Goal: Task Accomplishment & Management: Manage account settings

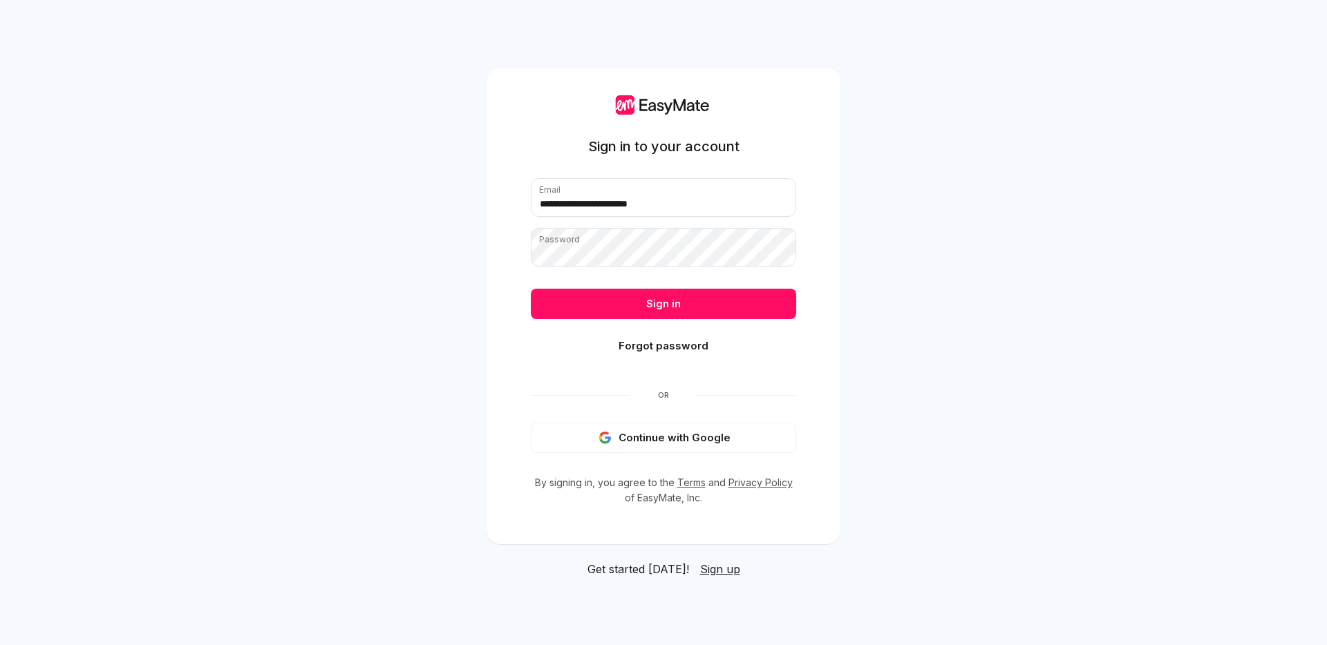
click at [639, 292] on button "Sign in" at bounding box center [663, 304] width 265 height 30
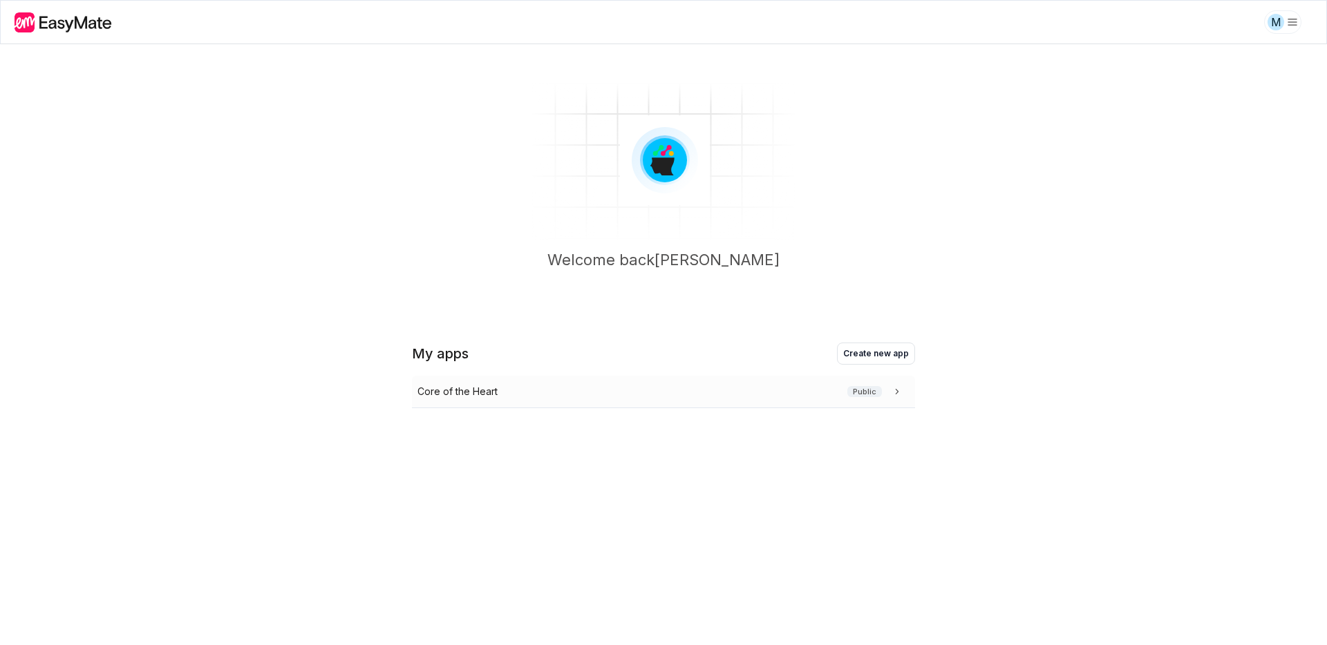
click at [480, 395] on p "Core of the Heart" at bounding box center [457, 391] width 80 height 15
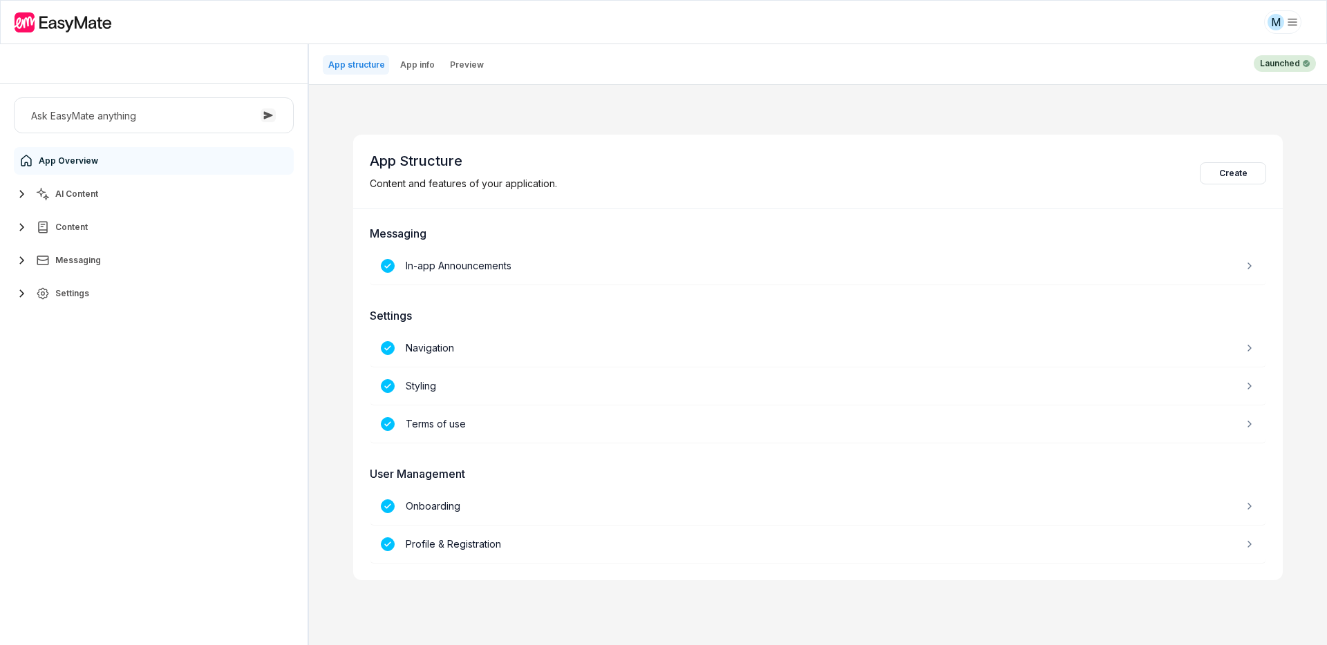
click at [18, 227] on icon "button" at bounding box center [22, 227] width 17 height 17
click at [23, 191] on icon "button" at bounding box center [22, 194] width 17 height 17
click at [68, 219] on div "Agents" at bounding box center [62, 227] width 49 height 17
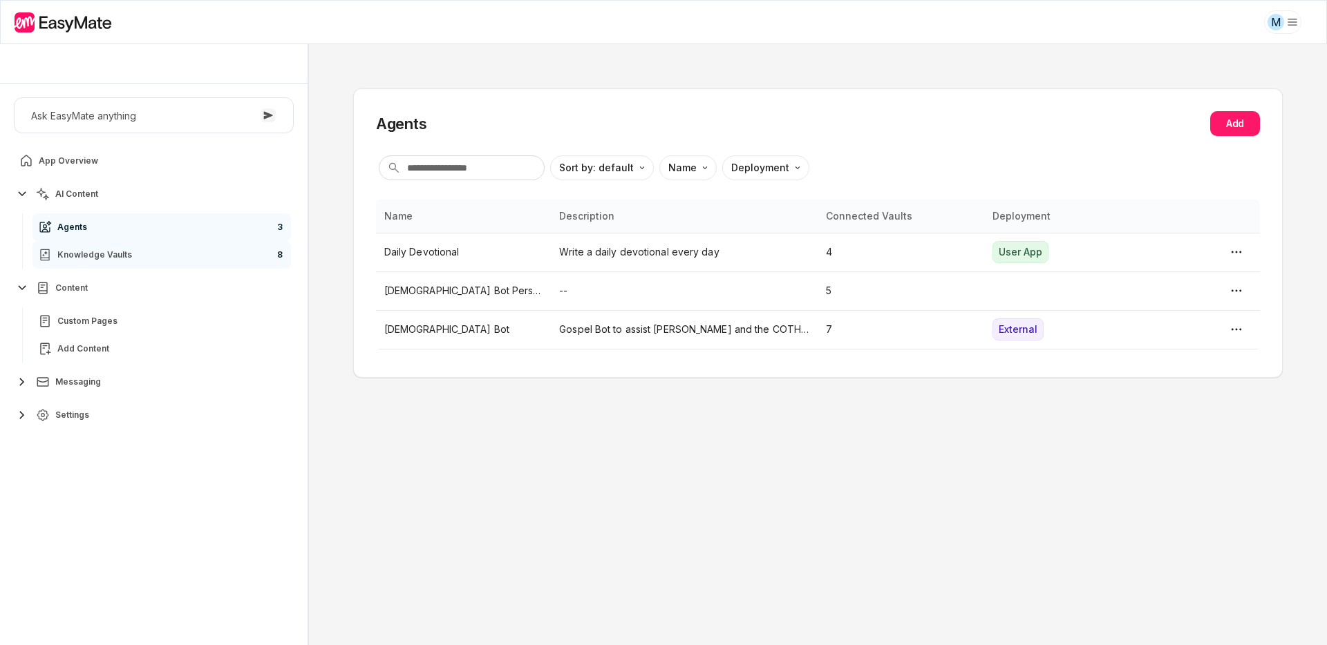
click at [83, 260] on div "Knowledge Vaults" at bounding box center [85, 255] width 94 height 17
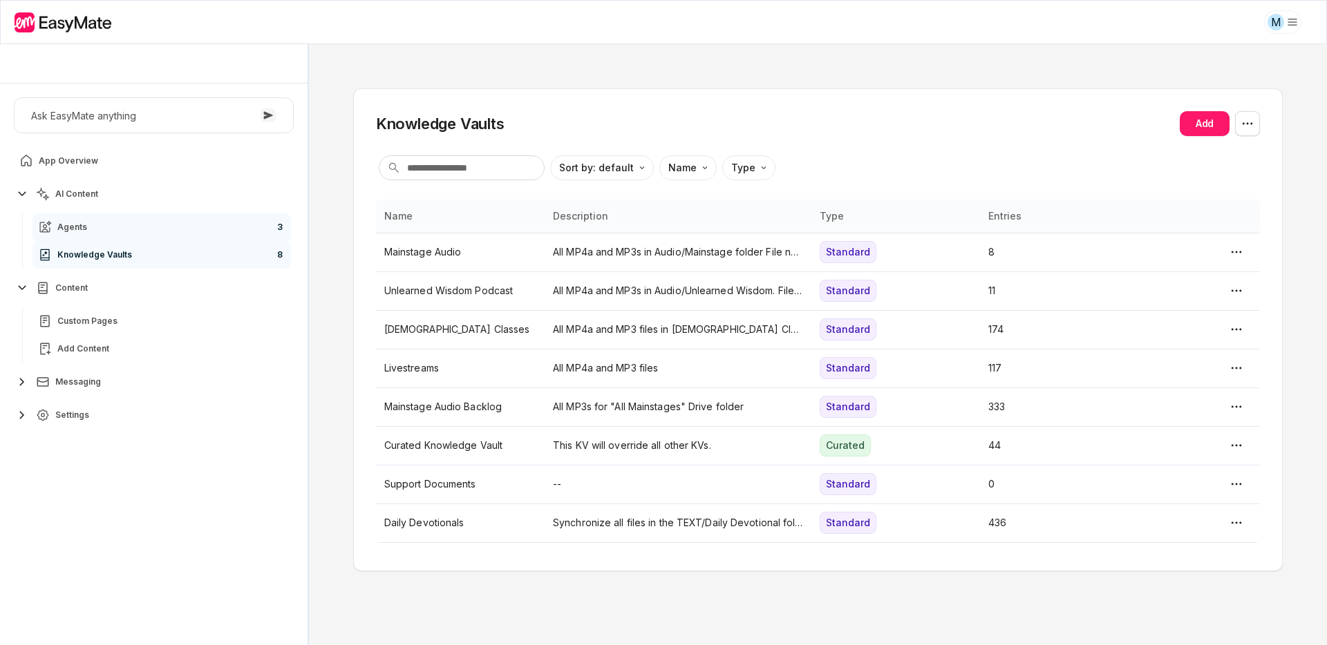
click at [87, 225] on link "Agents 3" at bounding box center [161, 228] width 258 height 28
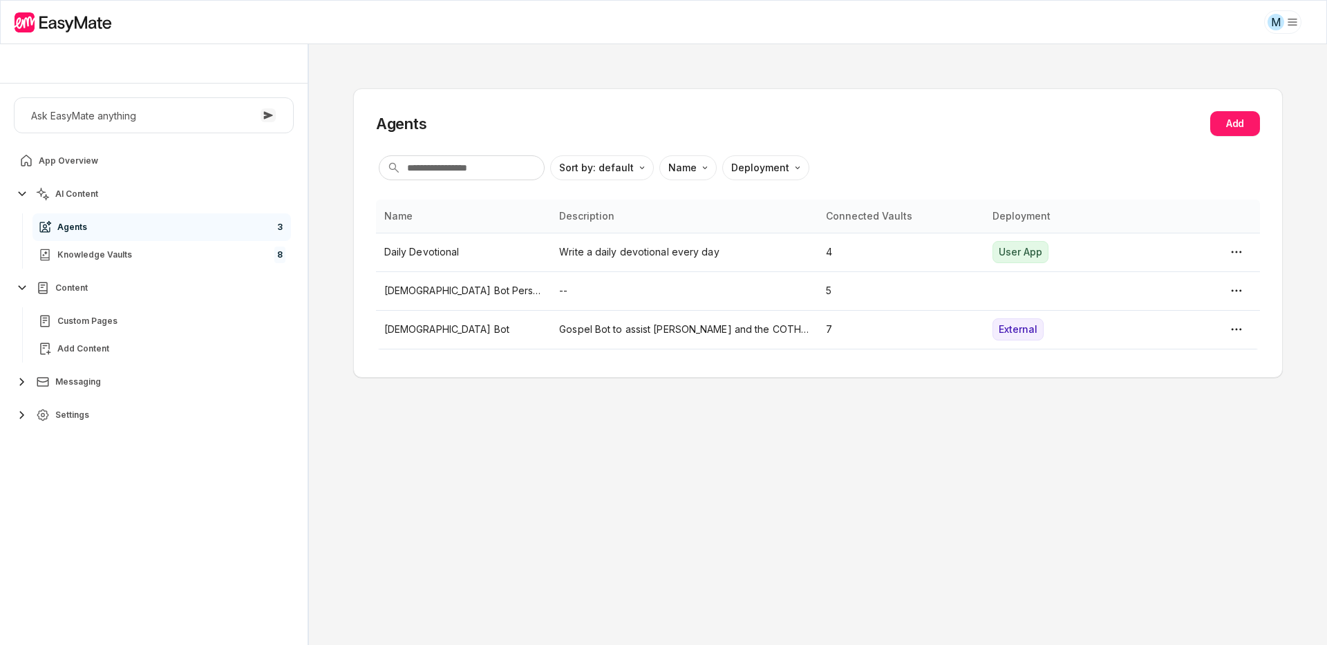
click at [25, 285] on icon "button" at bounding box center [22, 288] width 17 height 17
click at [444, 250] on p "Daily Devotional" at bounding box center [463, 252] width 159 height 15
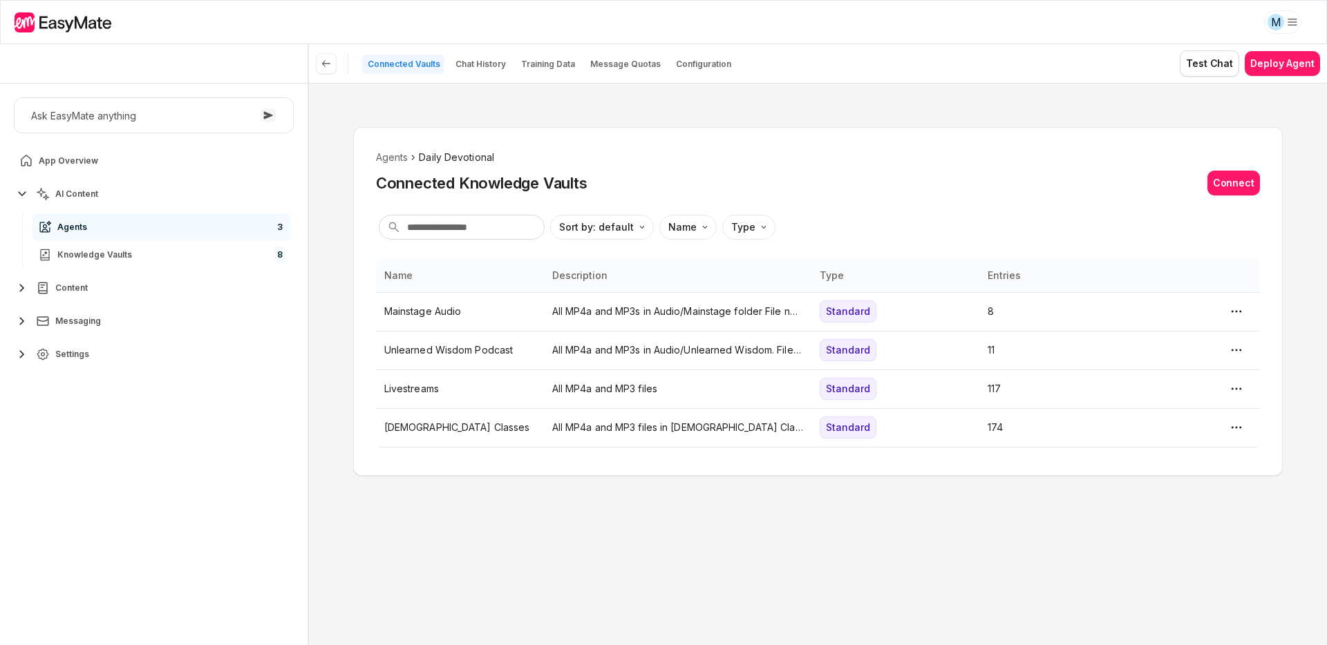
click at [766, 310] on p "All MP4a and MP3s in Audio/Mainstage folder File names must end in ".mp3" or ".…" at bounding box center [677, 311] width 251 height 15
click at [1236, 310] on html "M Core of the Heart Ask EasyMate anything App Overview AI Content Agents 3 Know…" at bounding box center [663, 322] width 1327 height 645
click at [484, 66] on p "Chat History" at bounding box center [480, 64] width 50 height 11
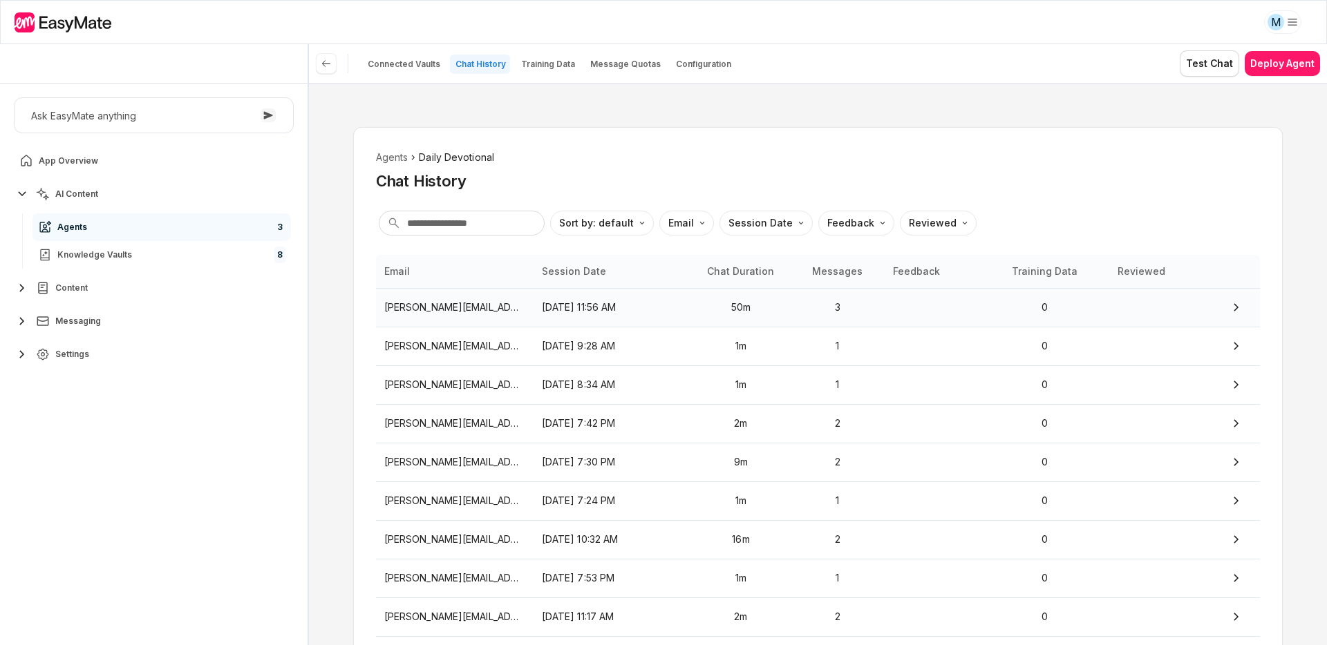
click at [489, 300] on p "[PERSON_NAME][EMAIL_ADDRESS][DOMAIN_NAME]" at bounding box center [454, 307] width 141 height 15
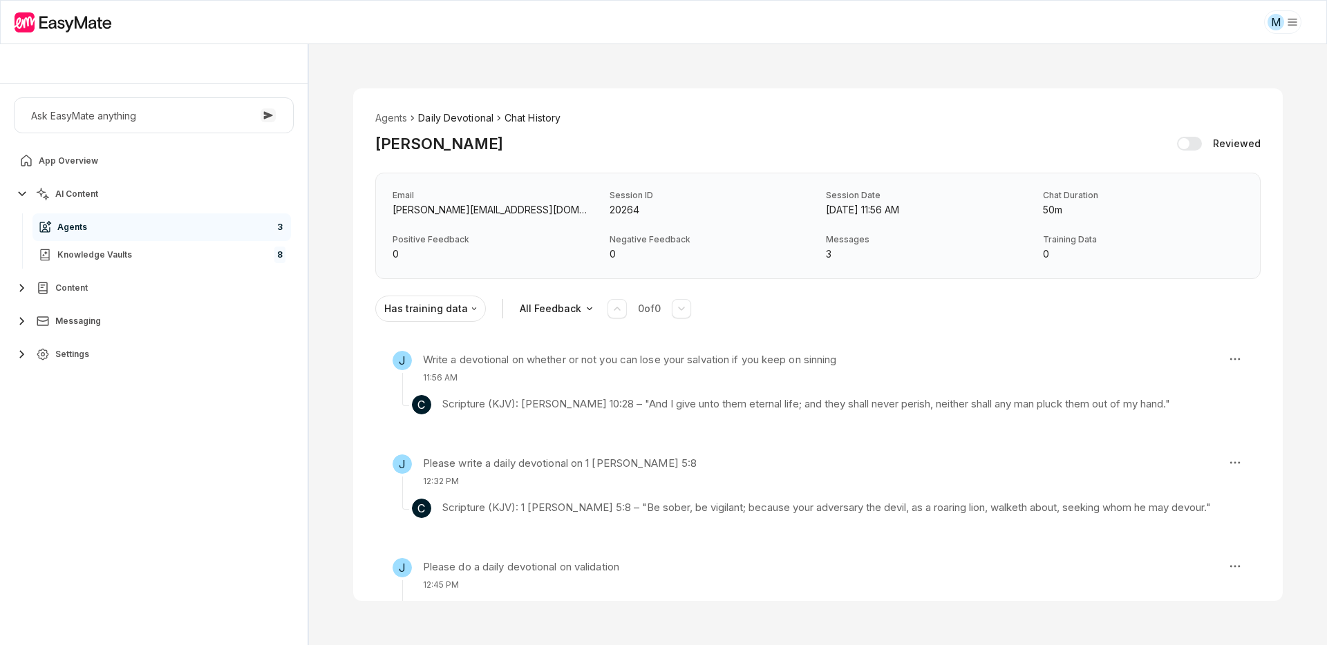
click at [487, 115] on li "Daily Devotional" at bounding box center [455, 118] width 75 height 15
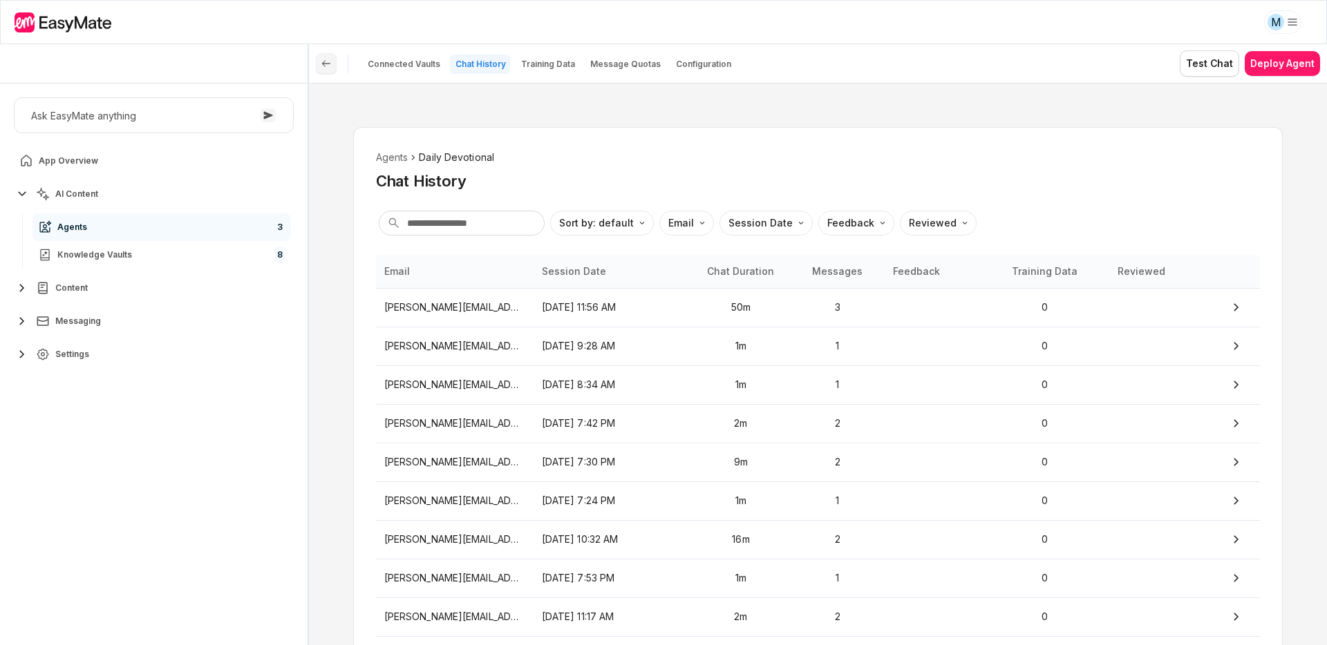
click at [332, 63] on button at bounding box center [326, 63] width 21 height 21
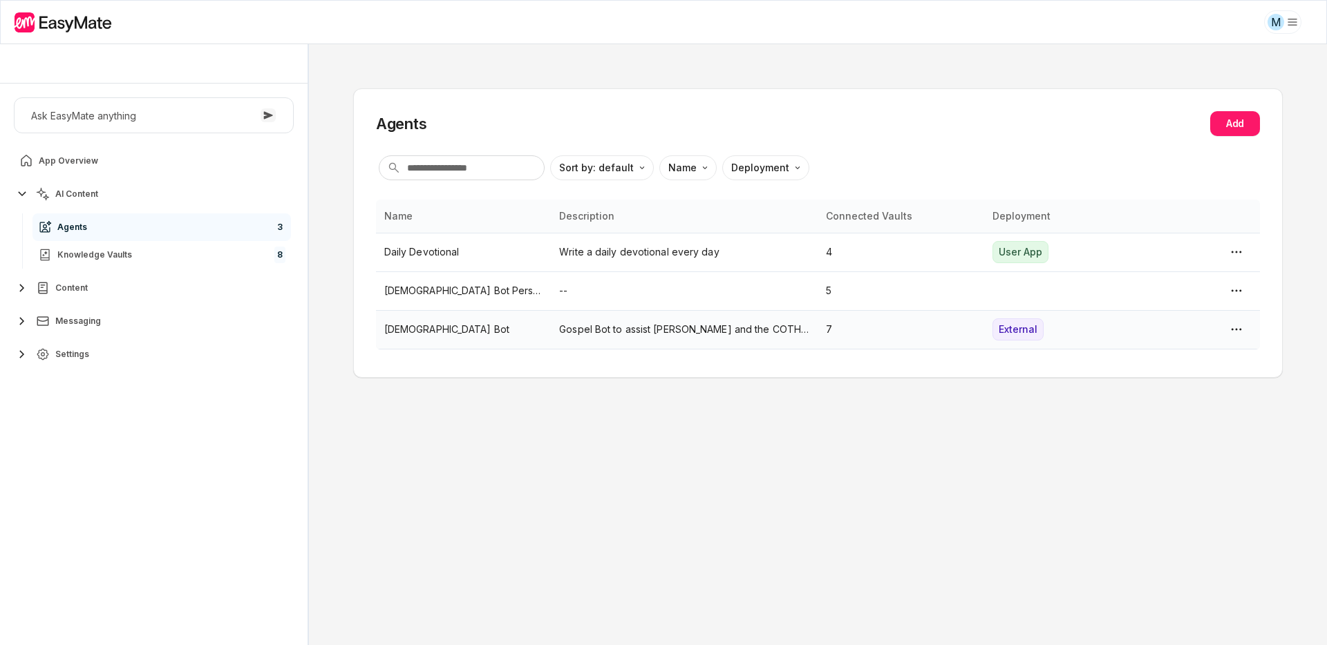
click at [426, 334] on p "[DEMOGRAPHIC_DATA] Bot" at bounding box center [463, 329] width 159 height 15
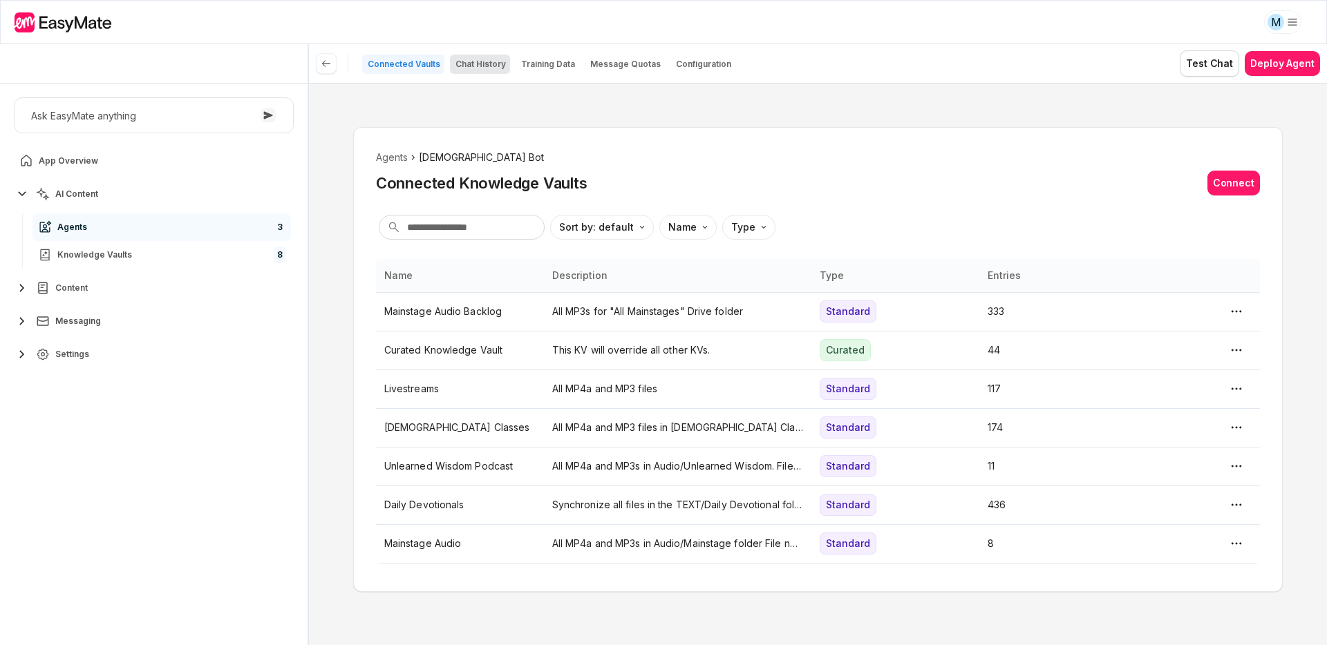
click at [491, 64] on p "Chat History" at bounding box center [480, 64] width 50 height 11
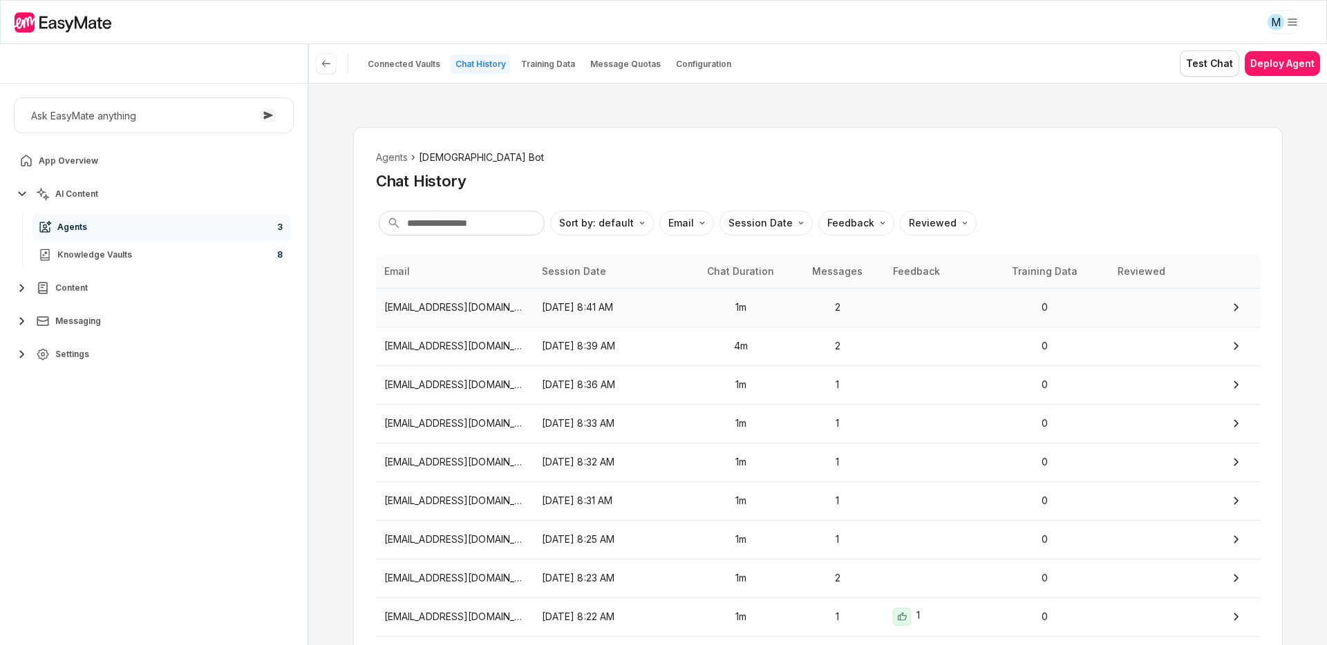
click at [446, 301] on p "[EMAIL_ADDRESS][DOMAIN_NAME]" at bounding box center [454, 307] width 141 height 15
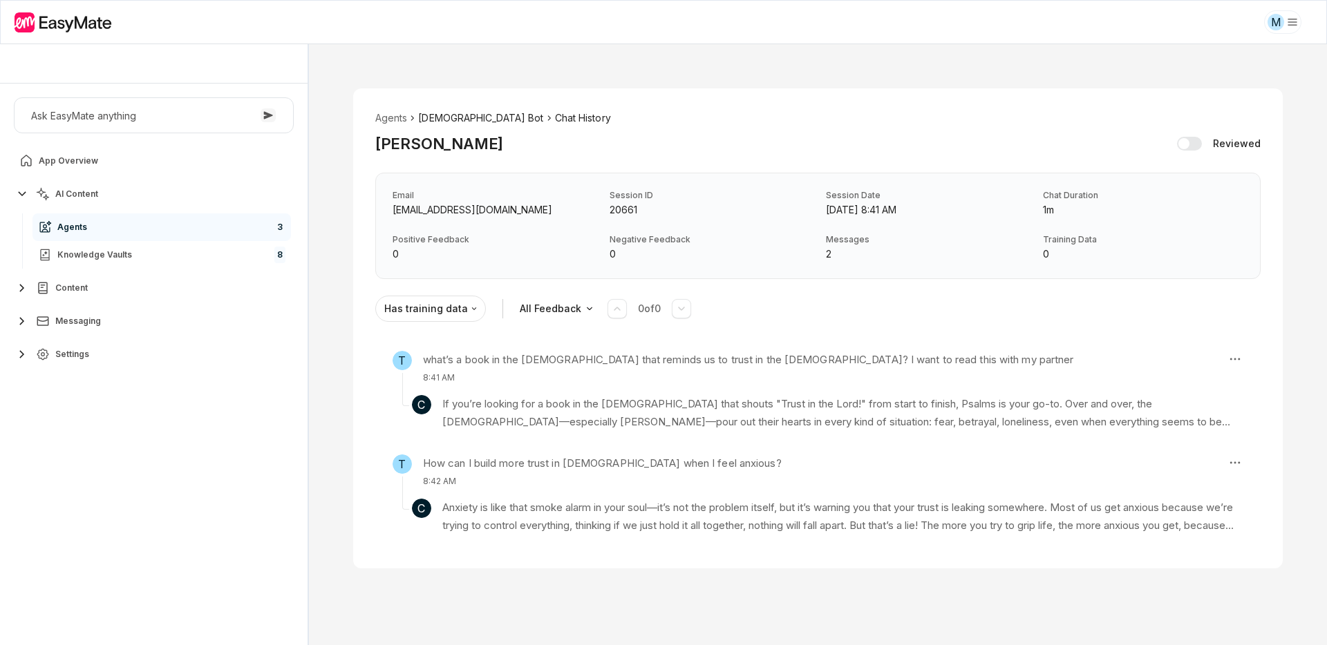
click at [433, 116] on li "[DEMOGRAPHIC_DATA] Bot" at bounding box center [480, 118] width 125 height 15
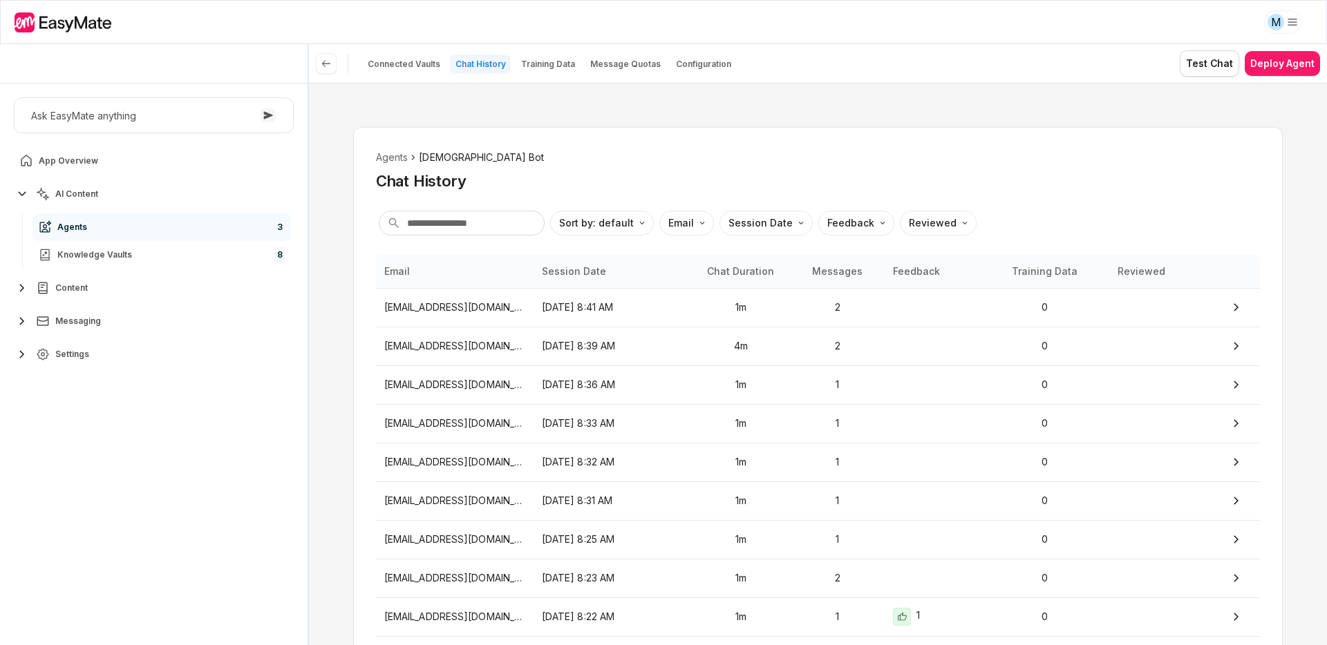
click at [535, 53] on div "Connected Vaults Chat History Training Data Message Quotas Configuration" at bounding box center [527, 63] width 422 height 25
click at [540, 61] on p "Training Data" at bounding box center [548, 64] width 54 height 11
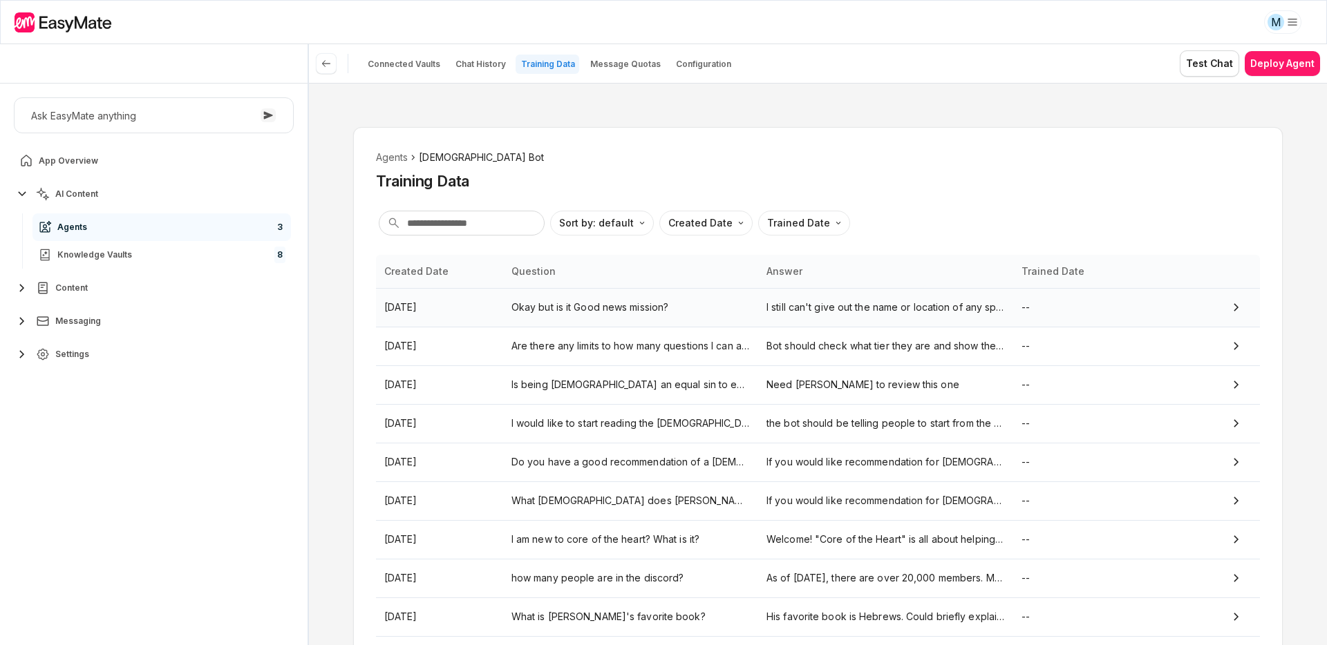
click at [592, 305] on p "Okay but is it Good news mission?" at bounding box center [630, 307] width 238 height 15
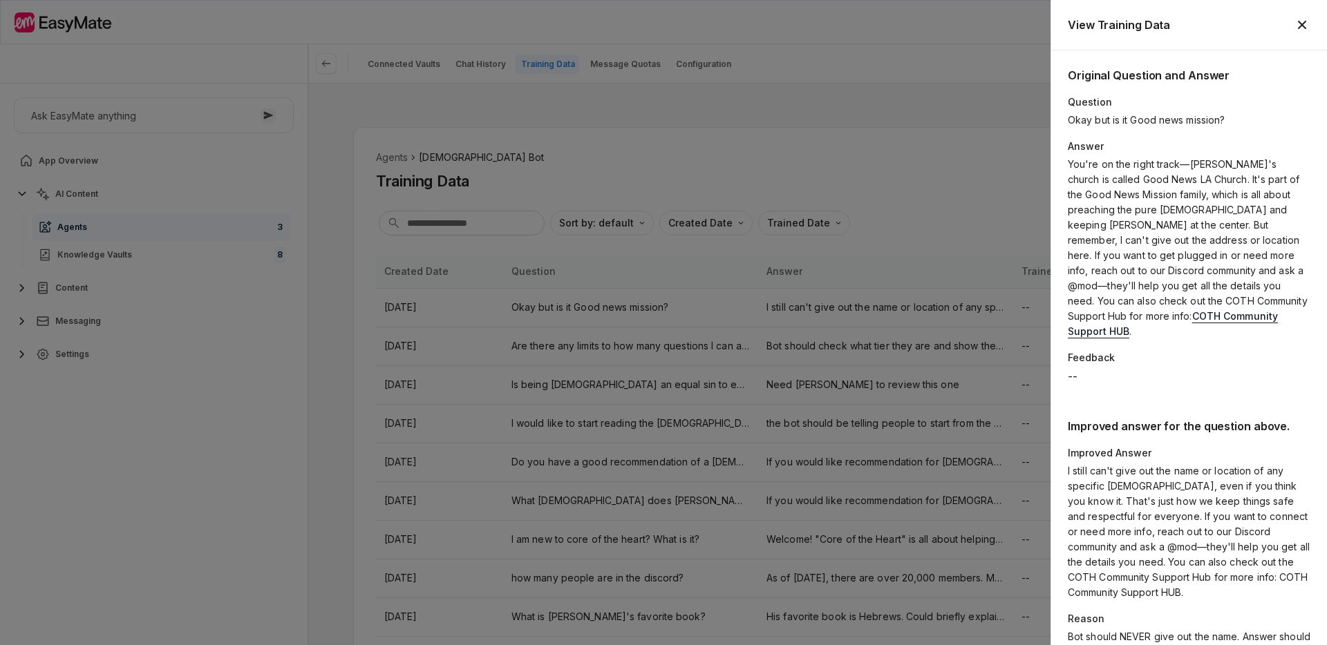
click at [1294, 24] on icon "button" at bounding box center [1302, 25] width 17 height 17
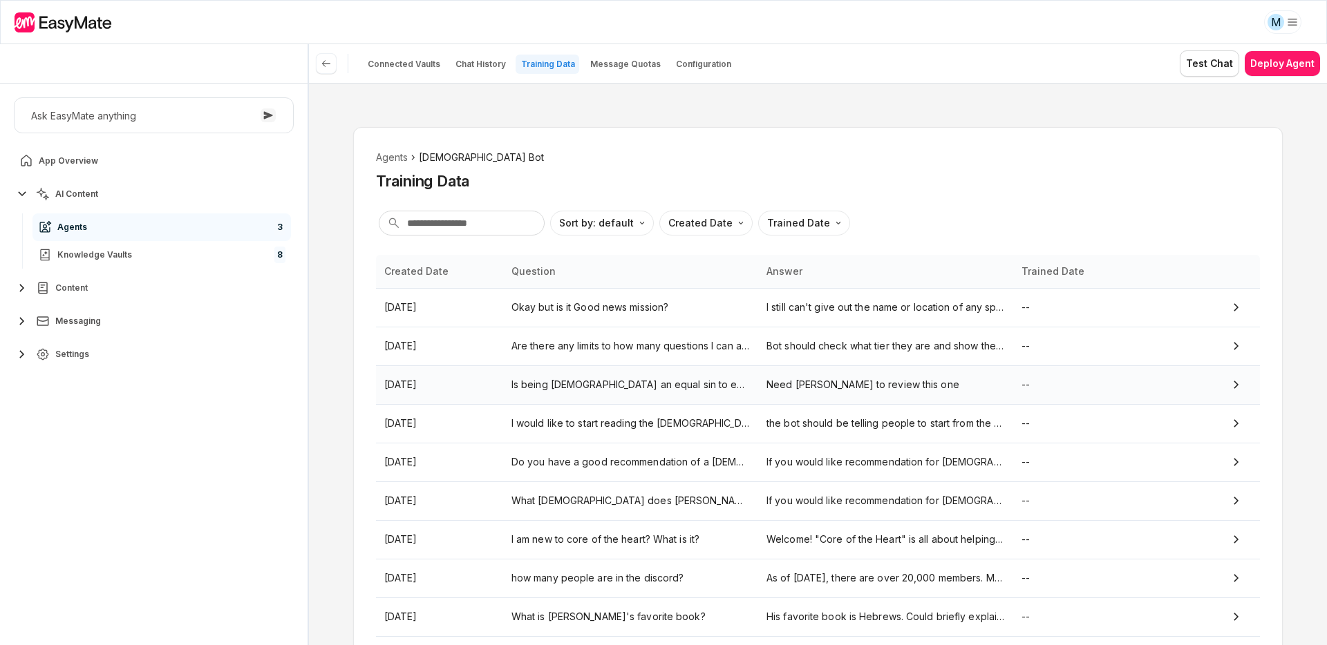
click at [625, 390] on p "Is being [DEMOGRAPHIC_DATA] an equal sin to every other sin?" at bounding box center [630, 384] width 238 height 15
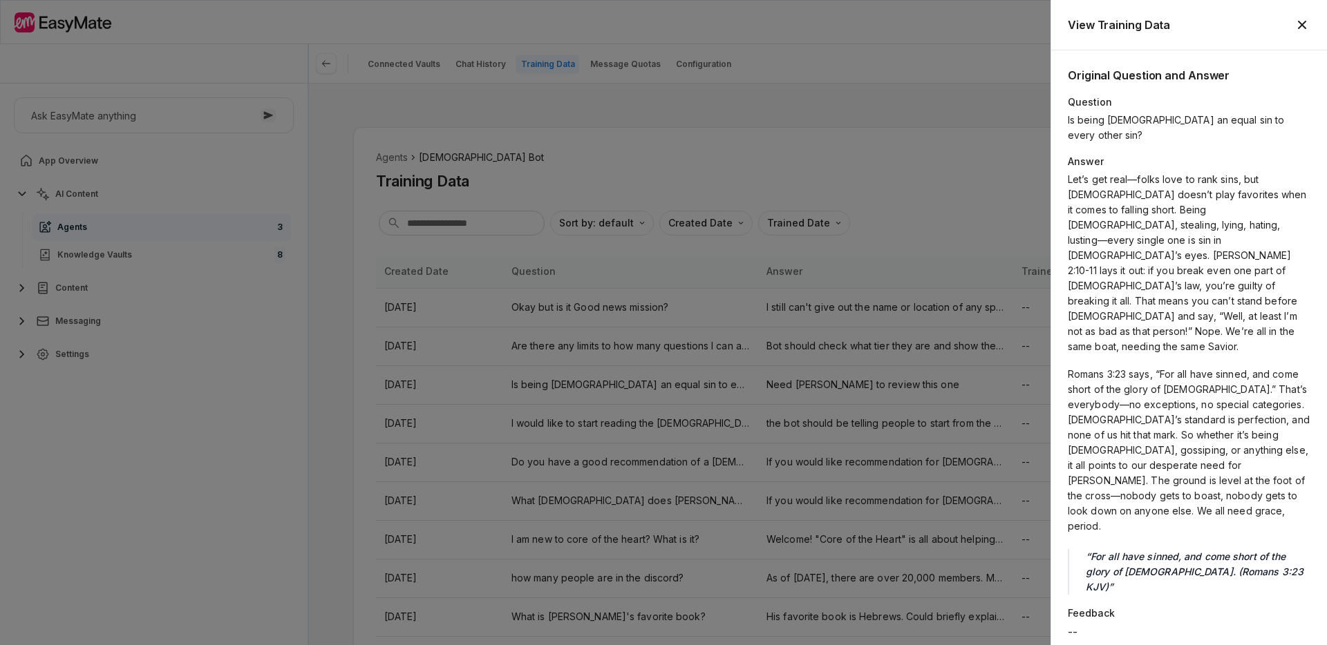
click at [1296, 21] on icon "button" at bounding box center [1302, 25] width 17 height 17
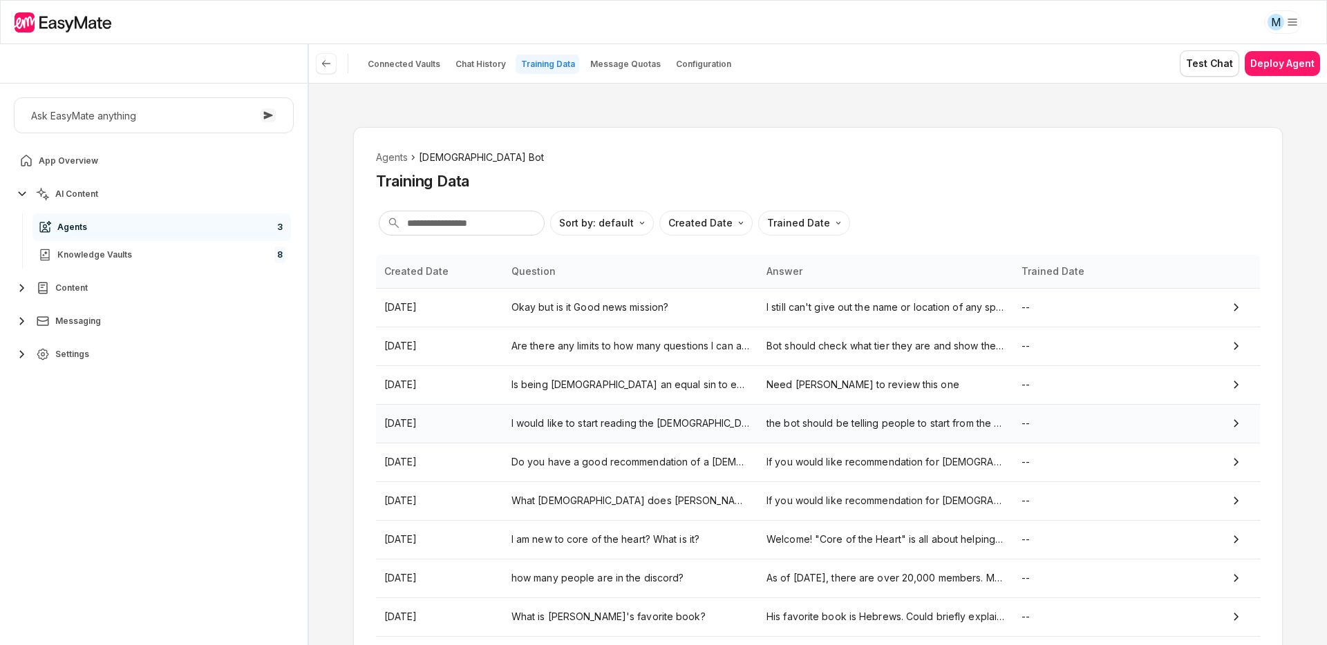
click at [622, 427] on p "I would like to start reading the [DEMOGRAPHIC_DATA]. What is the best way to s…" at bounding box center [630, 423] width 238 height 15
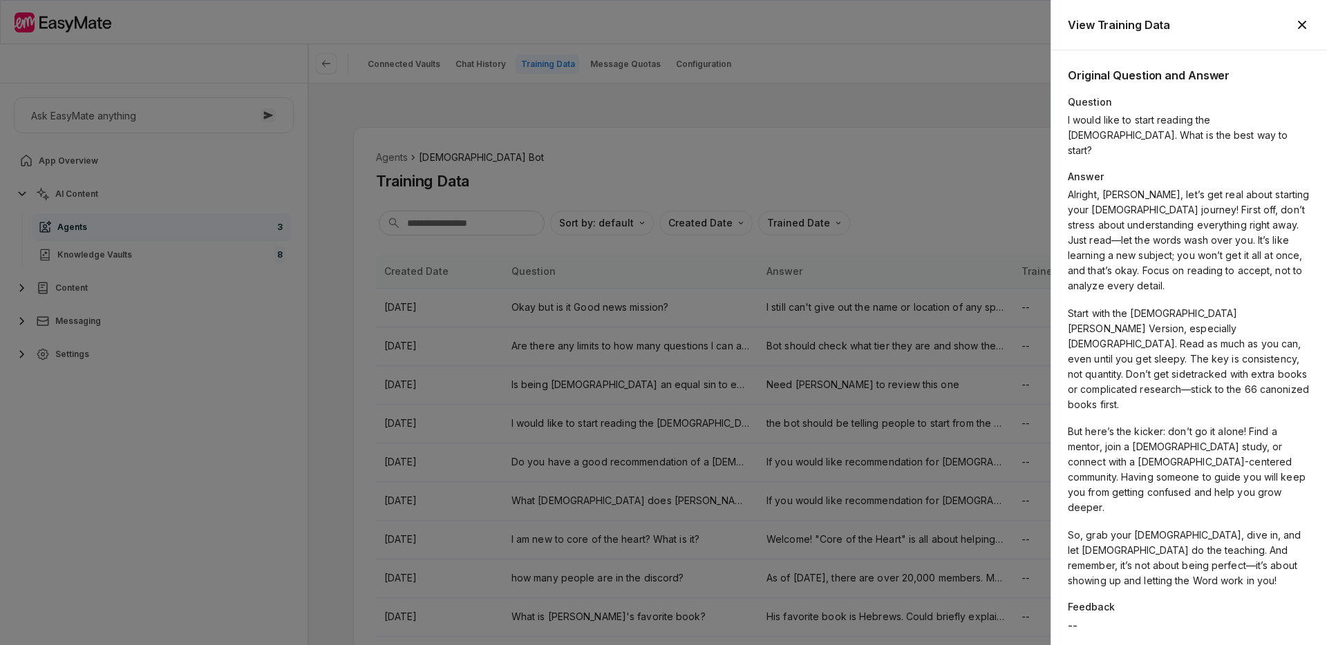
click at [1297, 21] on icon "button" at bounding box center [1302, 25] width 17 height 17
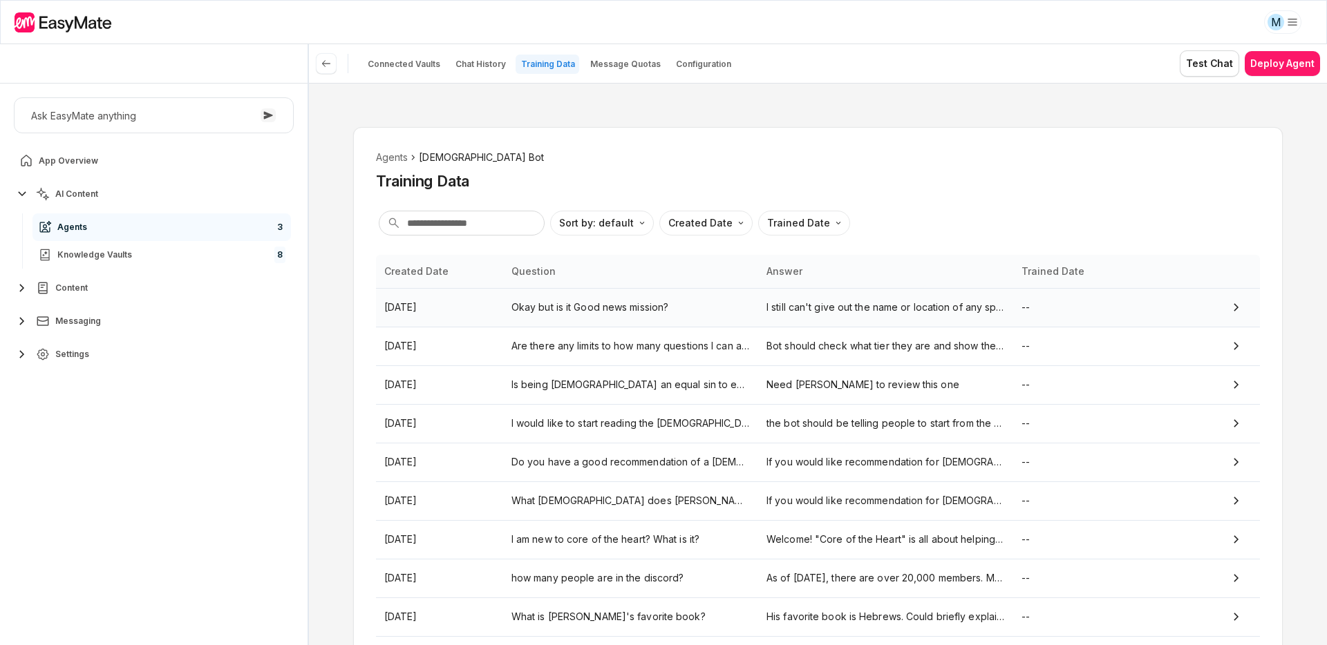
click at [600, 305] on p "Okay but is it Good news mission?" at bounding box center [630, 307] width 238 height 15
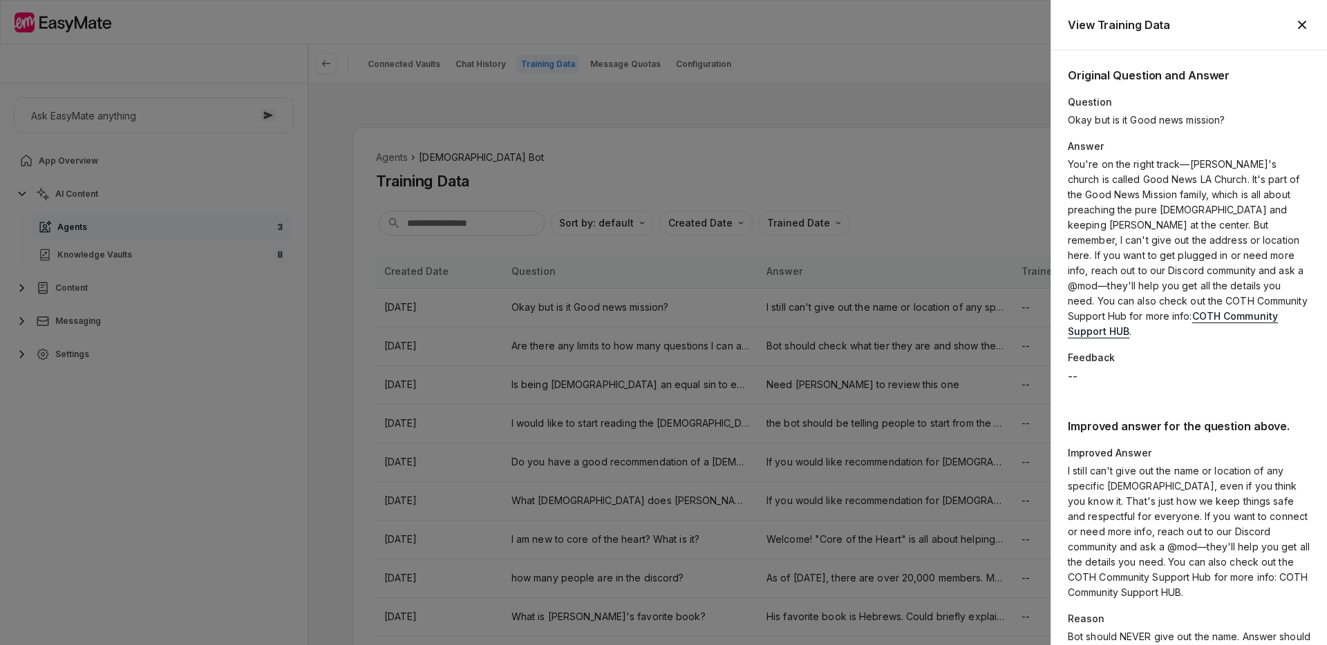
click at [1296, 26] on icon "button" at bounding box center [1302, 25] width 17 height 17
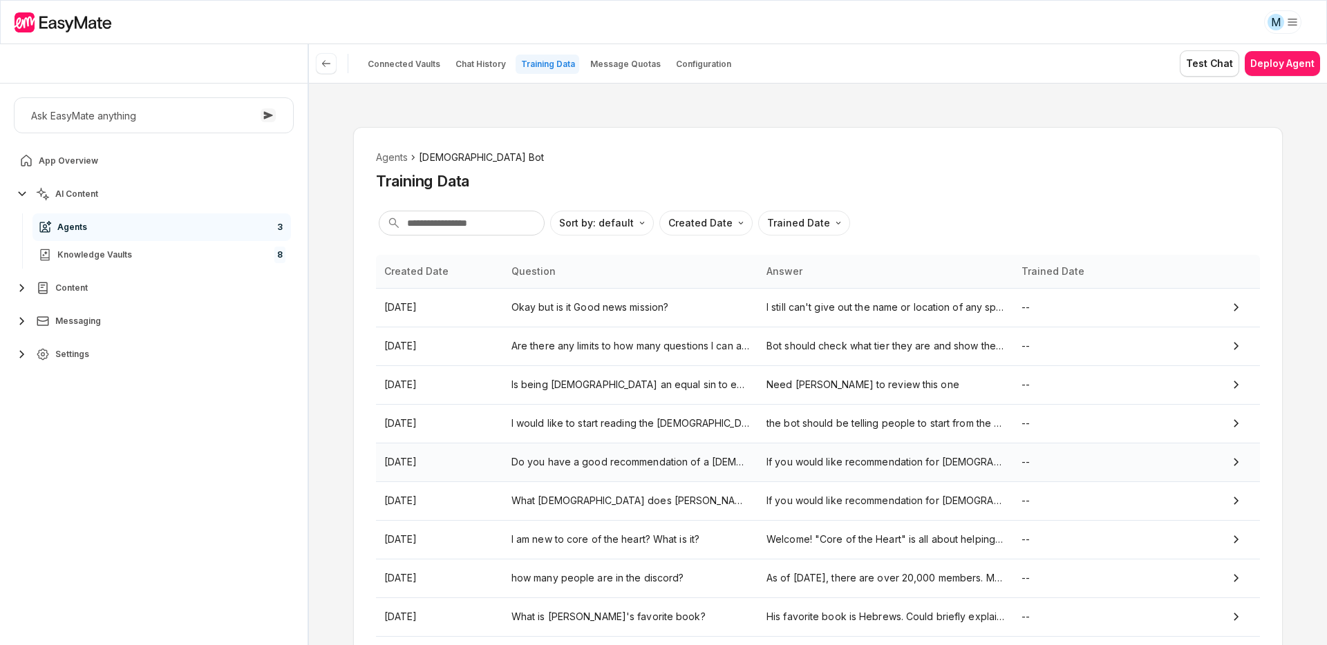
click at [595, 464] on p "Do you have a good recommendation of a [DEMOGRAPHIC_DATA] I can attend in [US_S…" at bounding box center [630, 462] width 238 height 15
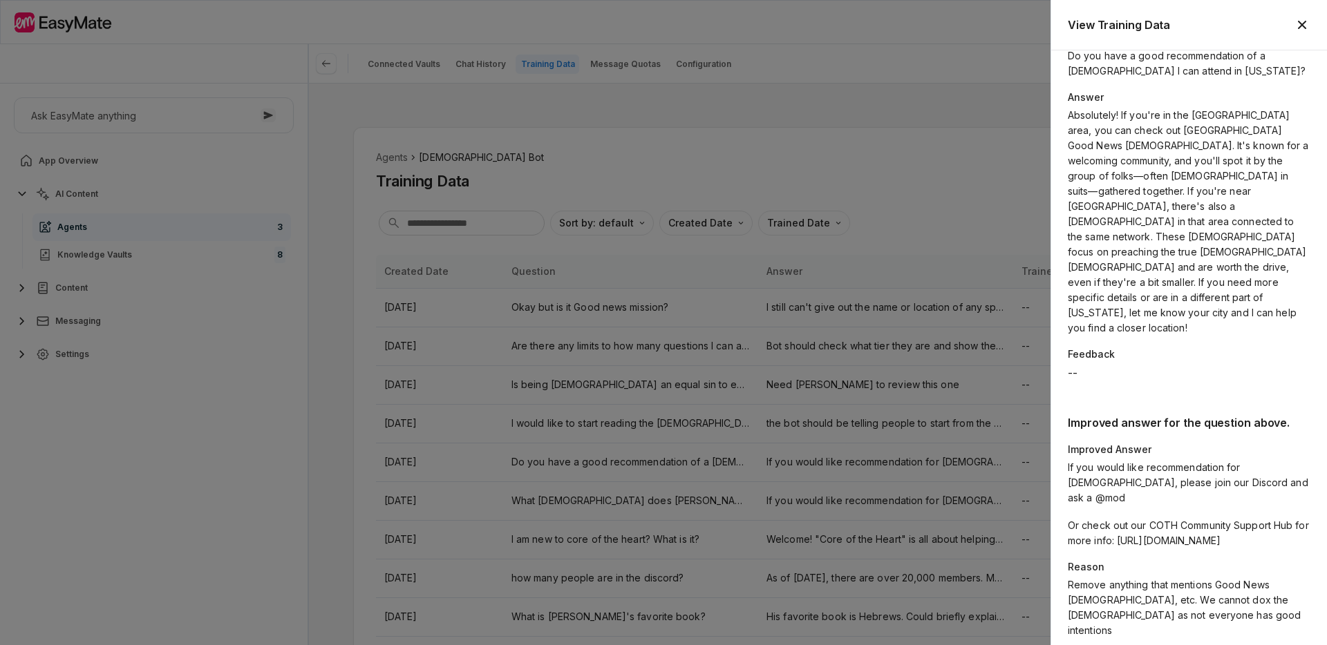
scroll to position [77, 0]
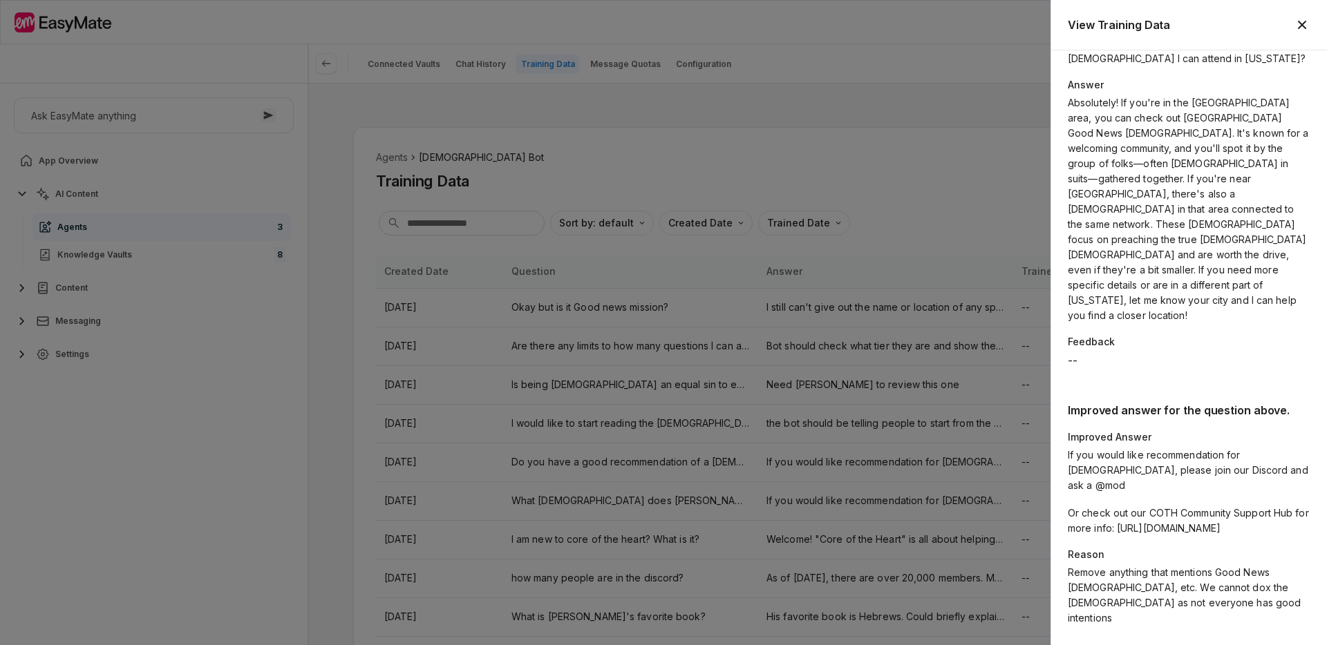
click at [1300, 21] on icon "button" at bounding box center [1302, 25] width 17 height 17
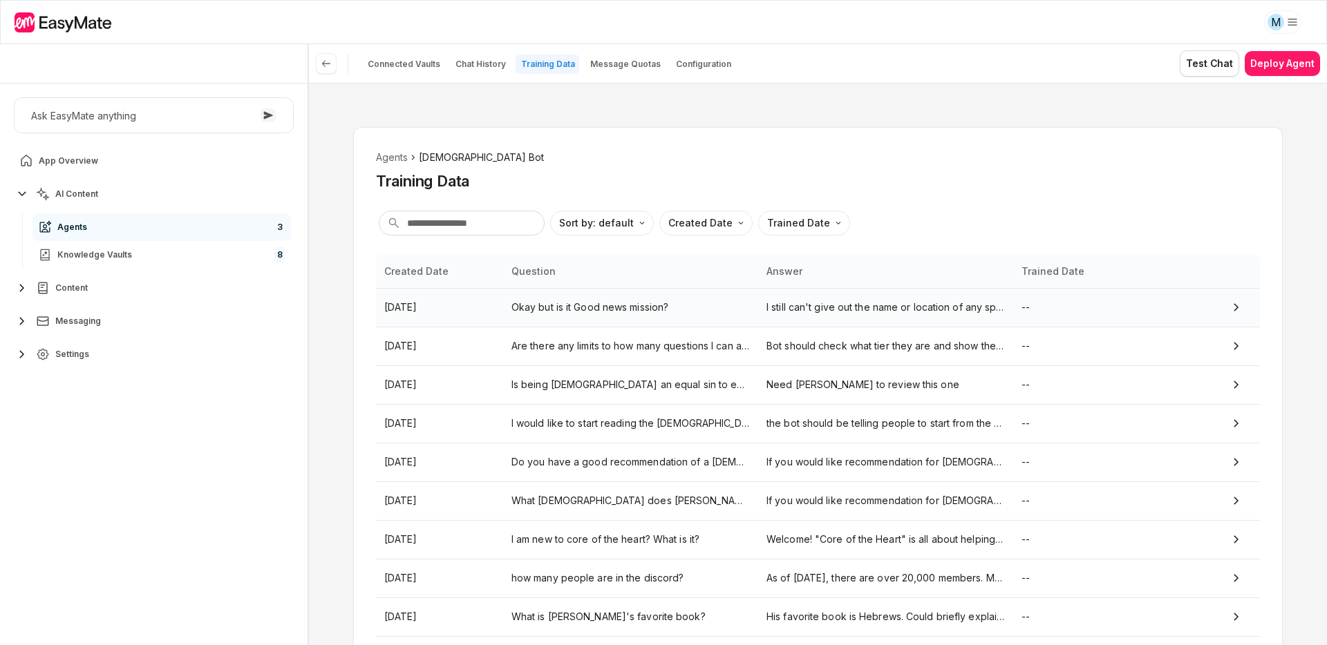
scroll to position [50, 0]
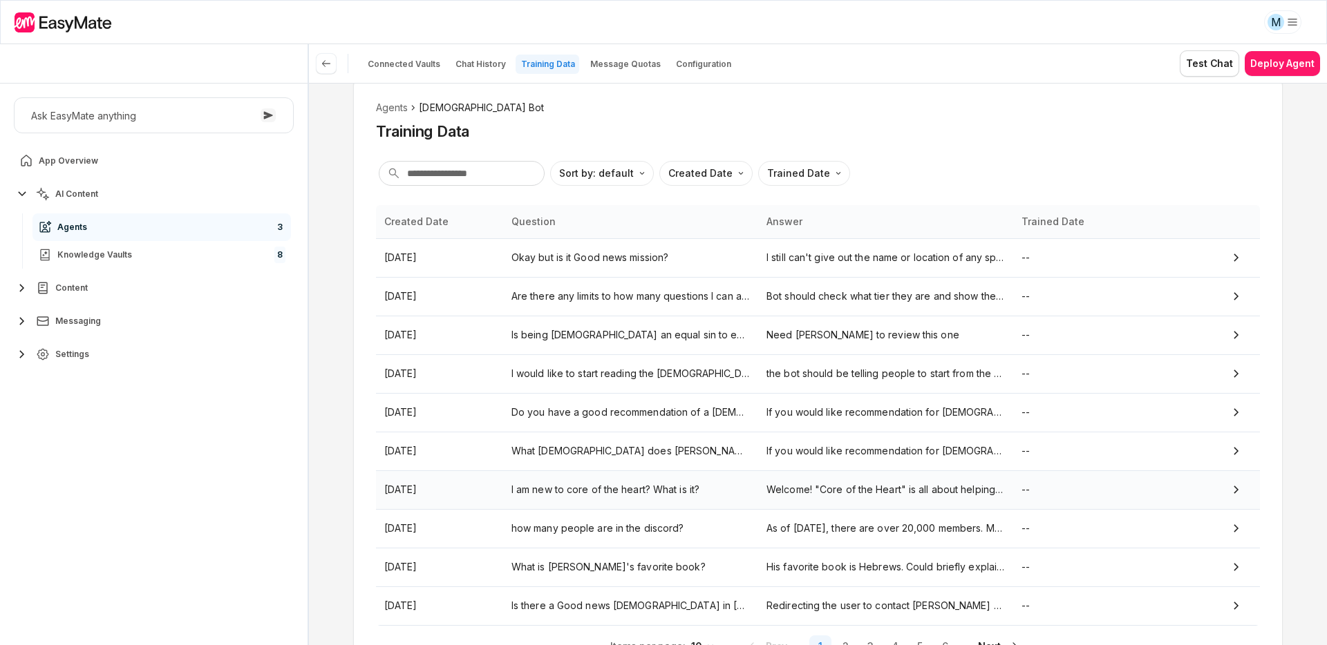
click at [651, 493] on p "I am new to core of the heart? What is it?" at bounding box center [630, 489] width 238 height 15
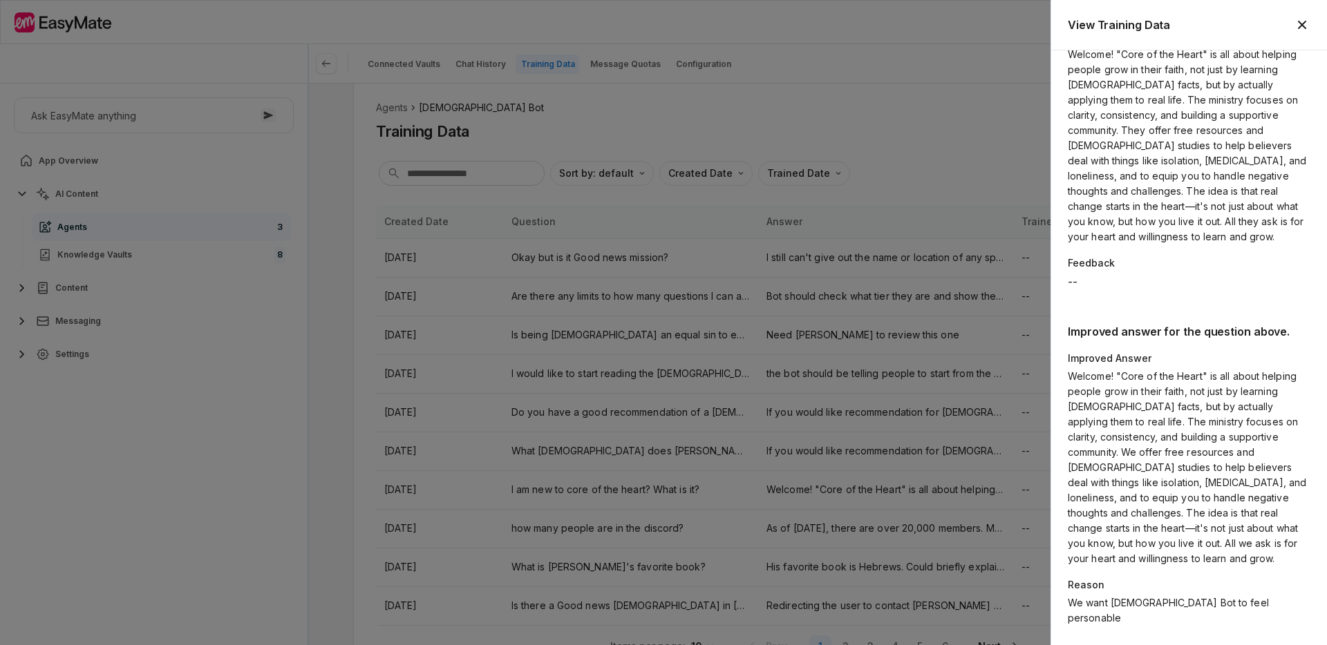
scroll to position [0, 0]
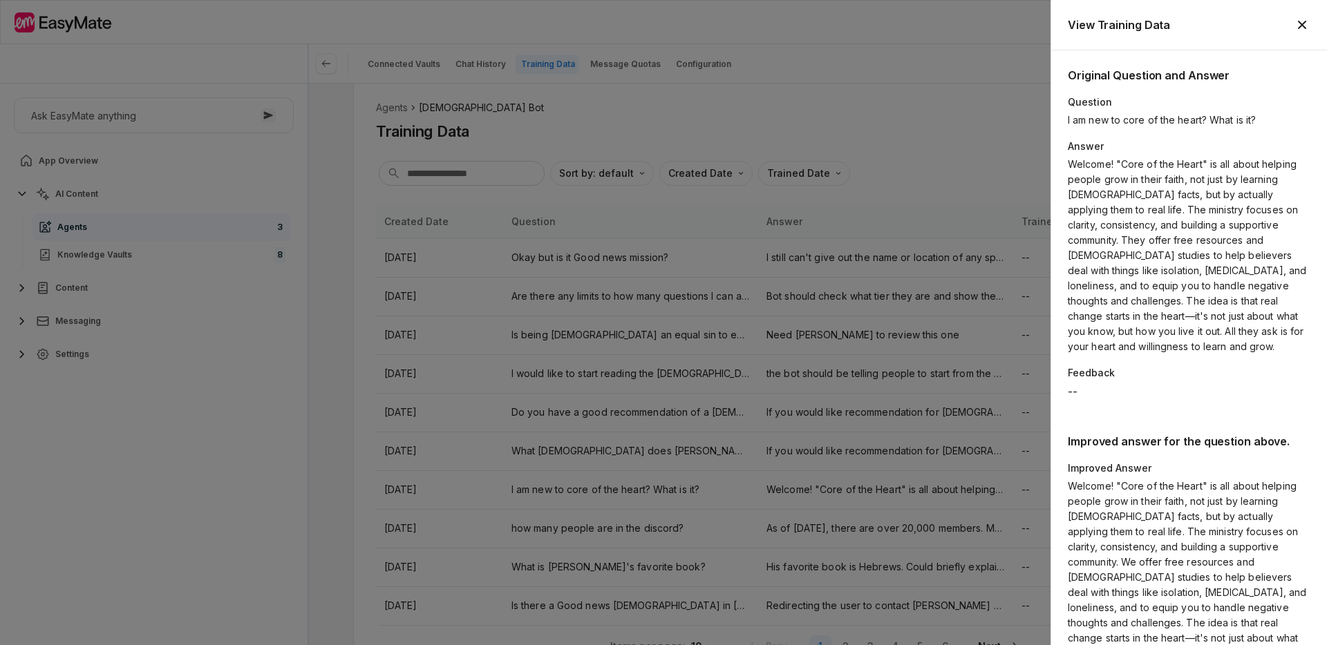
click at [1305, 30] on icon "button" at bounding box center [1302, 25] width 17 height 17
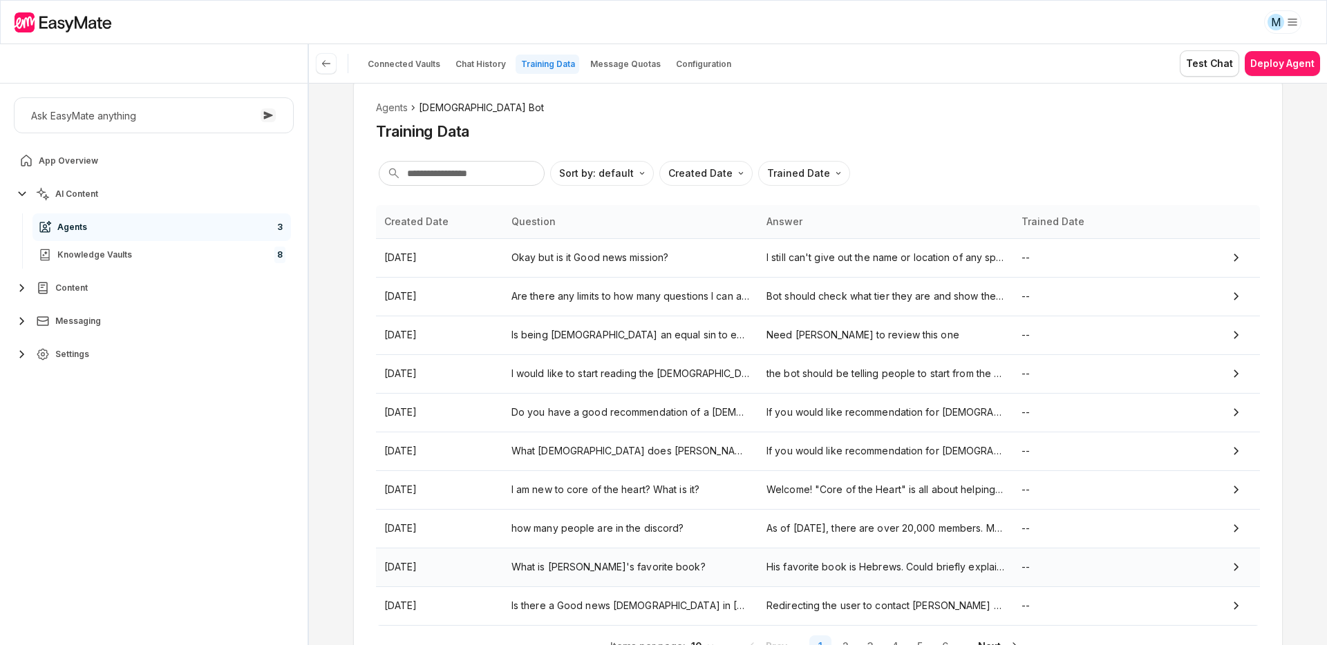
click at [641, 566] on p "What is [PERSON_NAME]'s favorite book?" at bounding box center [630, 567] width 238 height 15
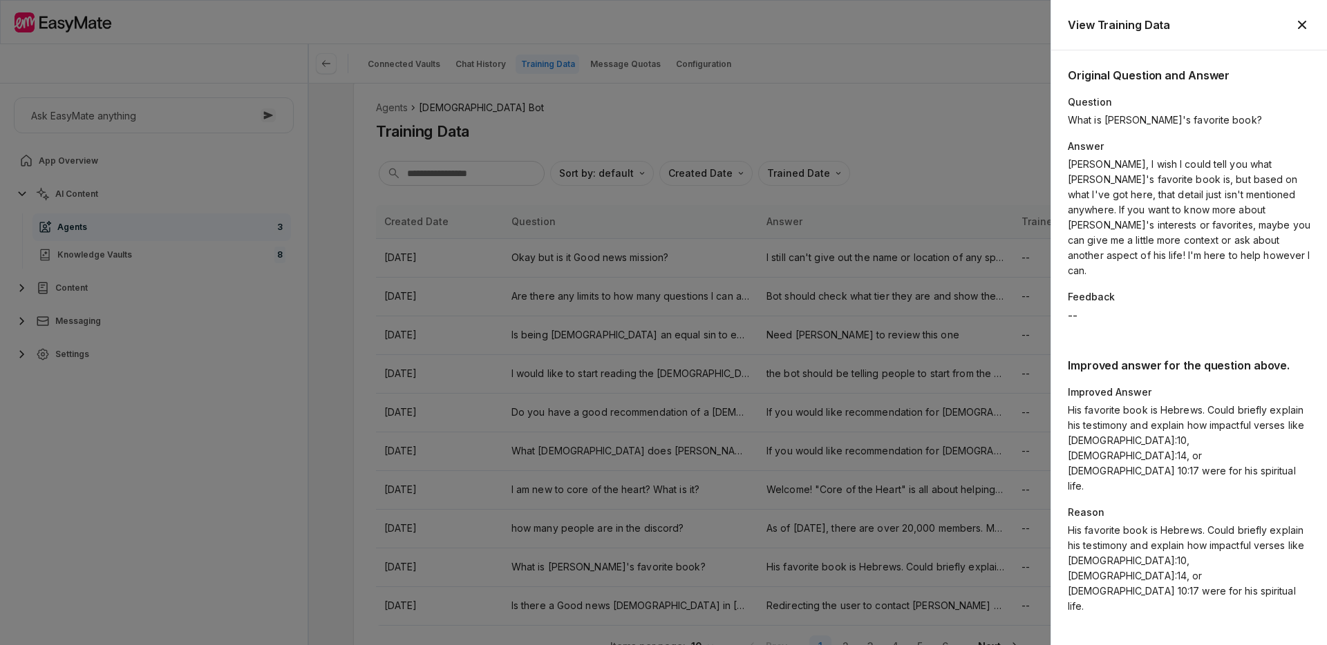
click at [1298, 26] on icon "button" at bounding box center [1302, 25] width 17 height 17
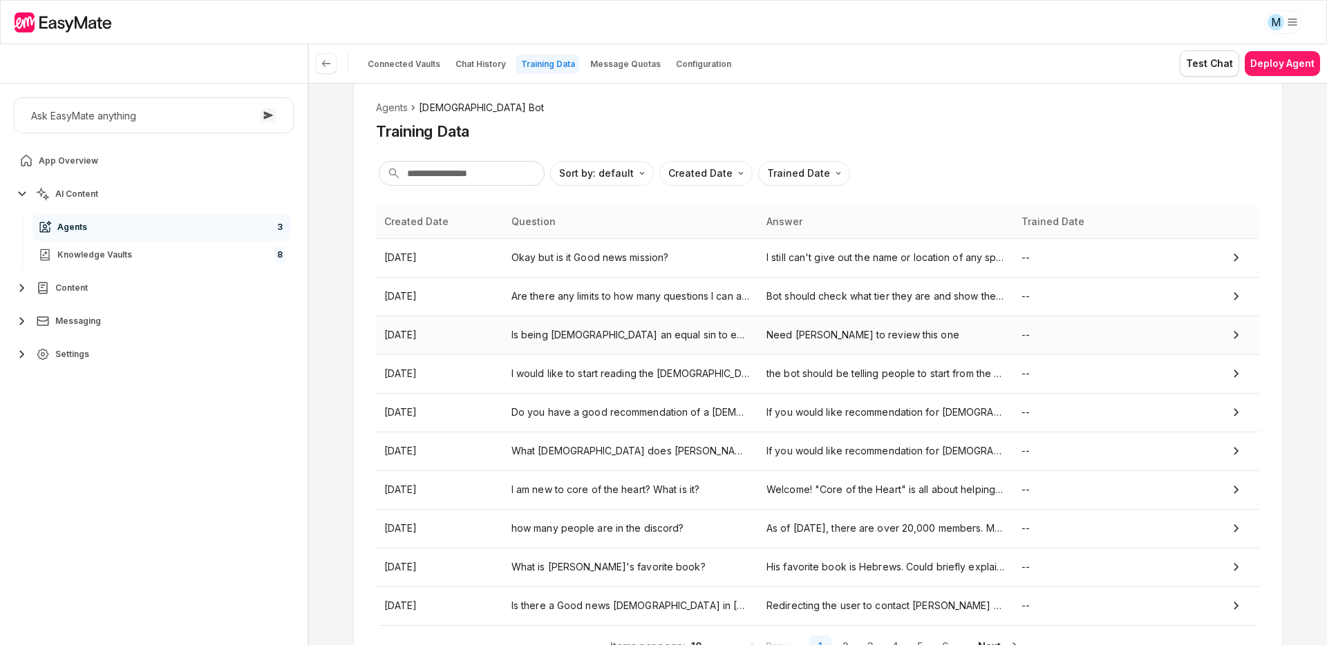
click at [623, 331] on p "Is being [DEMOGRAPHIC_DATA] an equal sin to every other sin?" at bounding box center [630, 335] width 238 height 15
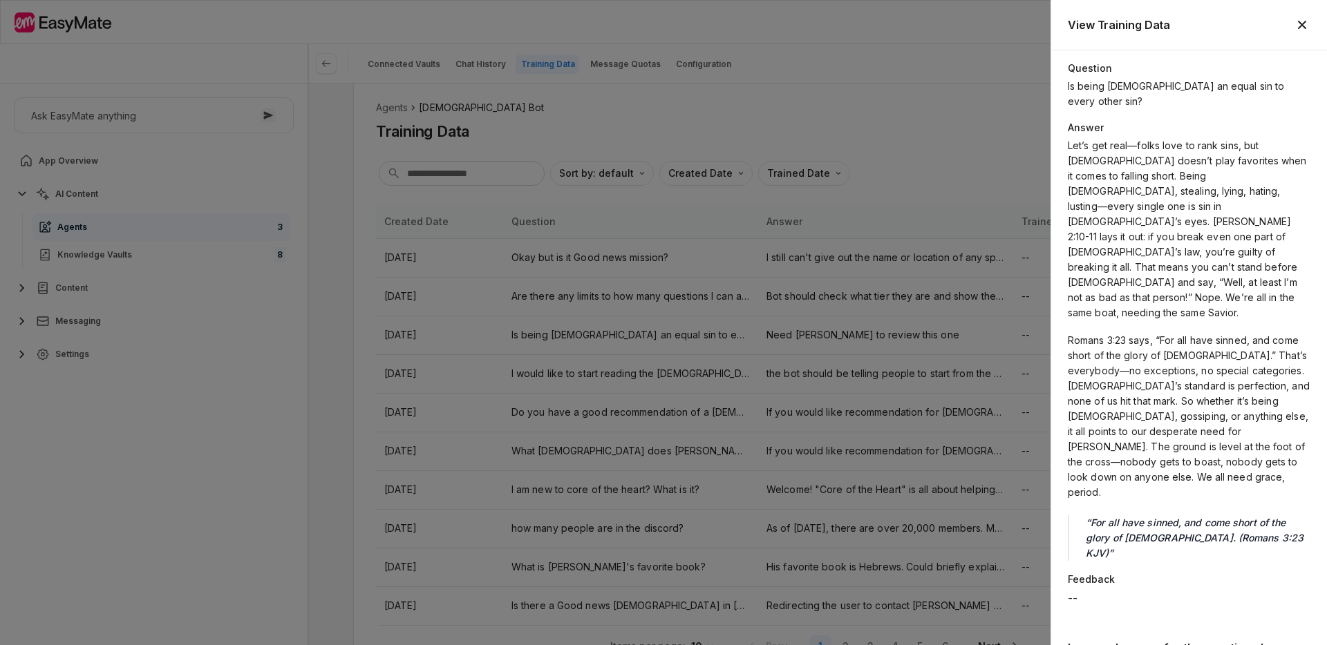
scroll to position [33, 0]
click at [1309, 23] on icon "button" at bounding box center [1302, 25] width 17 height 17
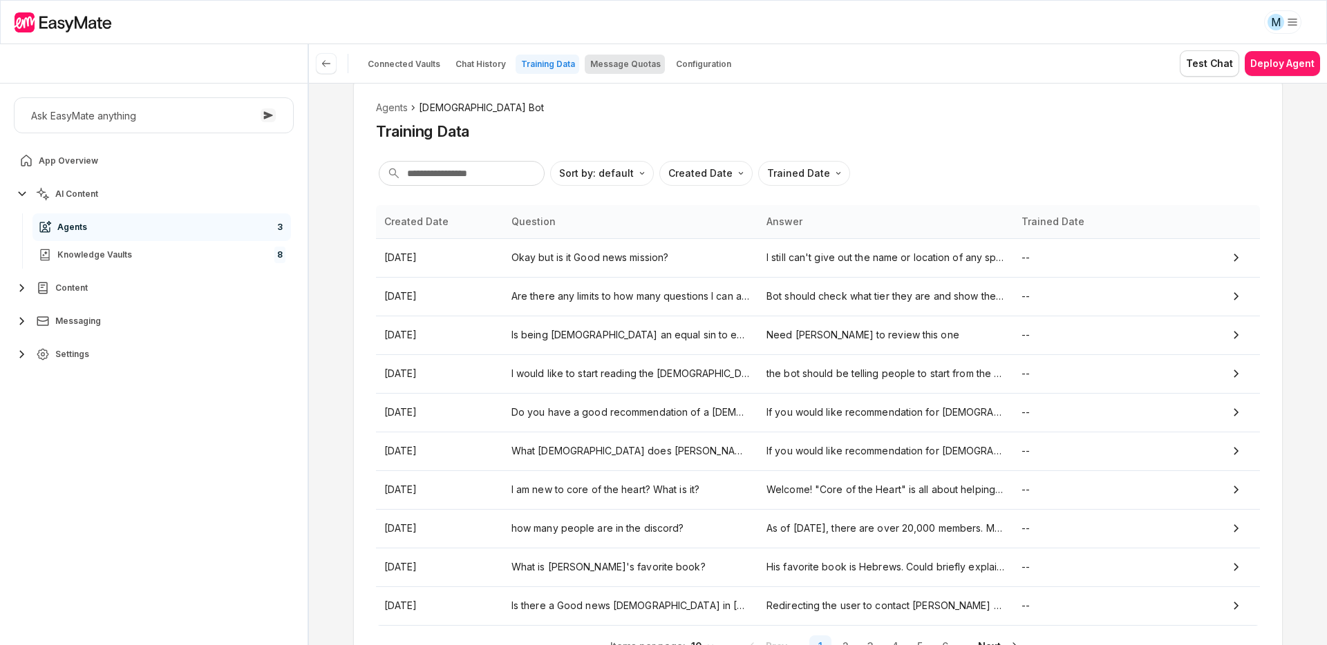
click at [603, 66] on p "Message Quotas" at bounding box center [625, 64] width 70 height 11
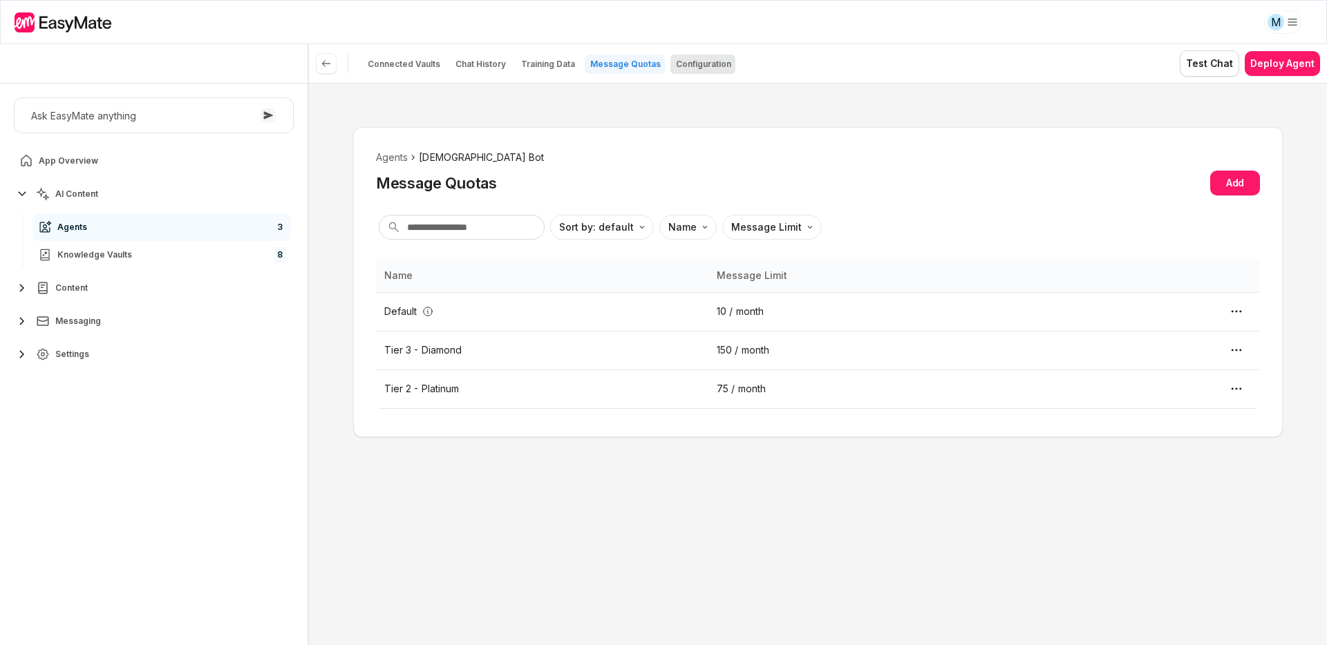
click at [697, 59] on p "Configuration" at bounding box center [703, 64] width 55 height 11
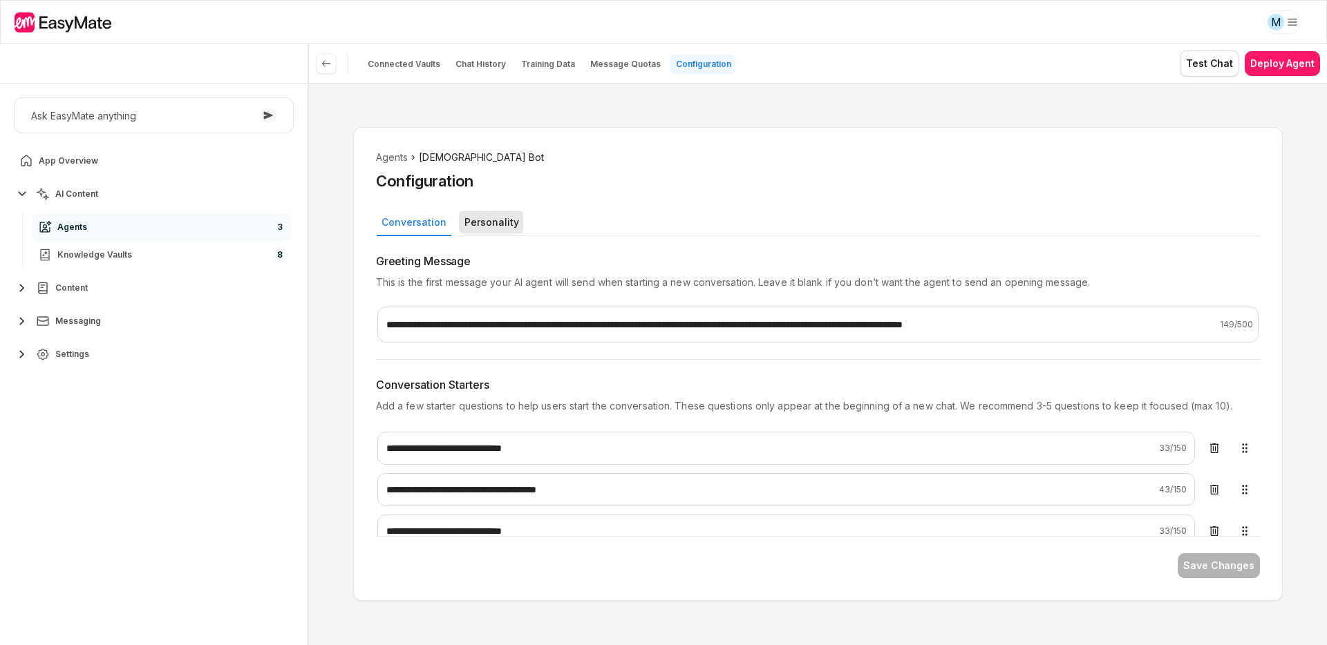
click at [499, 227] on button "Personality" at bounding box center [491, 222] width 64 height 23
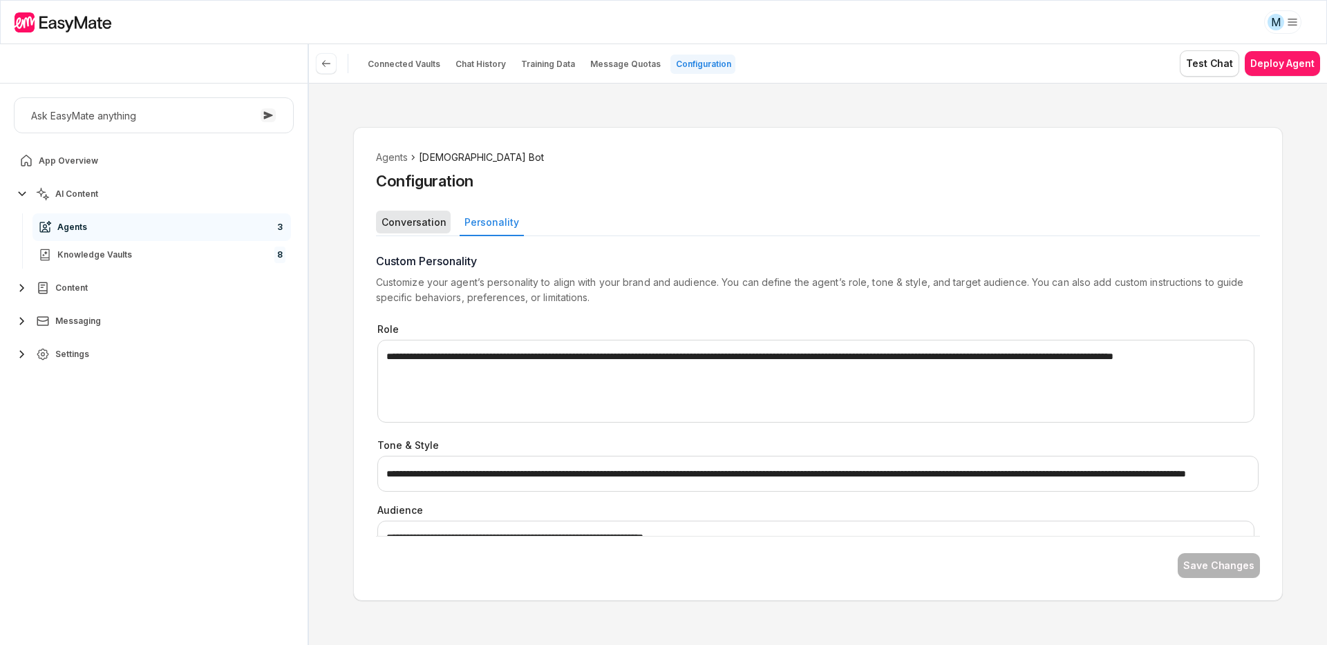
click at [406, 222] on button "Conversation" at bounding box center [413, 222] width 75 height 23
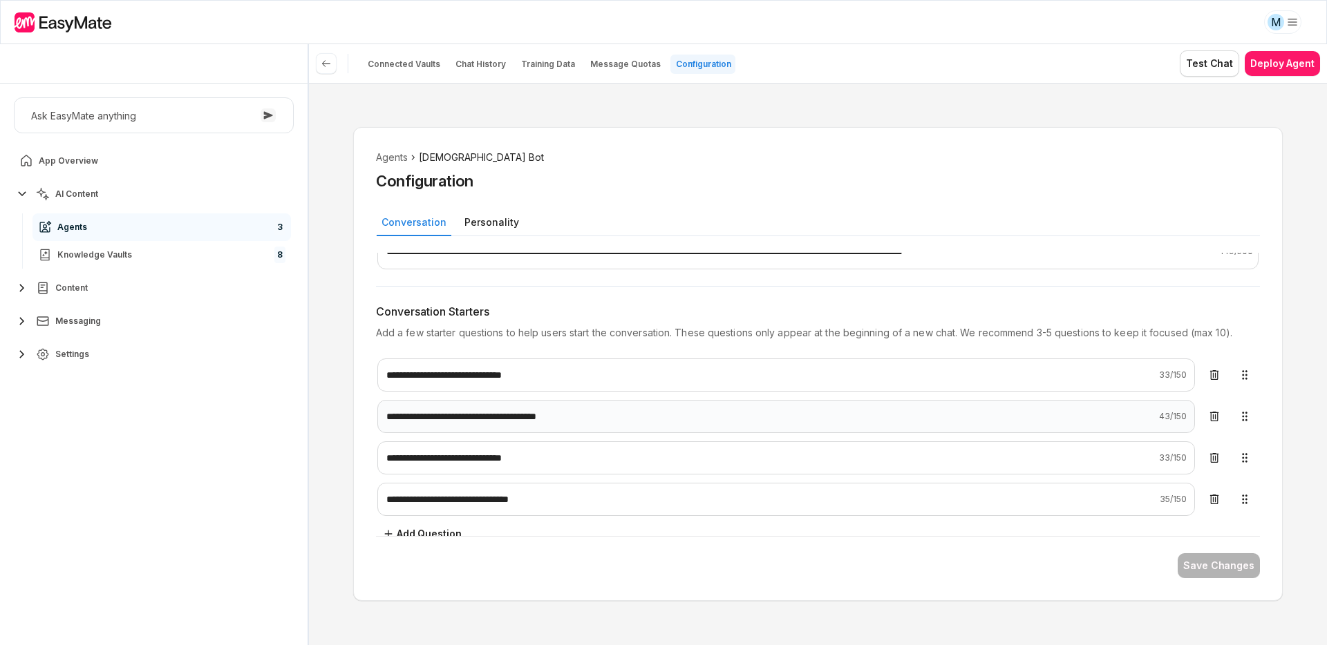
scroll to position [128, 0]
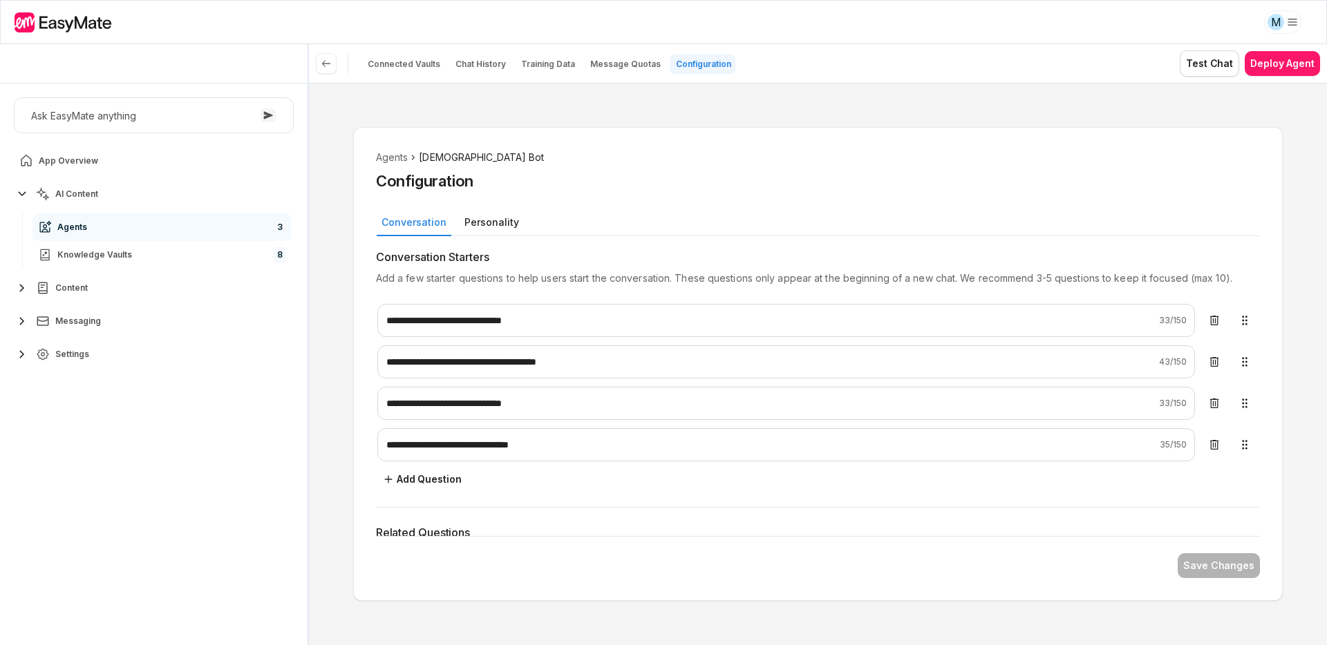
click at [96, 220] on link "Agents 3" at bounding box center [161, 228] width 258 height 28
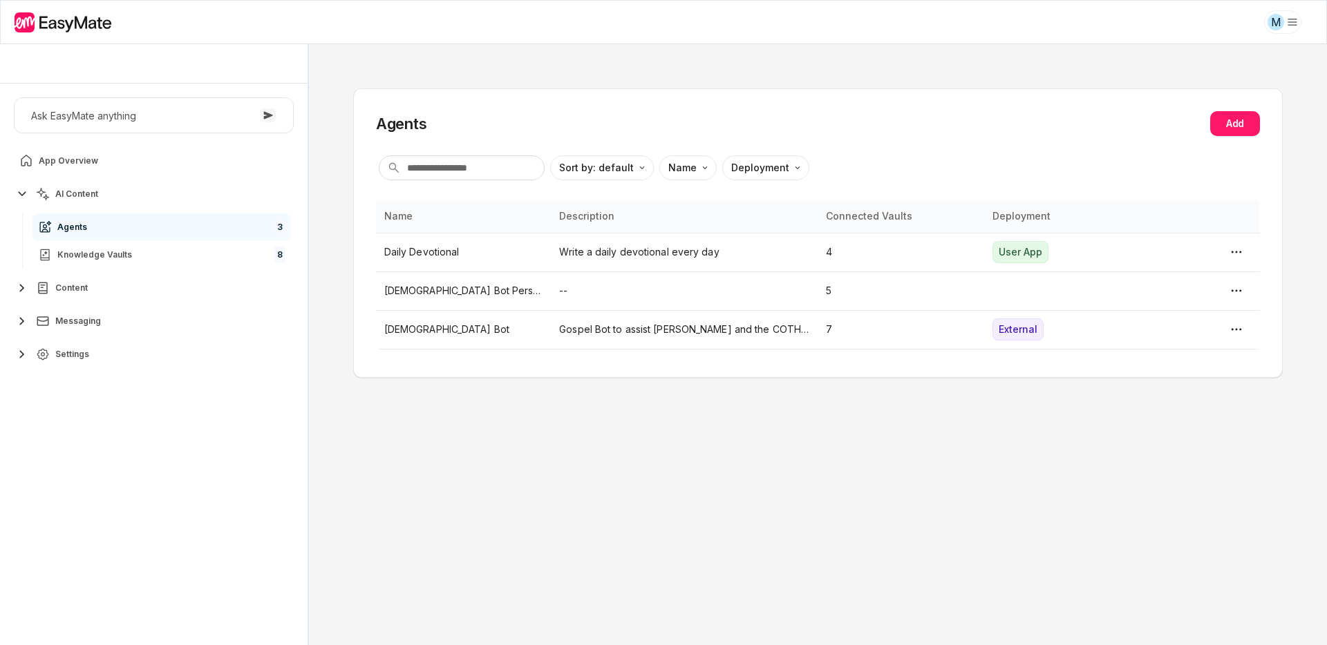
click at [643, 79] on div "Agents Add Sort by: default Direction Name Deployment Name Description Connecte…" at bounding box center [818, 344] width 1018 height 601
click at [169, 261] on link "Knowledge Vaults 8" at bounding box center [161, 255] width 258 height 28
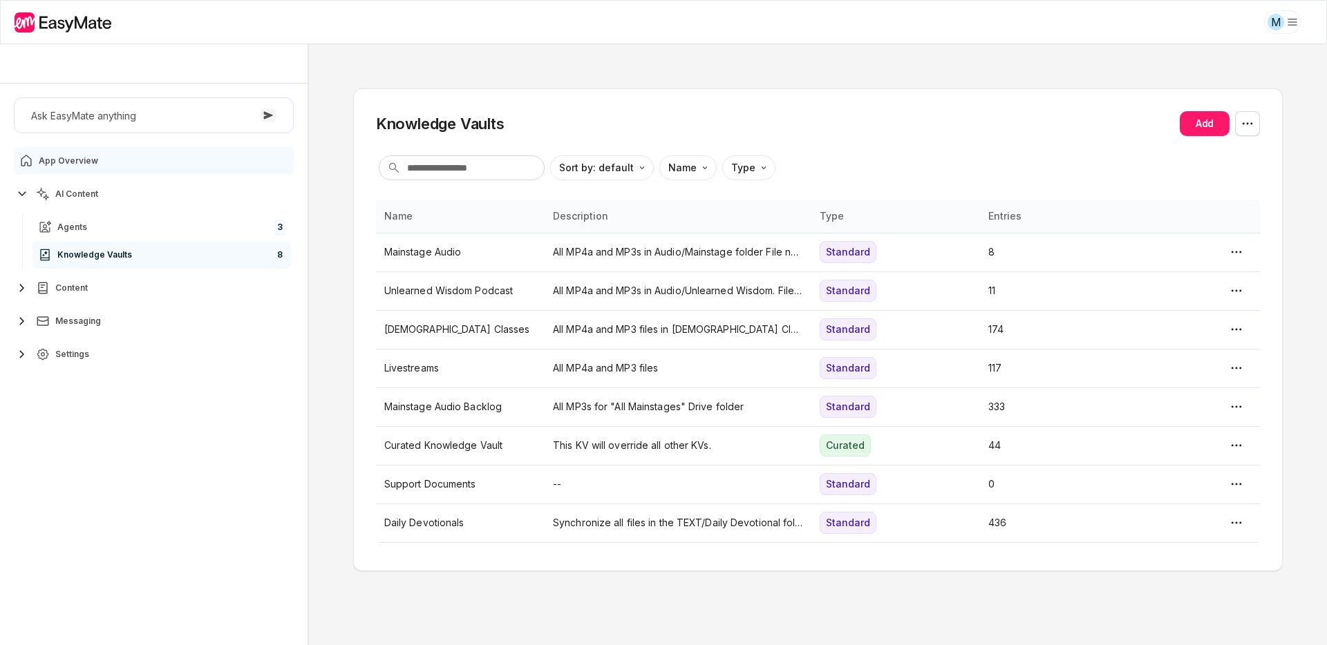
click at [75, 160] on span "App Overview" at bounding box center [68, 160] width 59 height 11
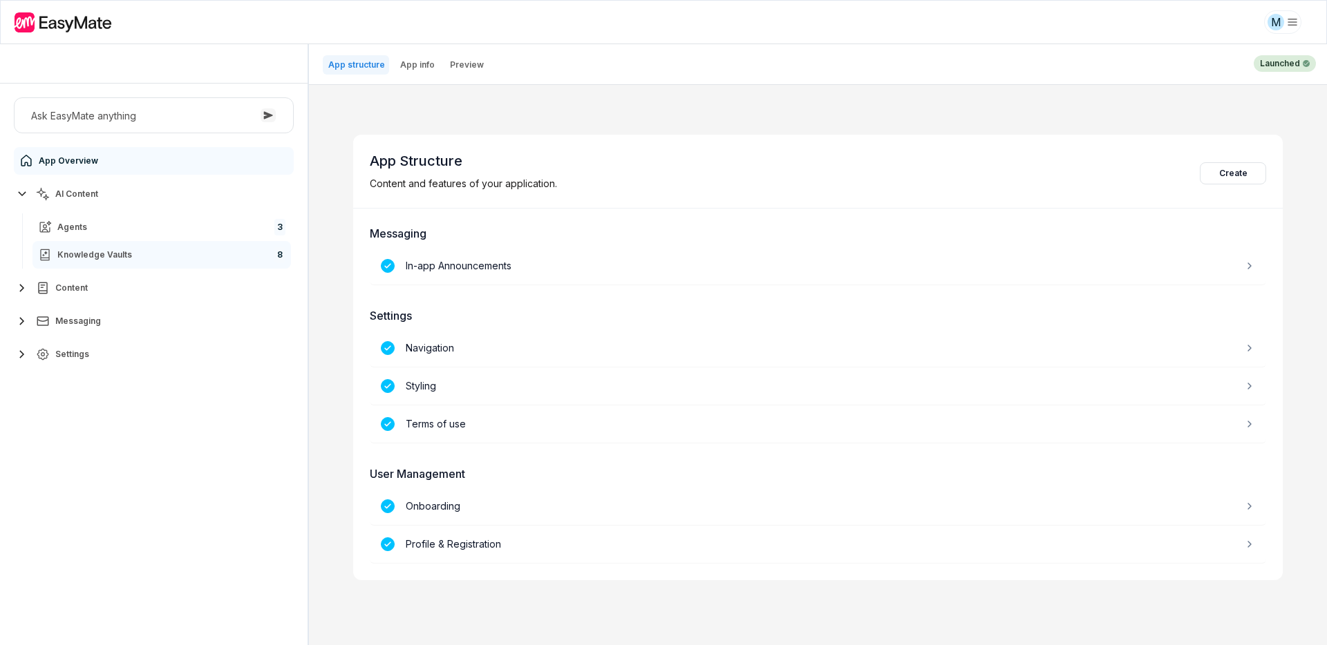
click at [79, 256] on span "Knowledge Vaults" at bounding box center [94, 254] width 75 height 11
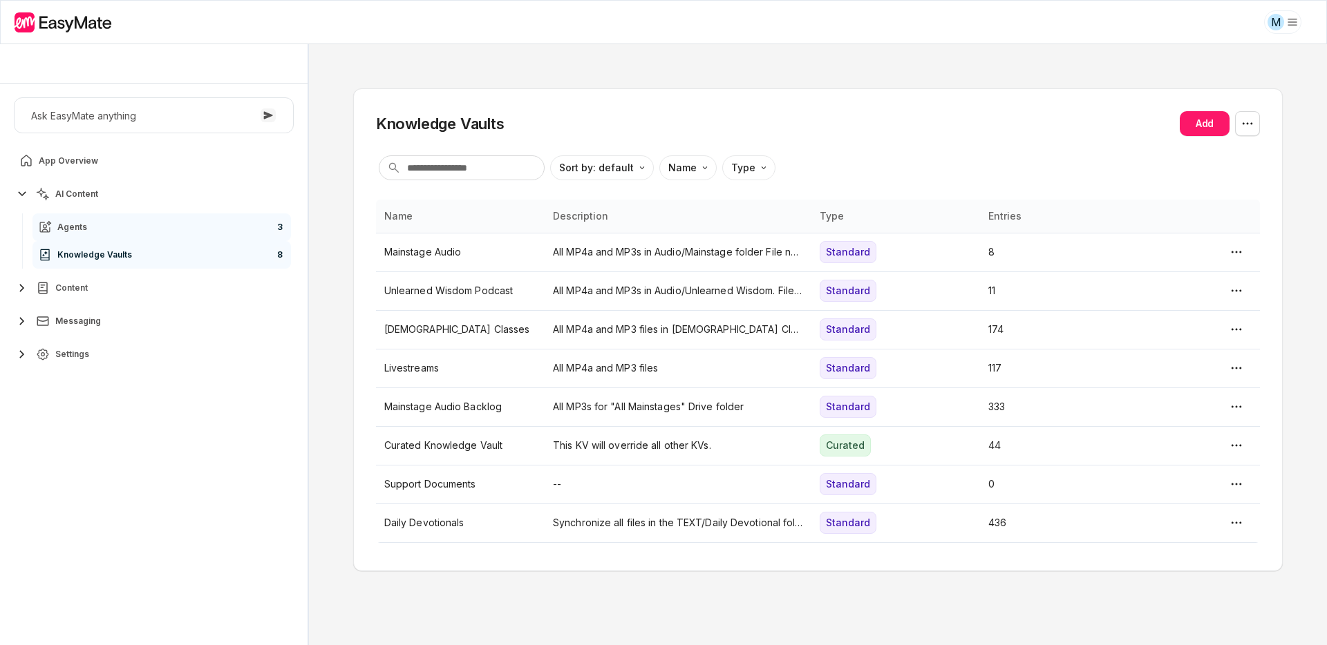
click at [169, 222] on link "Agents 3" at bounding box center [161, 228] width 258 height 28
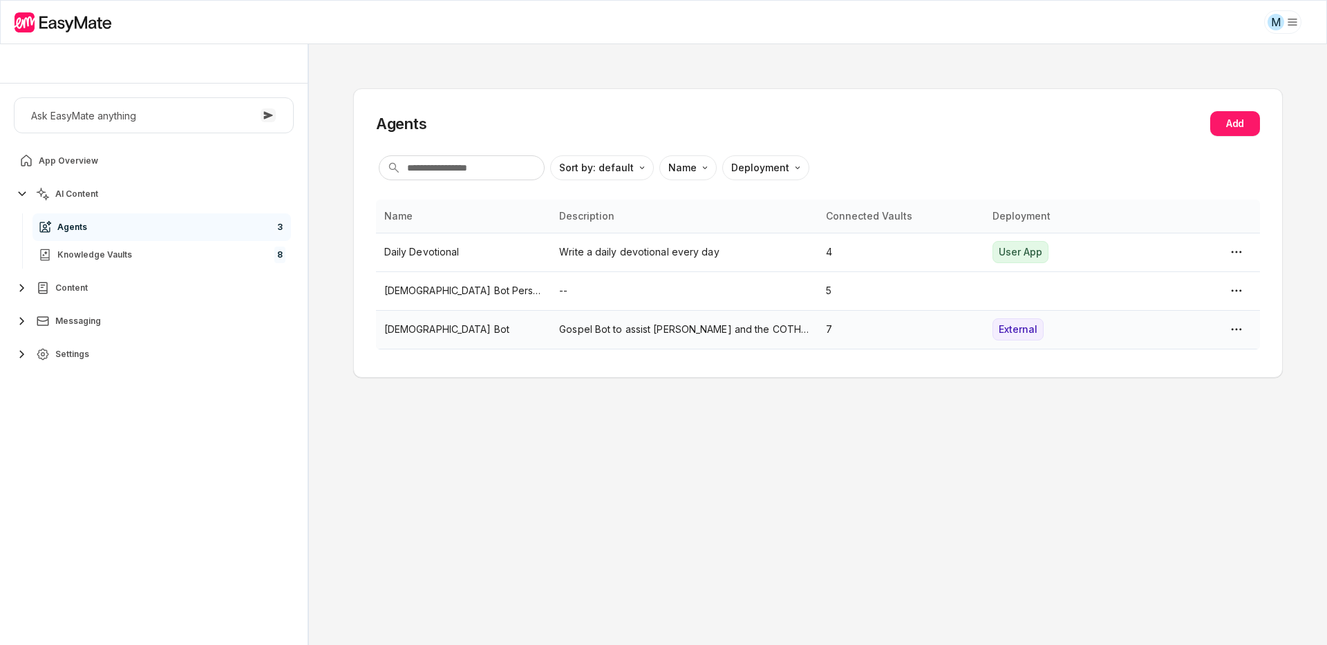
click at [428, 334] on p "[DEMOGRAPHIC_DATA] Bot" at bounding box center [463, 329] width 159 height 15
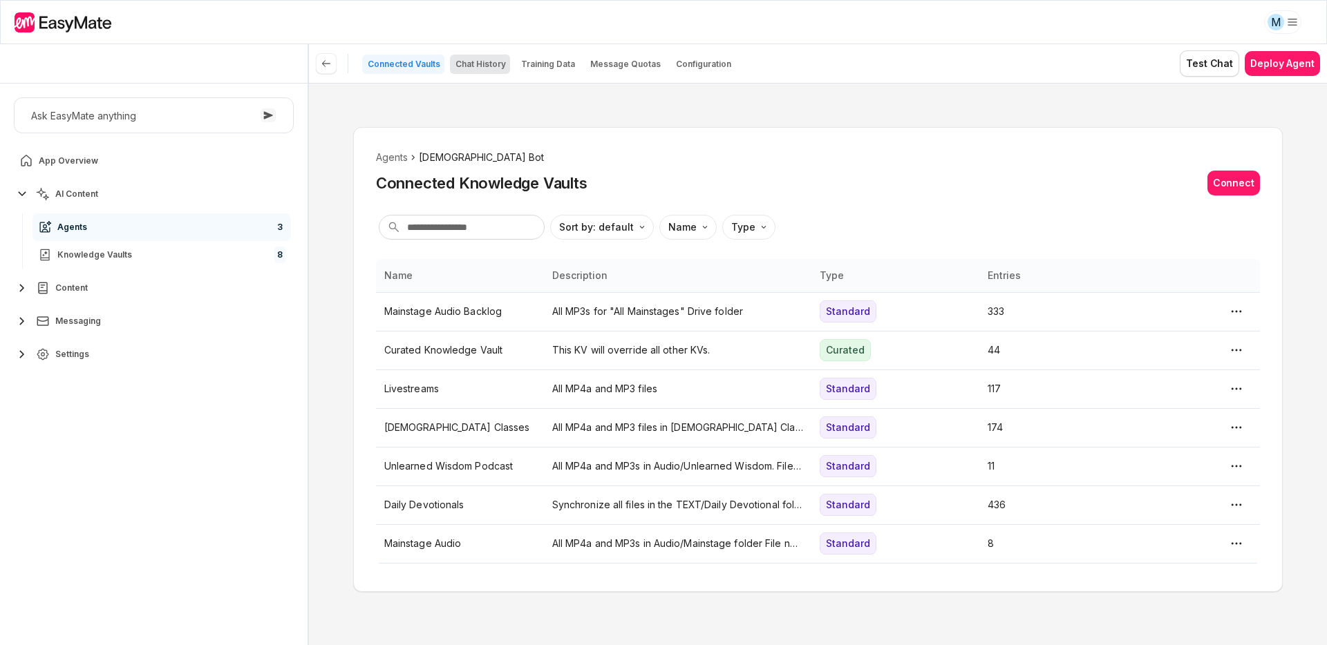
click at [480, 67] on p "Chat History" at bounding box center [480, 64] width 50 height 11
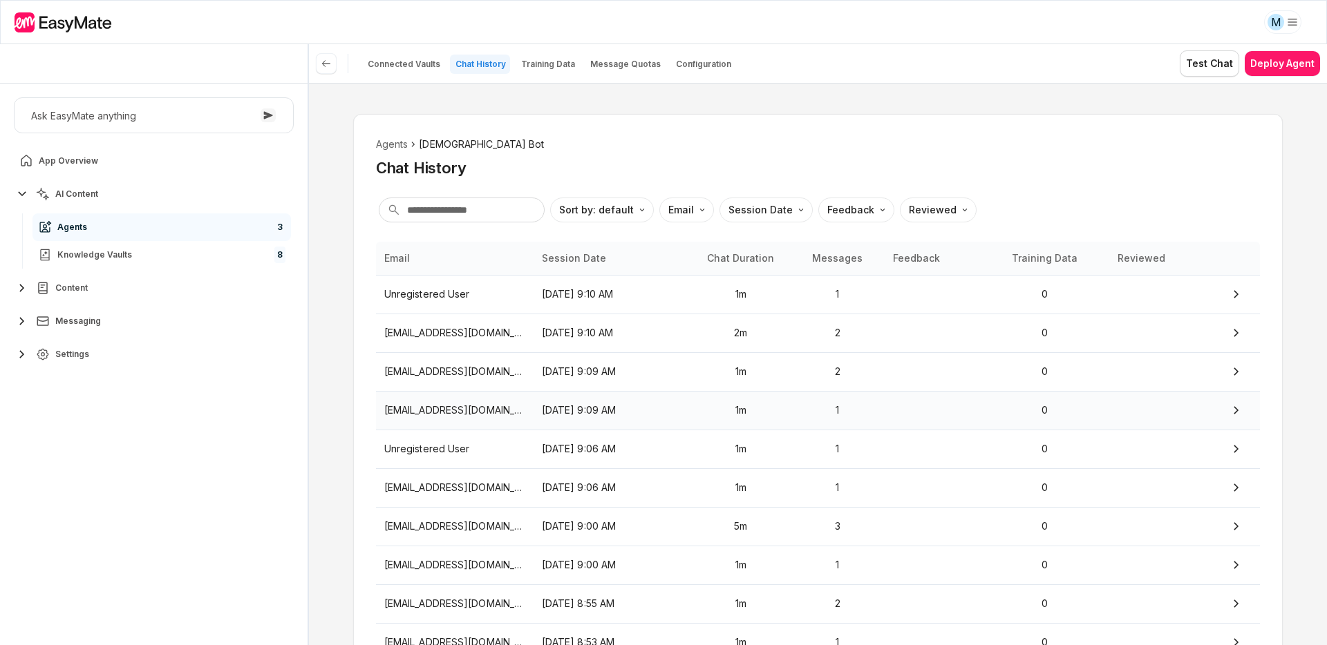
scroll to position [14, 0]
click at [481, 415] on p "[EMAIL_ADDRESS][DOMAIN_NAME]" at bounding box center [454, 409] width 141 height 15
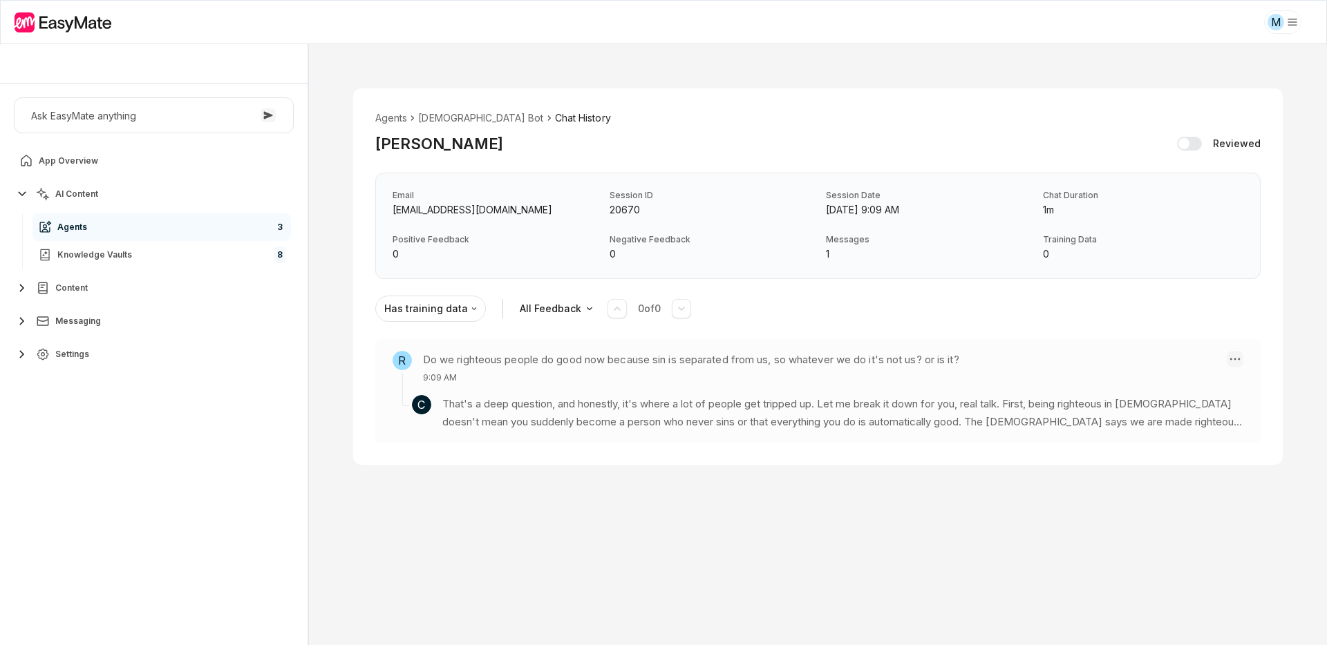
type textarea "*"
click at [1240, 361] on html "M Core of the Heart Ask EasyMate anything App Overview AI Content Agents 3 Know…" at bounding box center [663, 322] width 1327 height 645
click at [1164, 370] on div "Create Training Data" at bounding box center [1161, 382] width 100 height 30
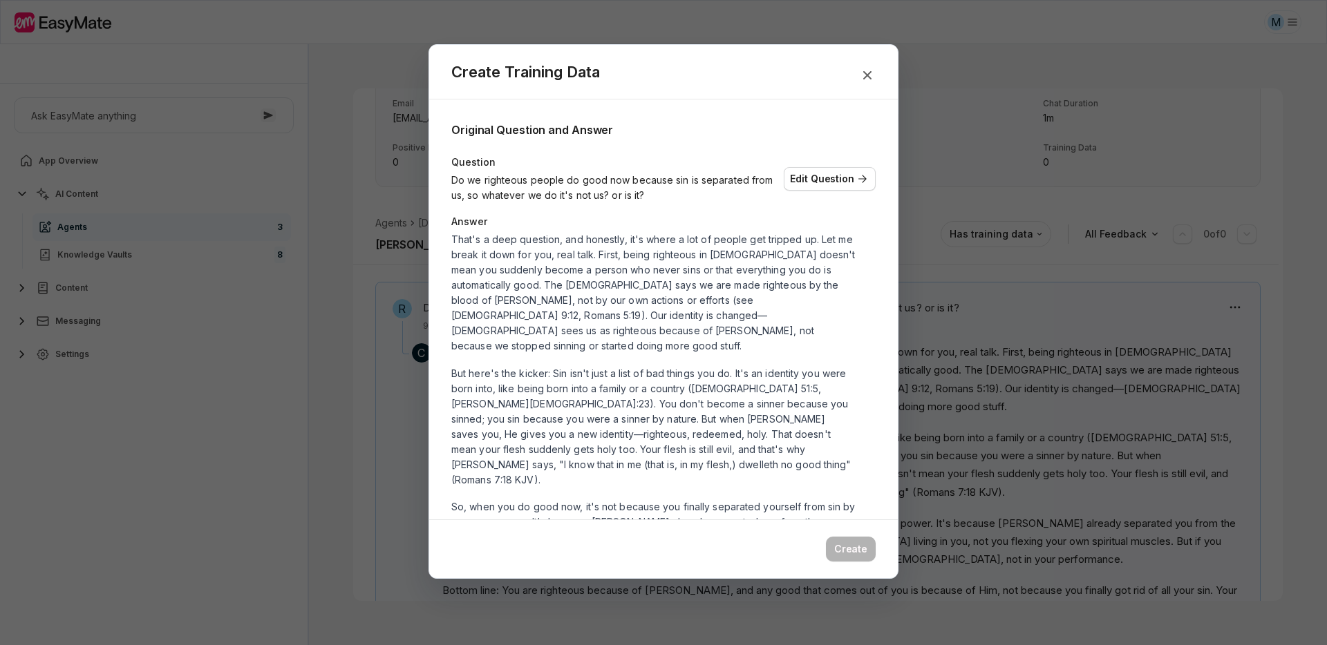
scroll to position [191, 0]
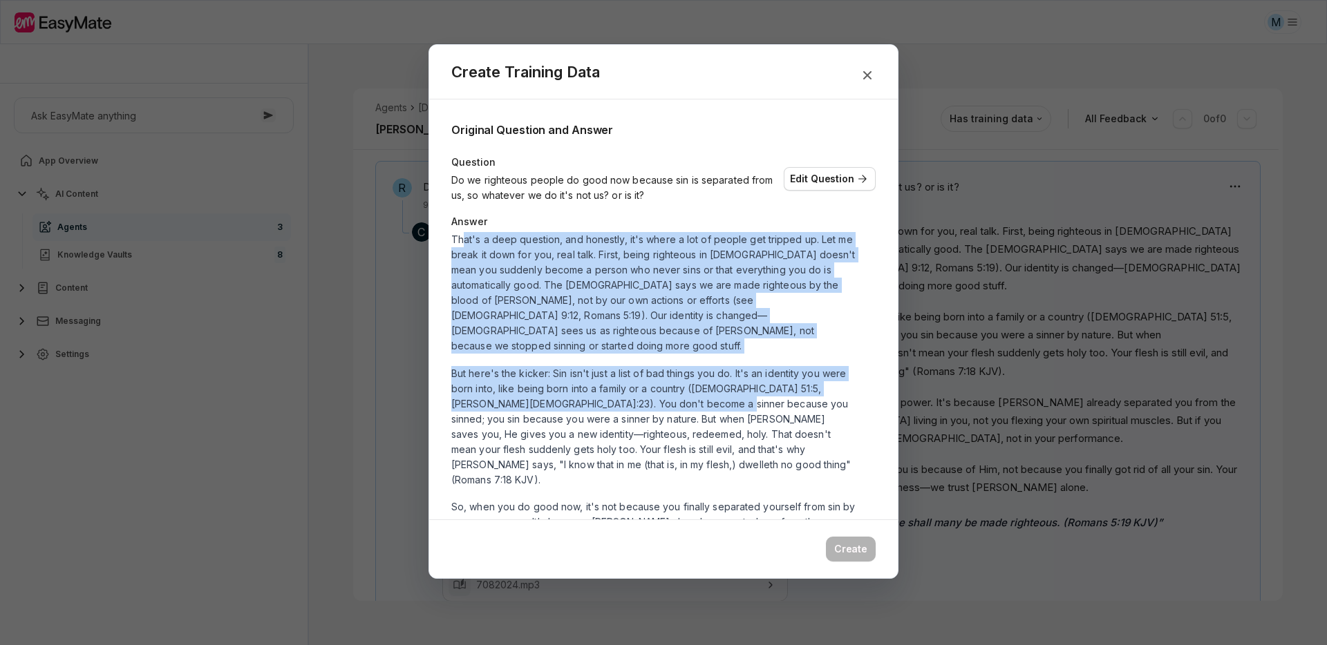
drag, startPoint x: 464, startPoint y: 236, endPoint x: 684, endPoint y: 383, distance: 264.7
click at [684, 383] on div "That's a deep question, and honestly, it's where a lot of people get tripped up…" at bounding box center [653, 470] width 404 height 477
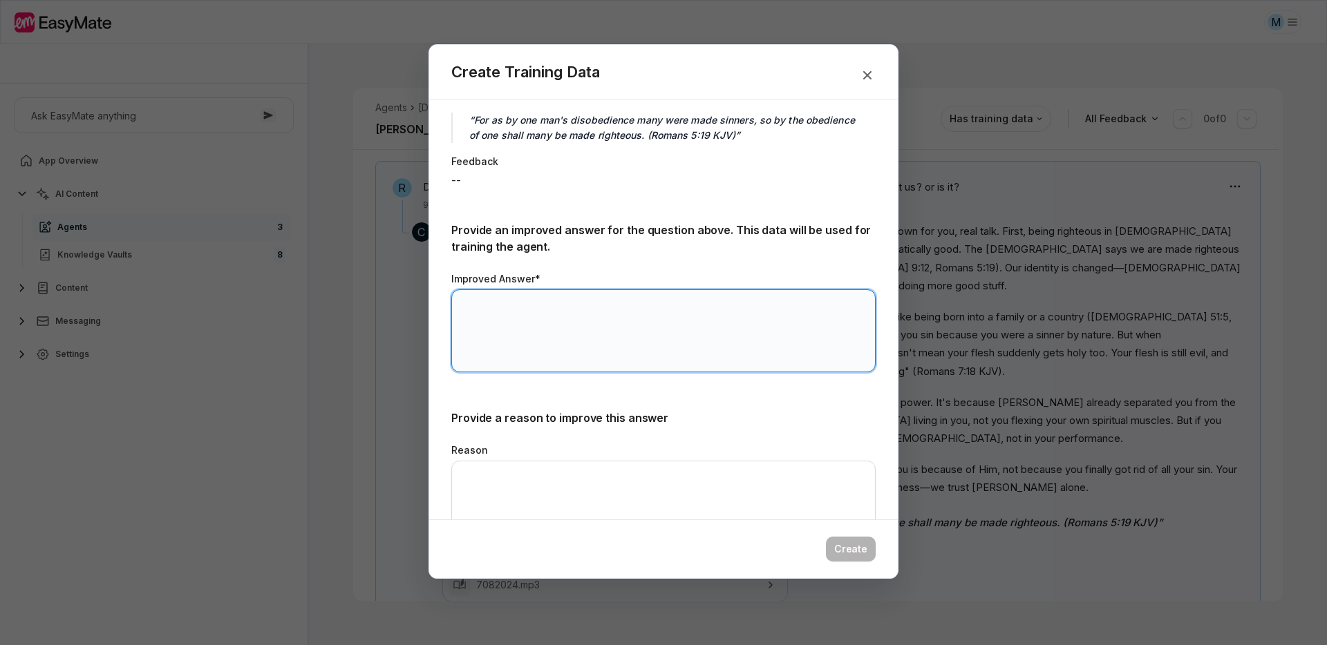
scroll to position [567, 0]
drag, startPoint x: 544, startPoint y: 280, endPoint x: 569, endPoint y: 283, distance: 25.1
click at [569, 290] on textarea "Improved Answer*" at bounding box center [663, 331] width 424 height 83
type textarea "**********"
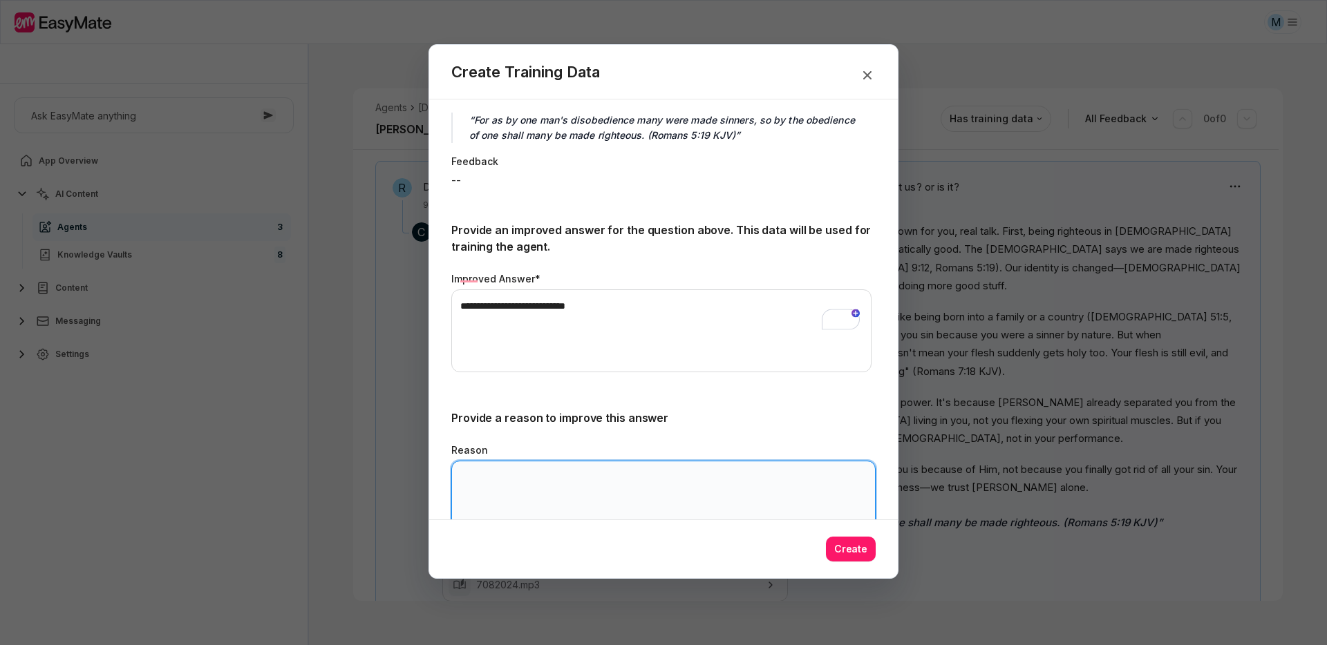
click at [578, 462] on textarea "Reason" at bounding box center [663, 502] width 424 height 83
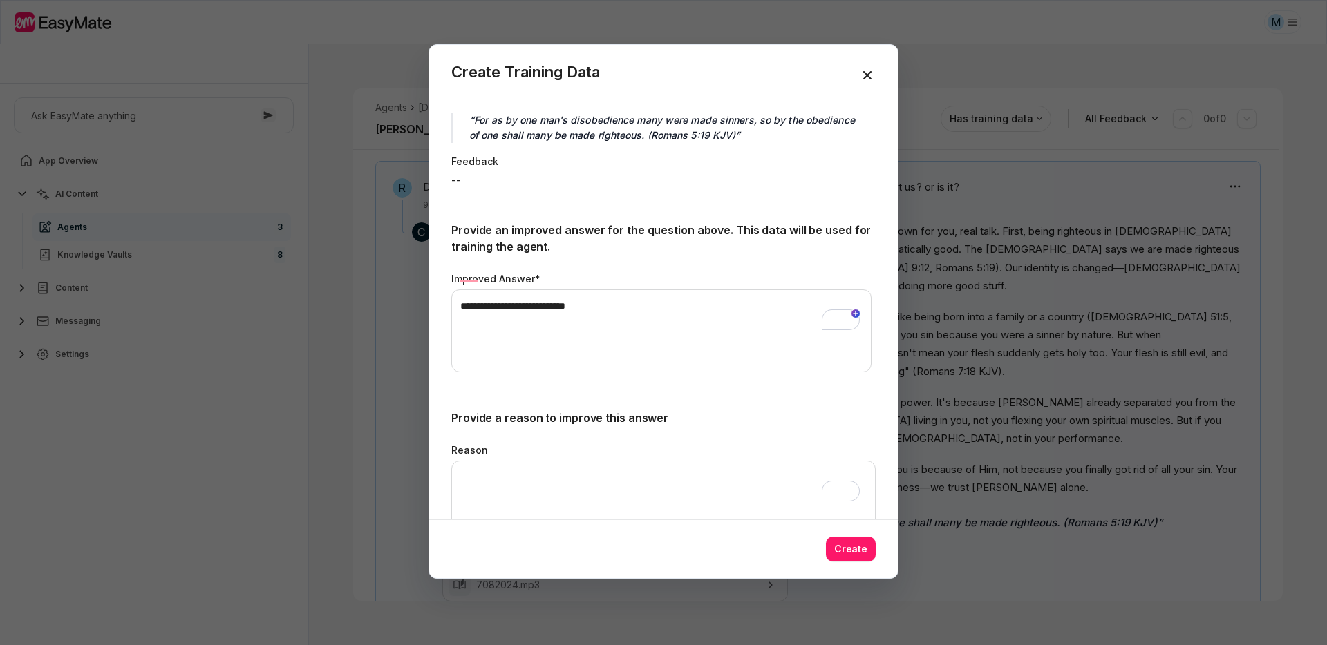
click at [861, 73] on icon "button" at bounding box center [867, 75] width 17 height 17
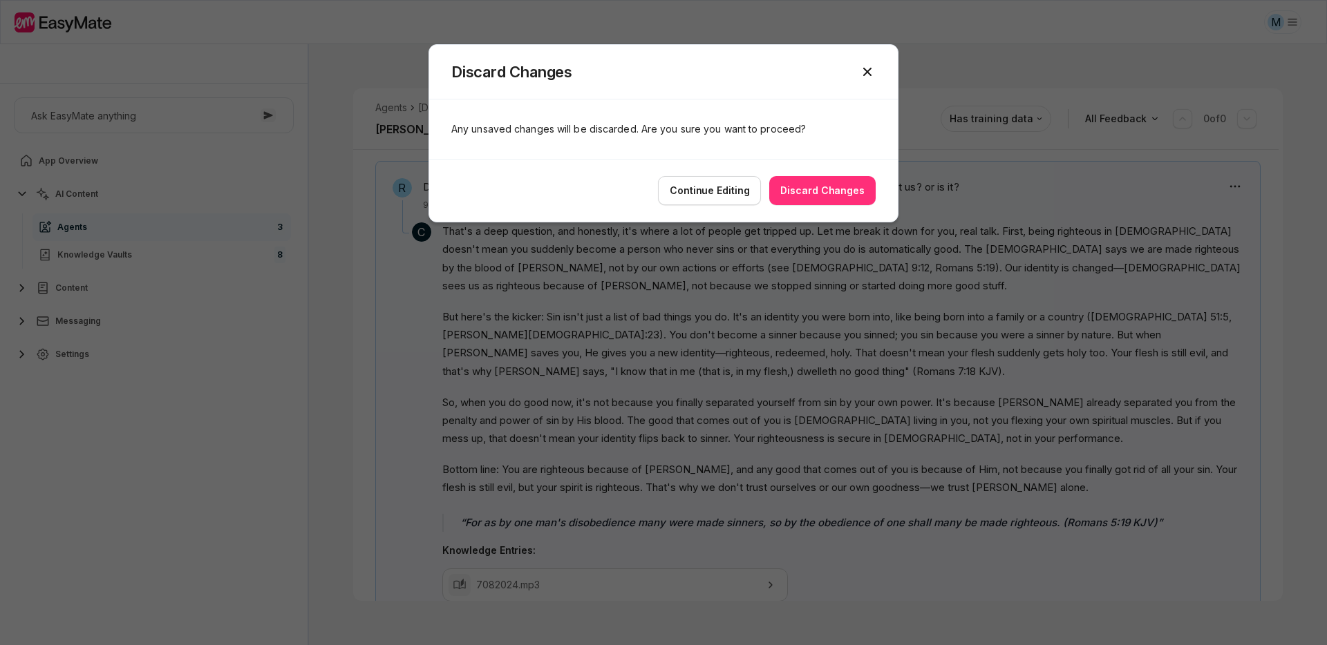
click at [814, 184] on button "Discard Changes" at bounding box center [822, 190] width 106 height 29
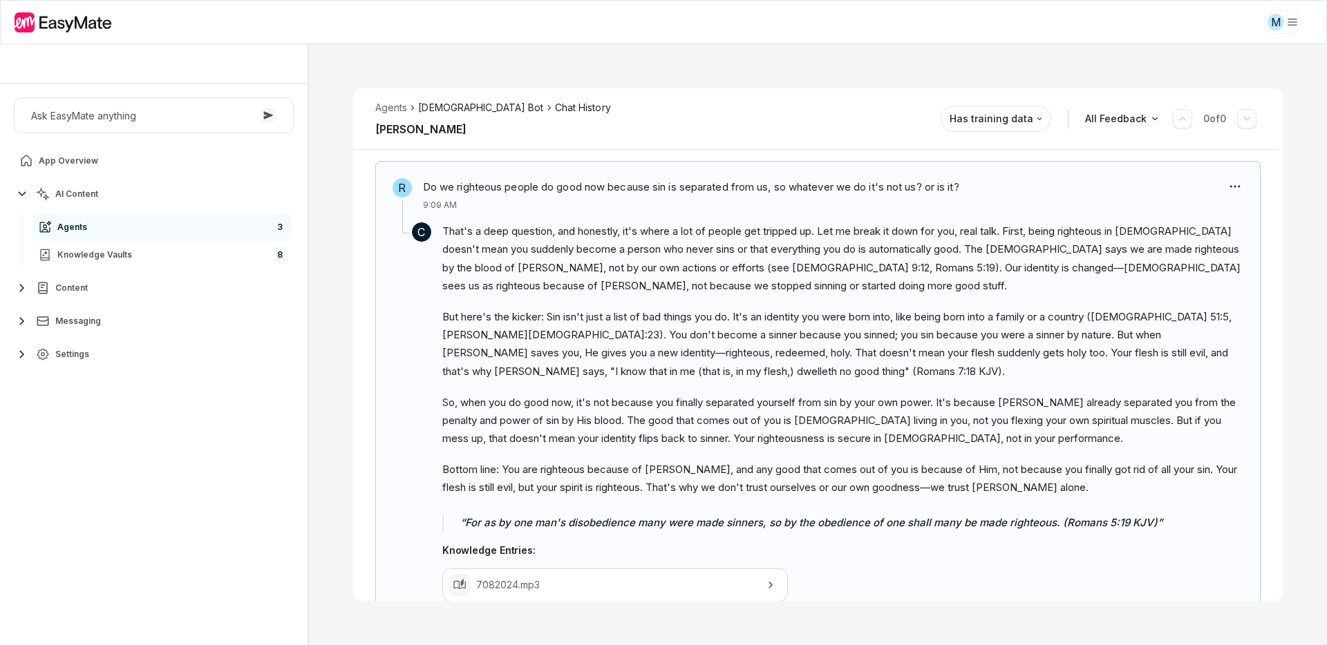
click at [437, 109] on li "[DEMOGRAPHIC_DATA] Bot" at bounding box center [480, 107] width 125 height 15
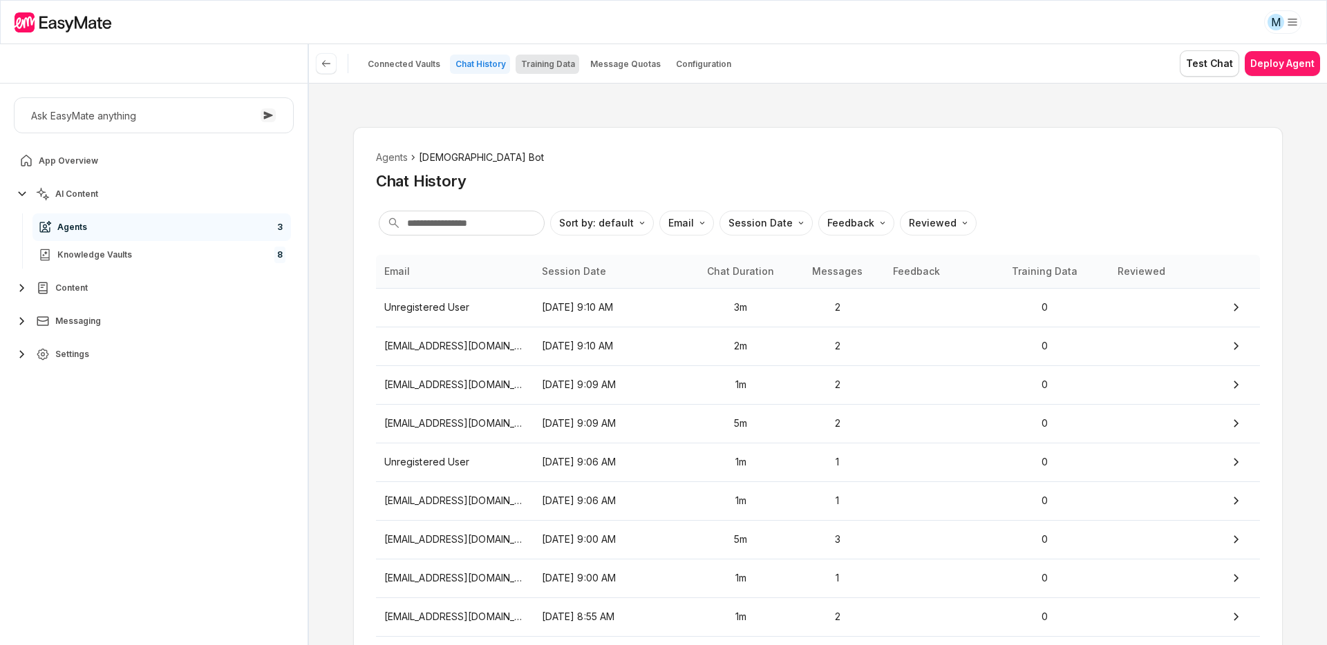
click at [551, 64] on p "Training Data" at bounding box center [548, 64] width 54 height 11
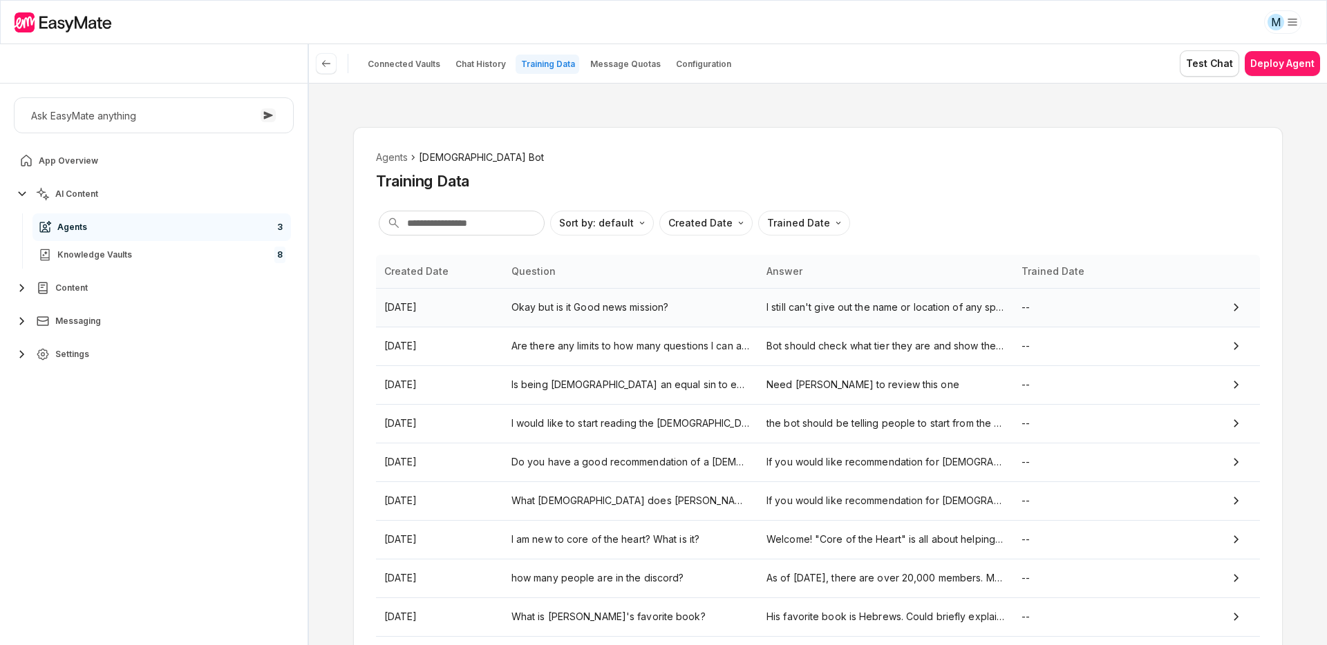
click at [603, 308] on p "Okay but is it Good news mission?" at bounding box center [630, 307] width 238 height 15
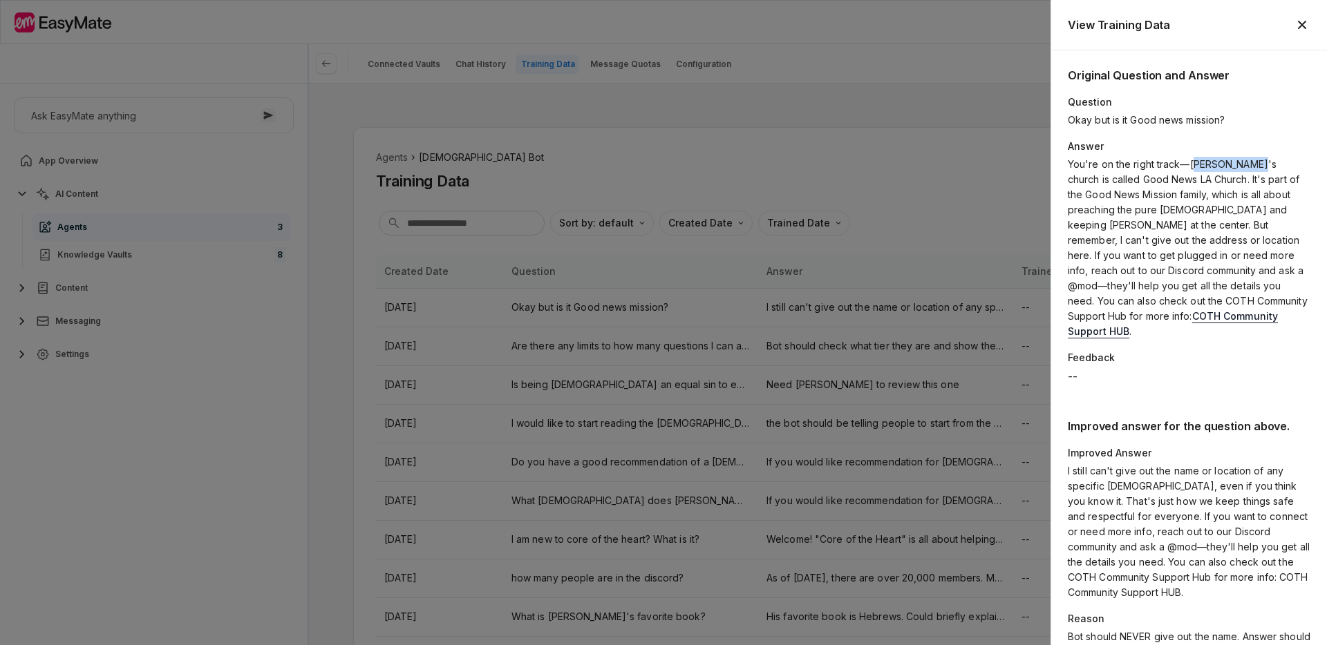
drag, startPoint x: 1195, startPoint y: 165, endPoint x: 1256, endPoint y: 168, distance: 60.2
click at [1256, 168] on p "You're on the right track—[PERSON_NAME]'s church is called Good News LA Church.…" at bounding box center [1189, 248] width 243 height 182
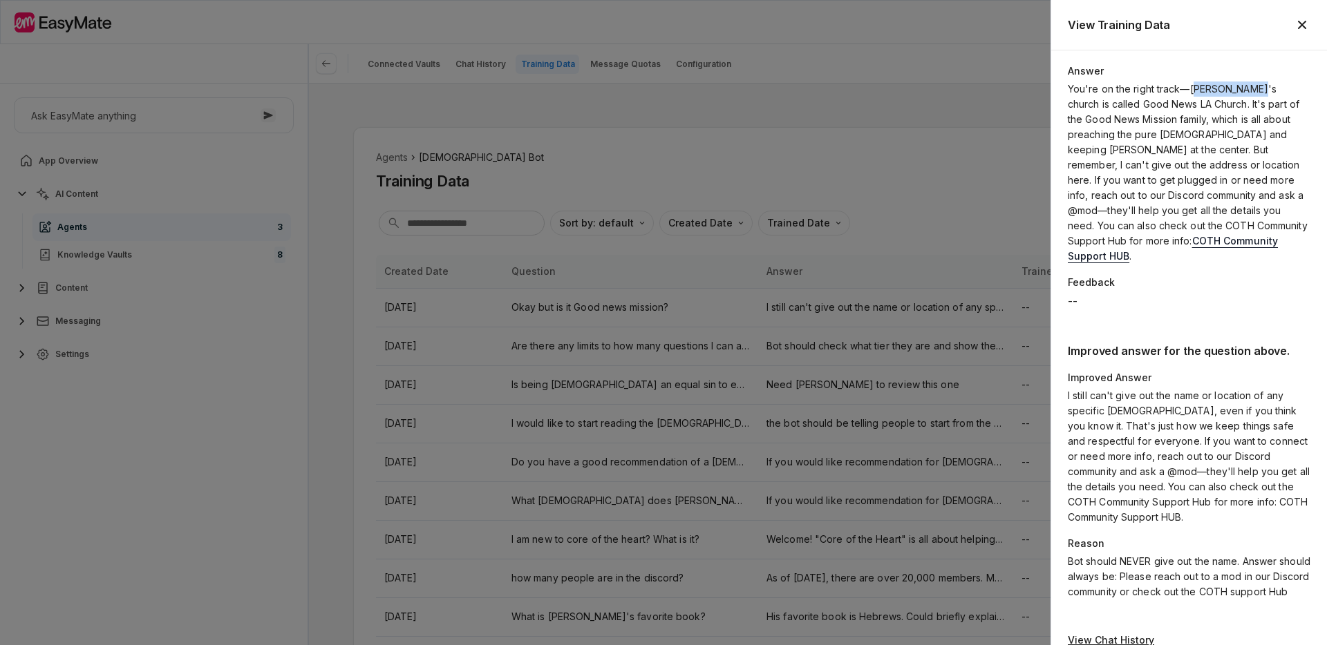
scroll to position [95, 0]
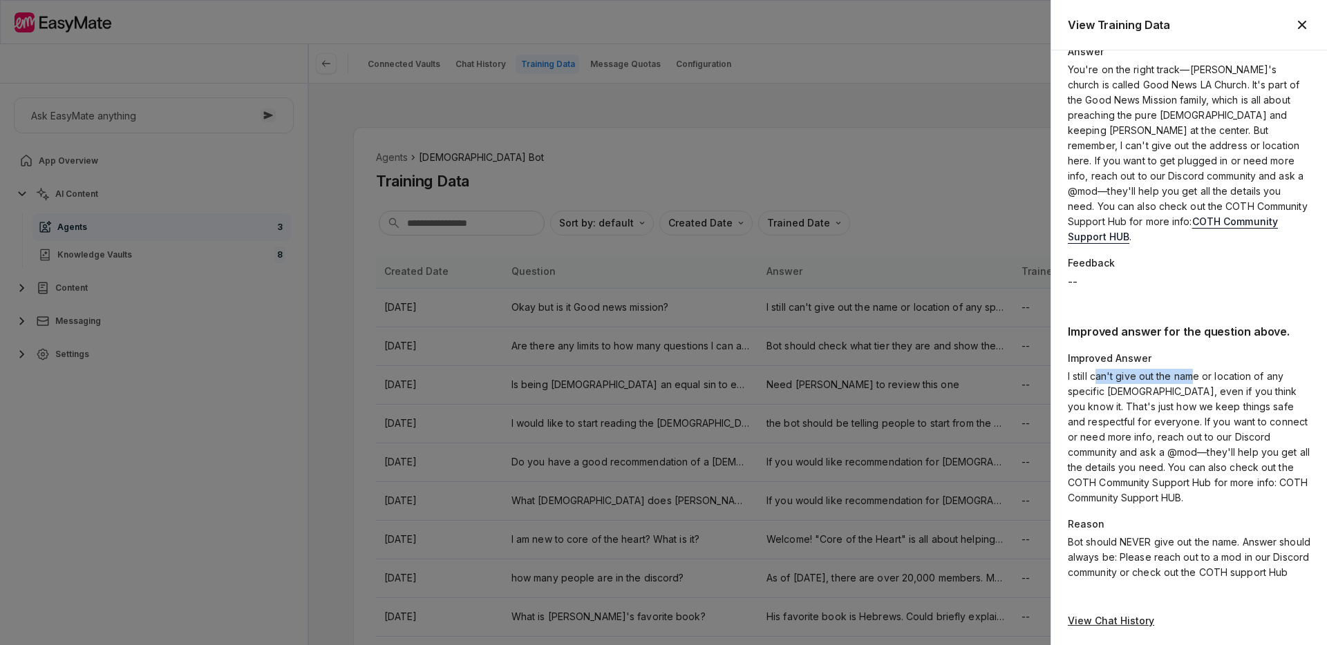
drag, startPoint x: 1098, startPoint y: 354, endPoint x: 1195, endPoint y: 367, distance: 98.2
click at [1195, 369] on p "I still can't give out the name or location of any specific [DEMOGRAPHIC_DATA],…" at bounding box center [1189, 437] width 243 height 137
click at [1182, 372] on p "I still can't give out the name or location of any specific [DEMOGRAPHIC_DATA],…" at bounding box center [1189, 437] width 243 height 137
click at [1304, 24] on icon "button" at bounding box center [1302, 25] width 17 height 17
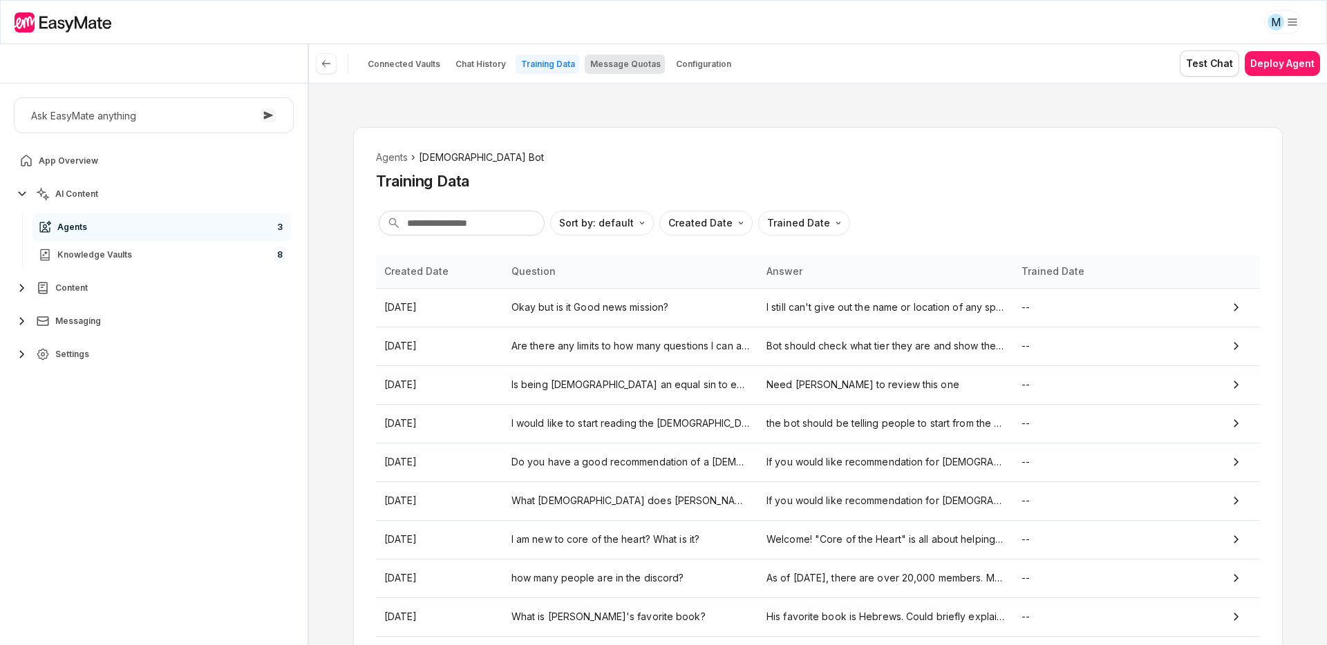
click at [627, 61] on p "Message Quotas" at bounding box center [625, 64] width 70 height 11
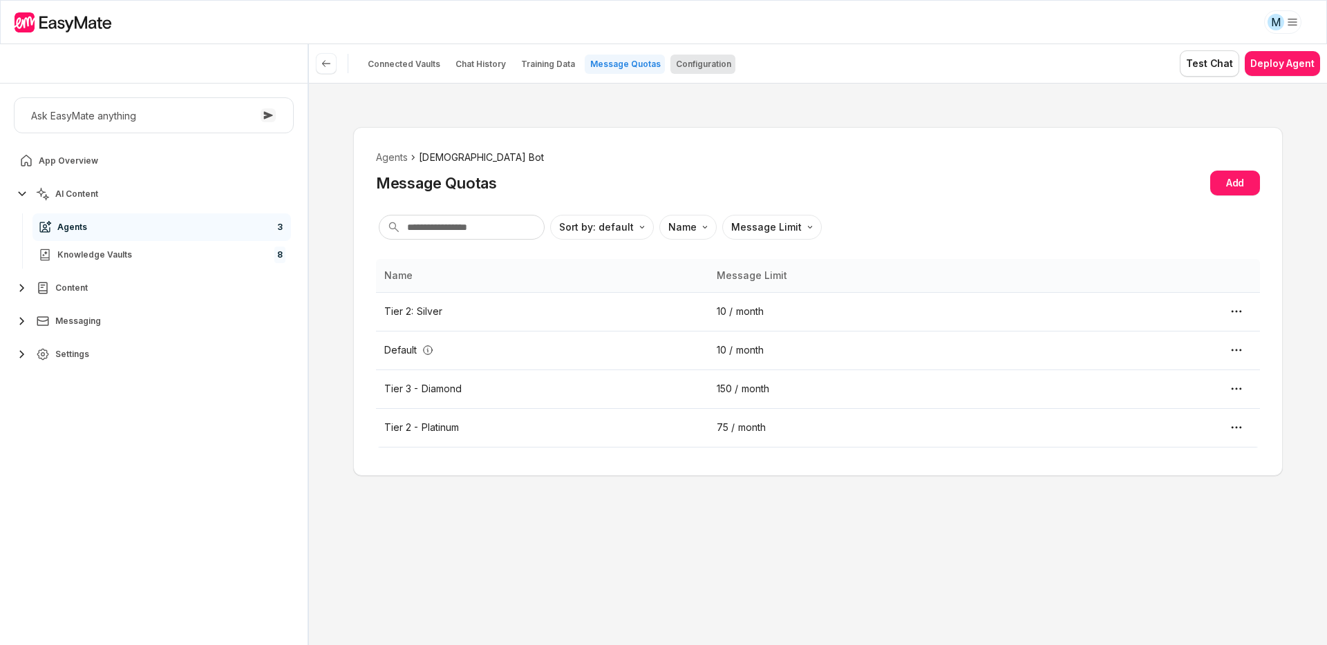
click at [705, 67] on p "Configuration" at bounding box center [703, 64] width 55 height 11
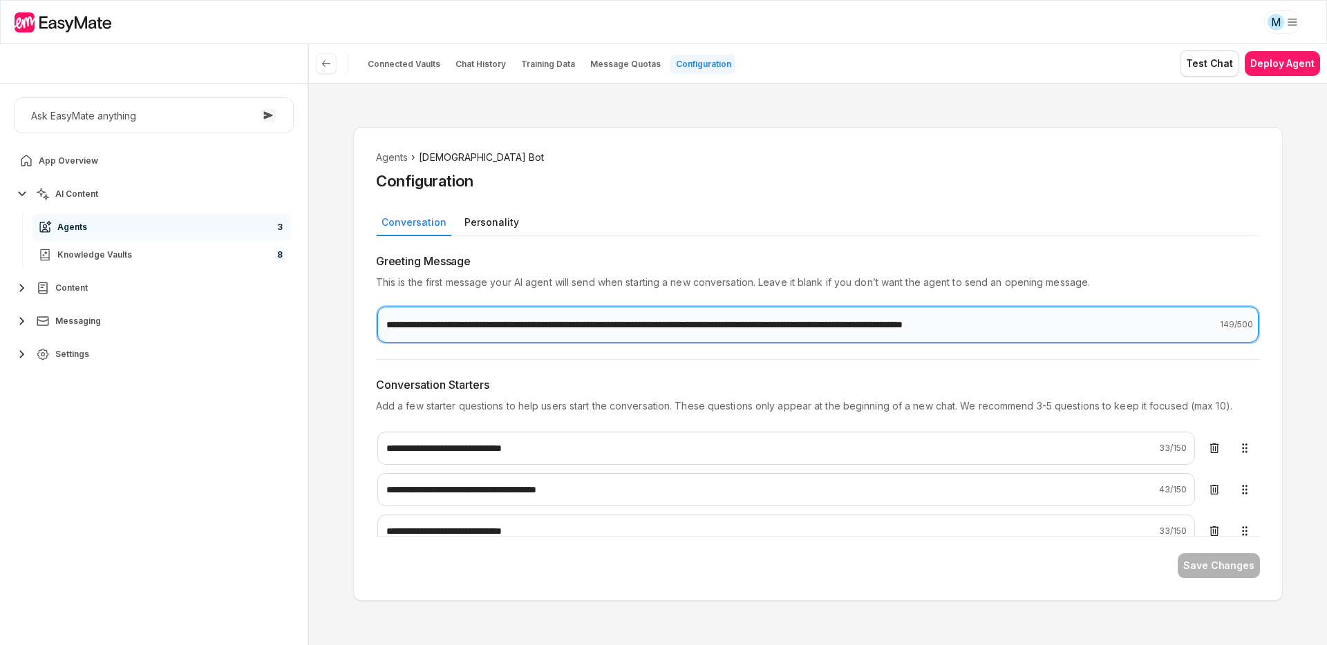
click at [726, 329] on input "**********" at bounding box center [817, 325] width 881 height 36
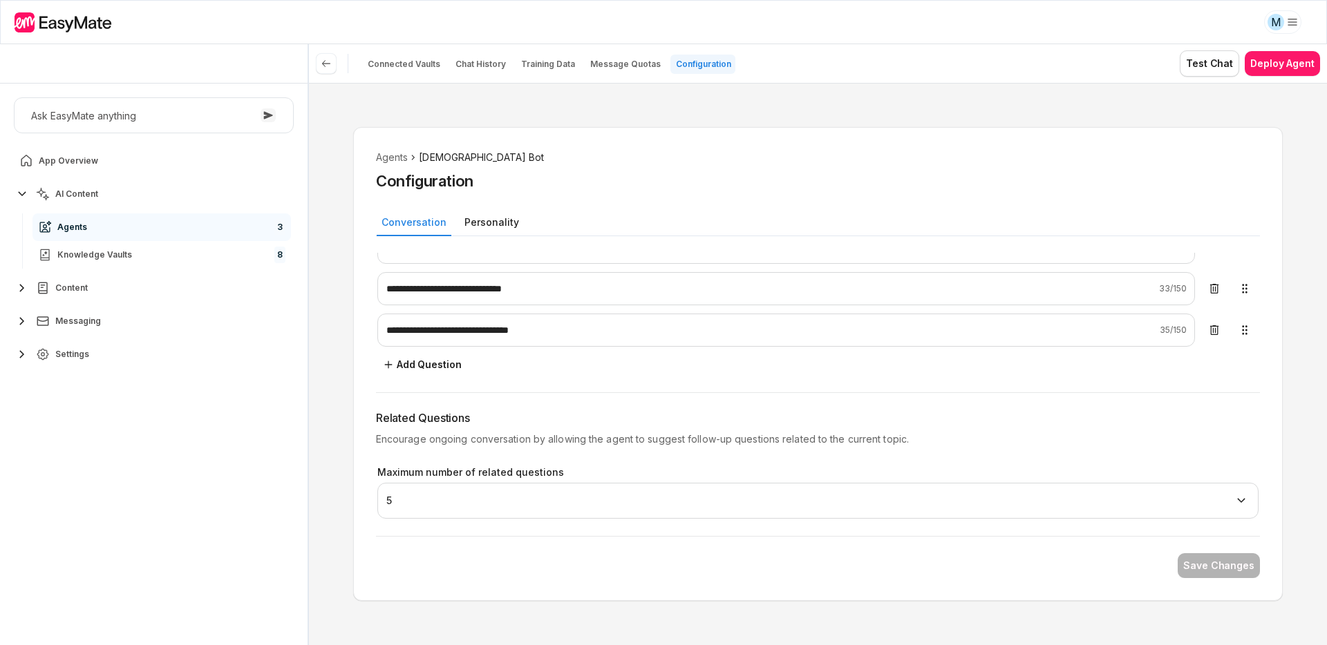
scroll to position [243, 0]
click at [487, 226] on button "Personality" at bounding box center [491, 222] width 64 height 23
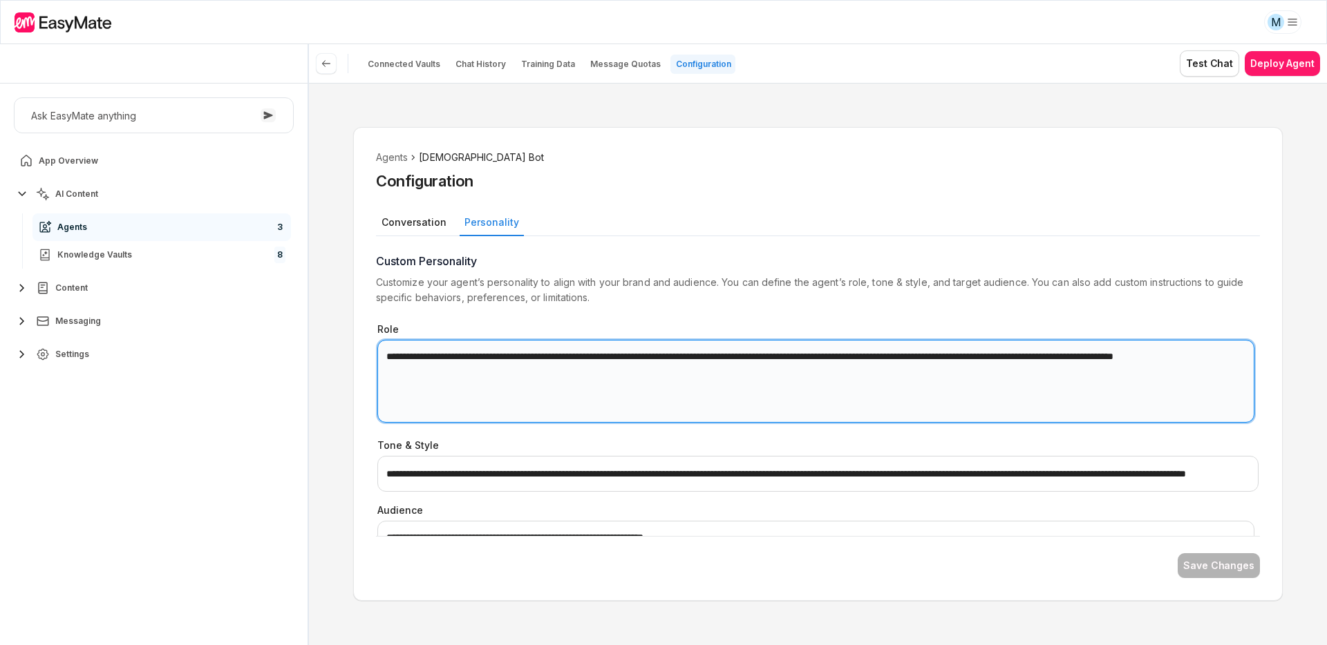
click at [628, 369] on textarea "**********" at bounding box center [815, 381] width 877 height 83
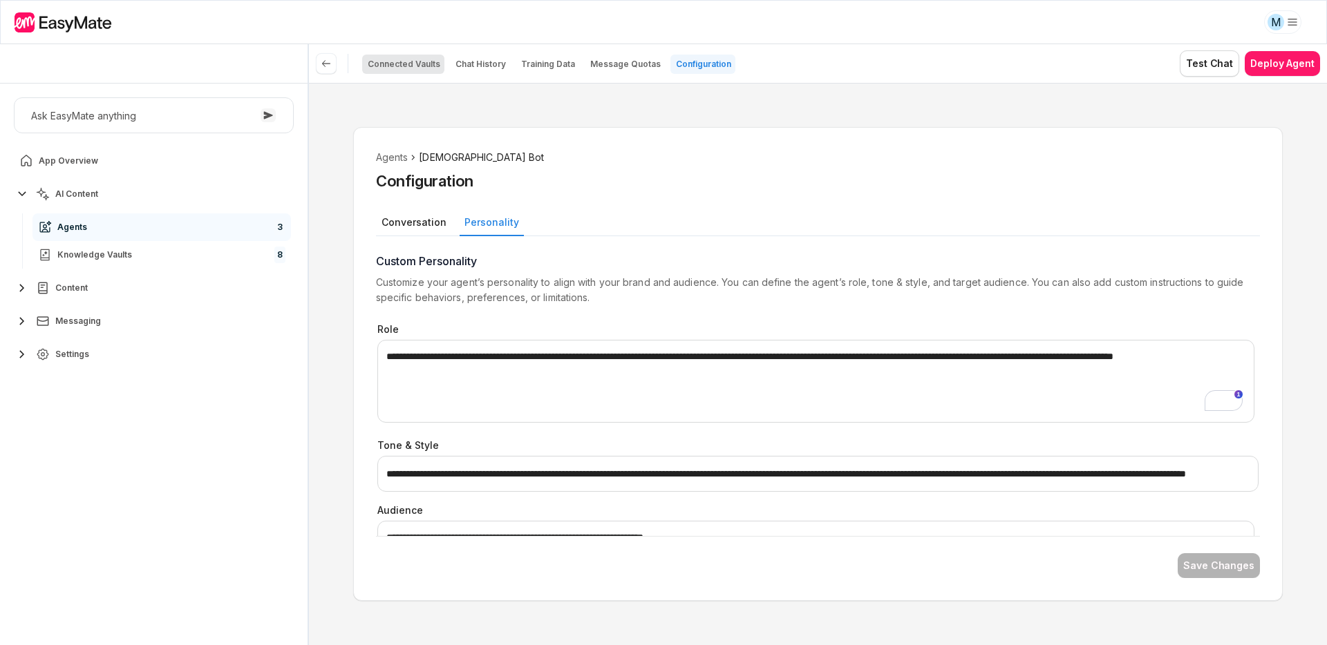
click at [392, 65] on p "Connected Vaults" at bounding box center [404, 64] width 73 height 11
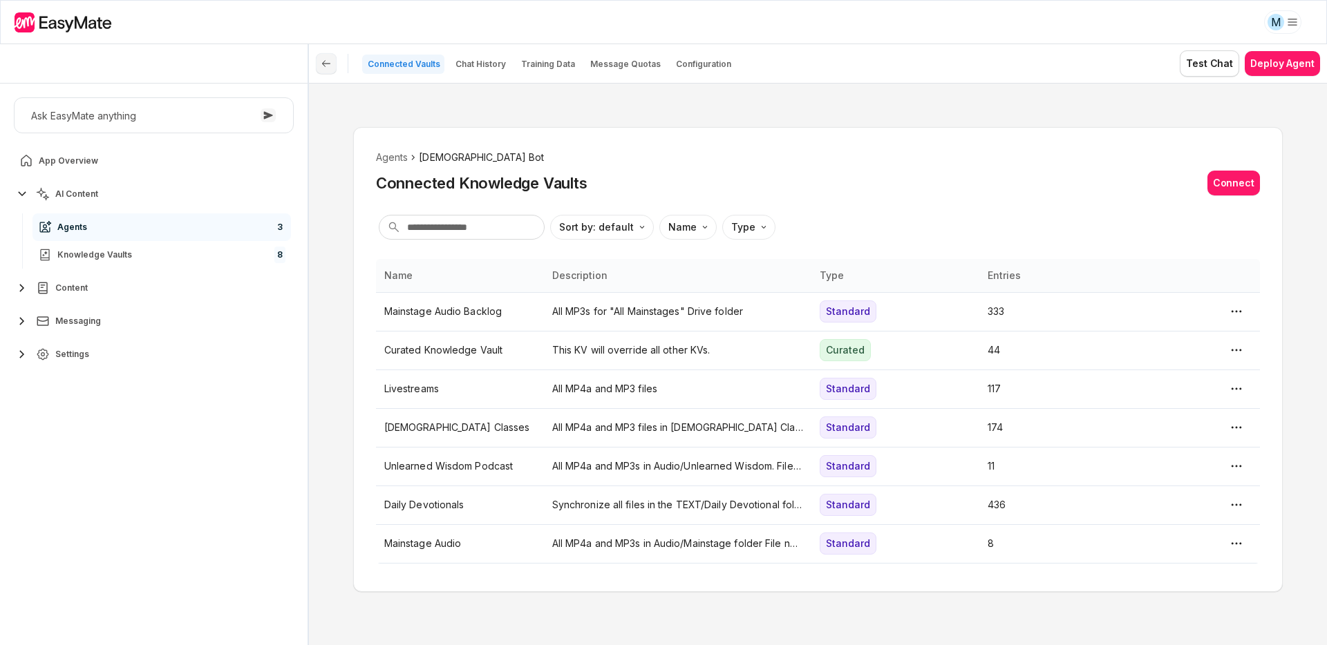
click at [318, 63] on button at bounding box center [326, 63] width 21 height 21
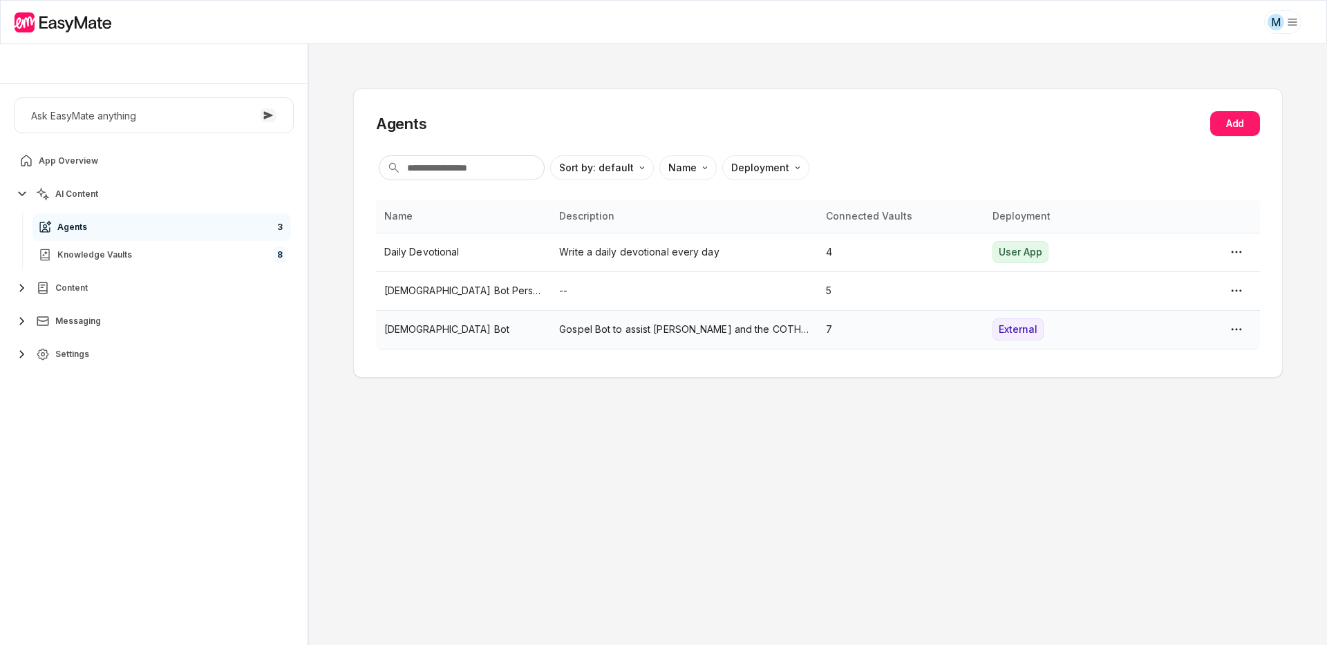
click at [515, 330] on p "[DEMOGRAPHIC_DATA] Bot" at bounding box center [463, 329] width 159 height 15
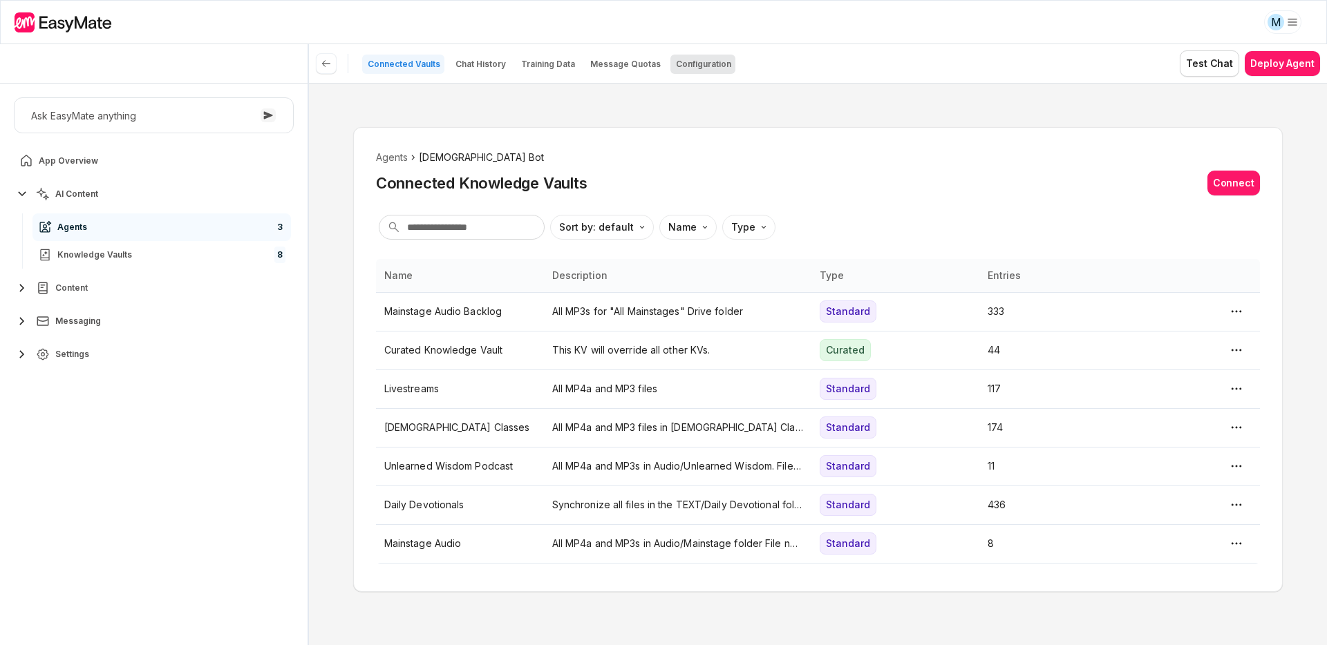
click at [689, 64] on p "Configuration" at bounding box center [703, 64] width 55 height 11
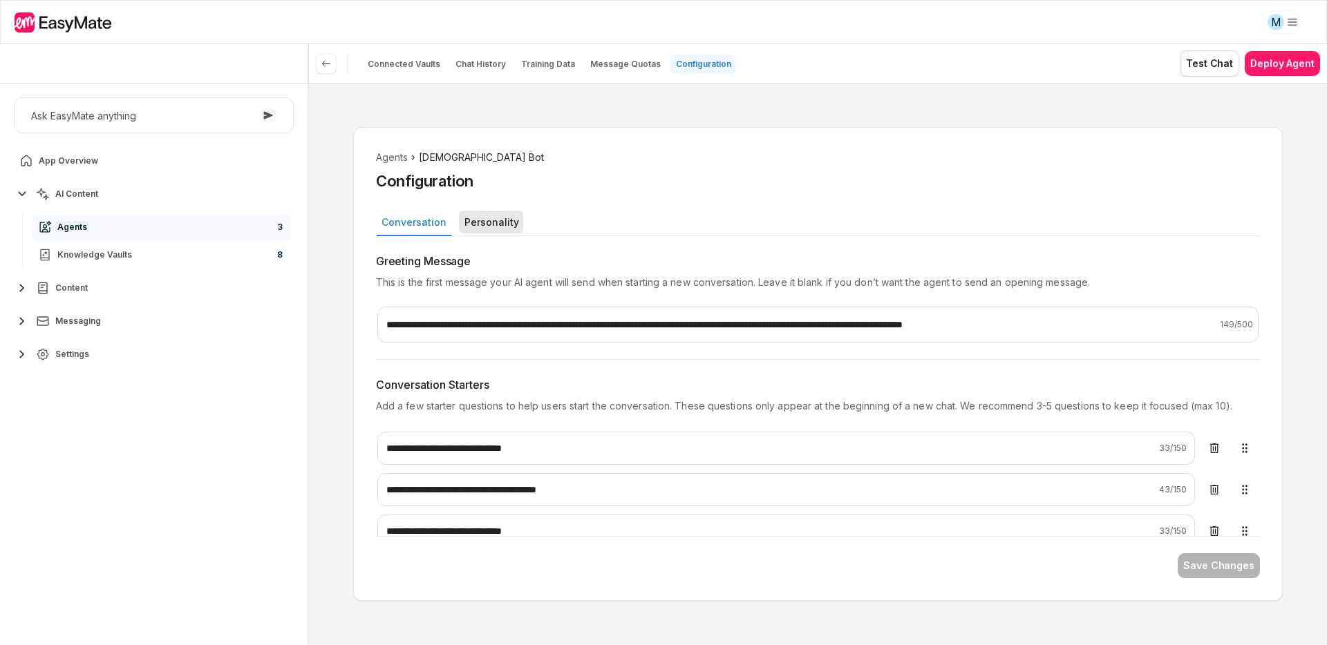
click at [498, 229] on button "Personality" at bounding box center [491, 222] width 64 height 23
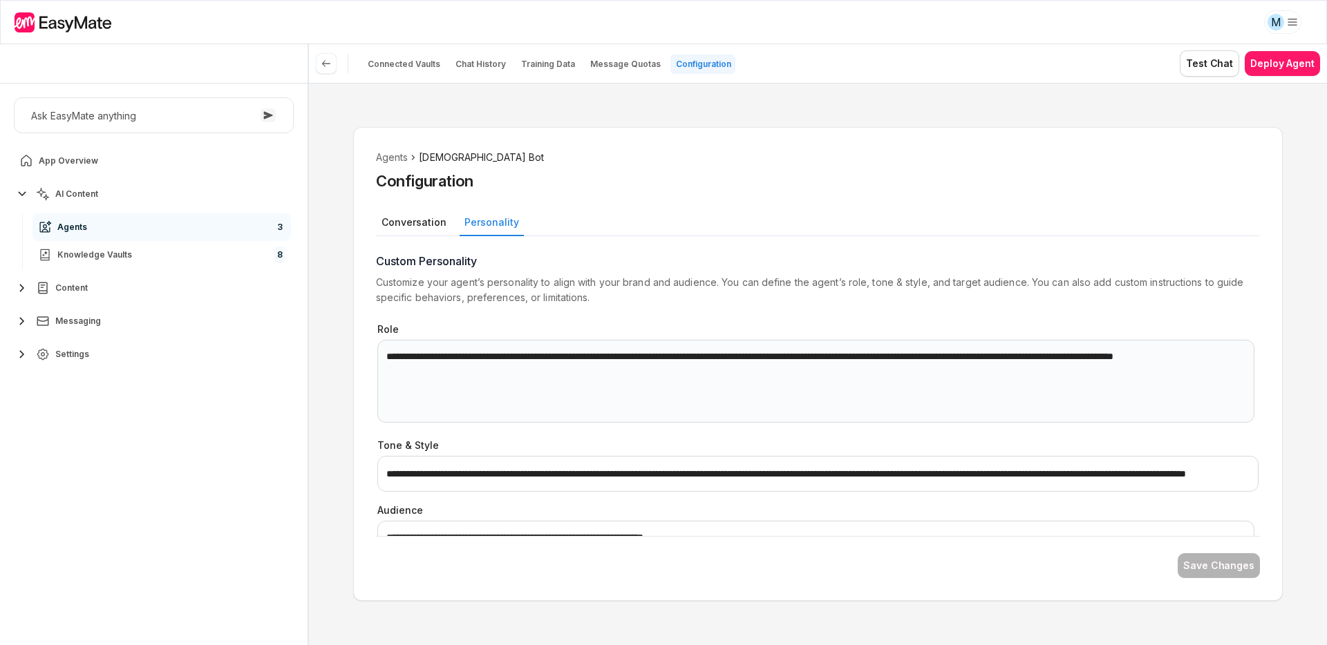
scroll to position [30, 0]
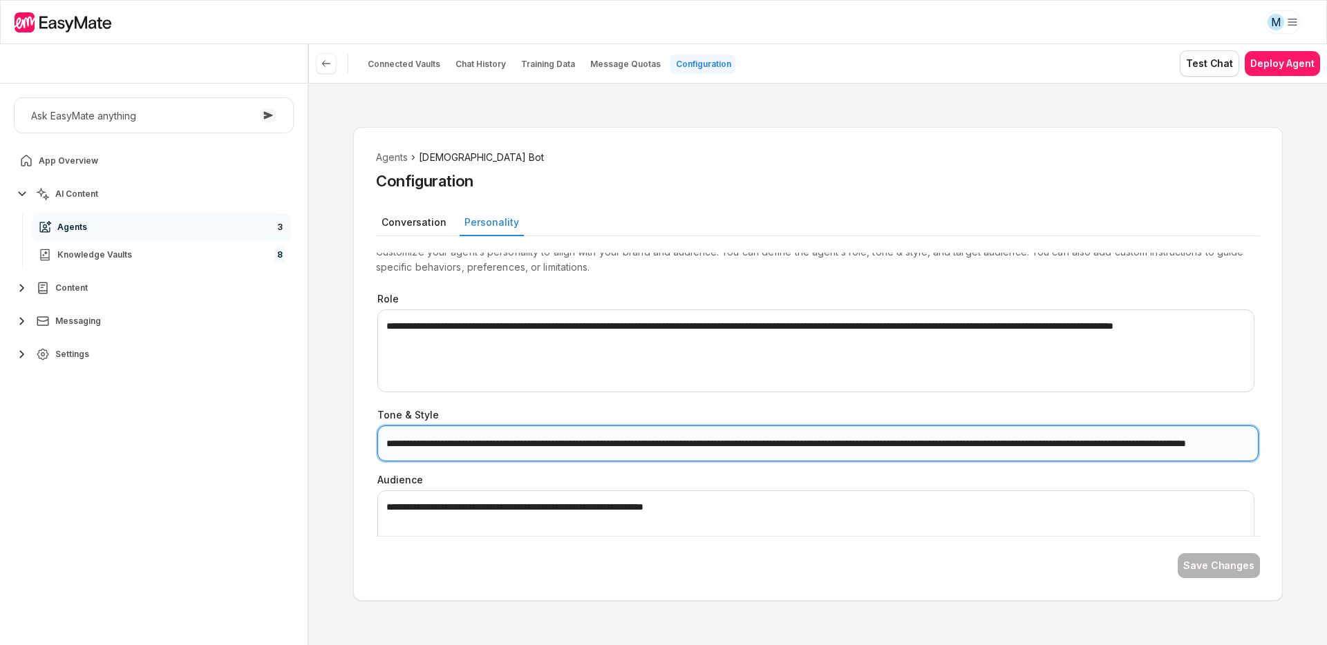
click at [636, 448] on input "**********" at bounding box center [817, 444] width 881 height 36
click at [730, 451] on input "**********" at bounding box center [817, 444] width 881 height 36
click at [386, 446] on input "**********" at bounding box center [817, 444] width 881 height 36
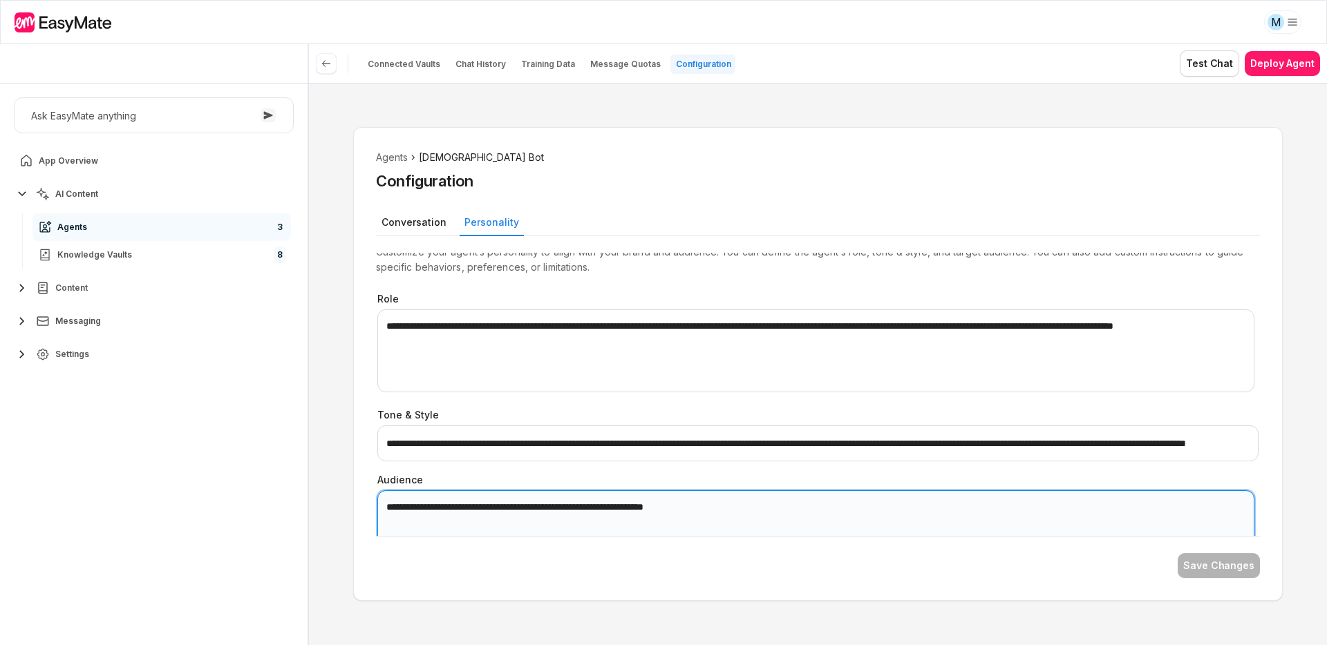
drag, startPoint x: 422, startPoint y: 509, endPoint x: 533, endPoint y: 511, distance: 111.3
click at [533, 511] on textarea "**********" at bounding box center [815, 532] width 877 height 83
click at [607, 510] on textarea "**********" at bounding box center [815, 532] width 877 height 83
drag, startPoint x: 743, startPoint y: 513, endPoint x: 750, endPoint y: 513, distance: 7.6
click at [743, 513] on textarea "**********" at bounding box center [815, 532] width 877 height 83
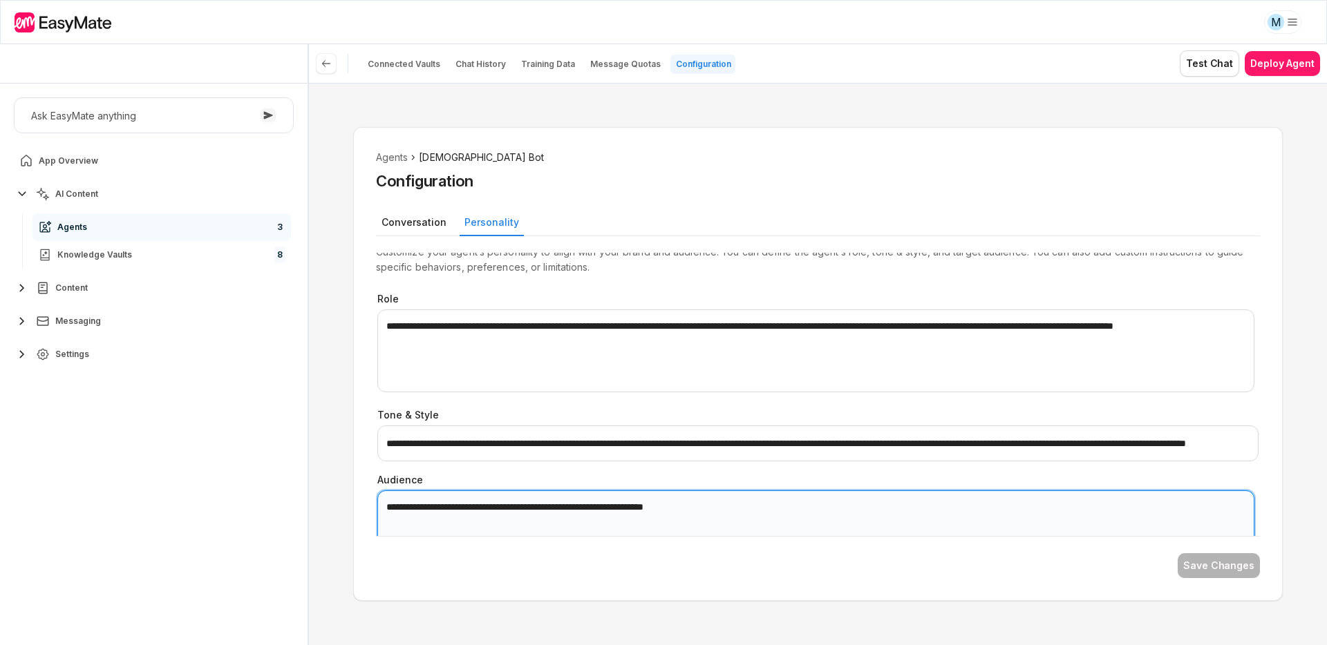
drag, startPoint x: 799, startPoint y: 510, endPoint x: 627, endPoint y: 510, distance: 172.1
click at [627, 510] on textarea "**********" at bounding box center [815, 532] width 877 height 83
click at [802, 507] on textarea "**********" at bounding box center [815, 532] width 877 height 83
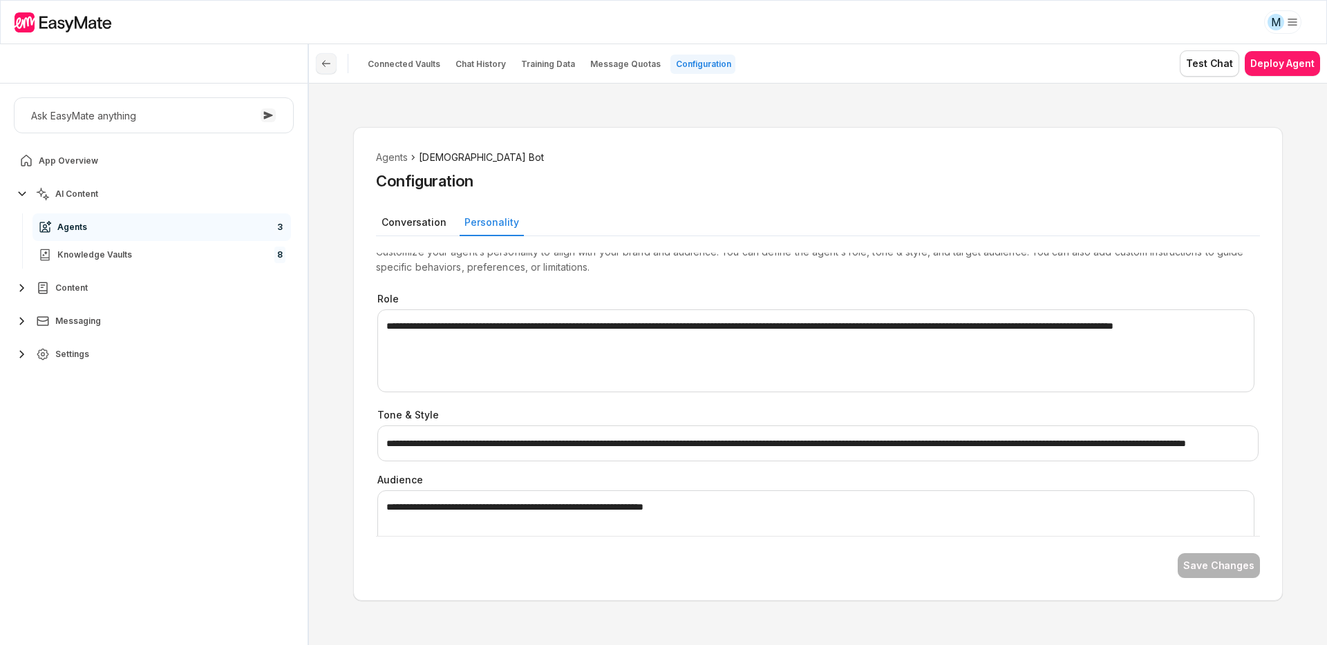
click at [327, 68] on icon at bounding box center [326, 63] width 11 height 11
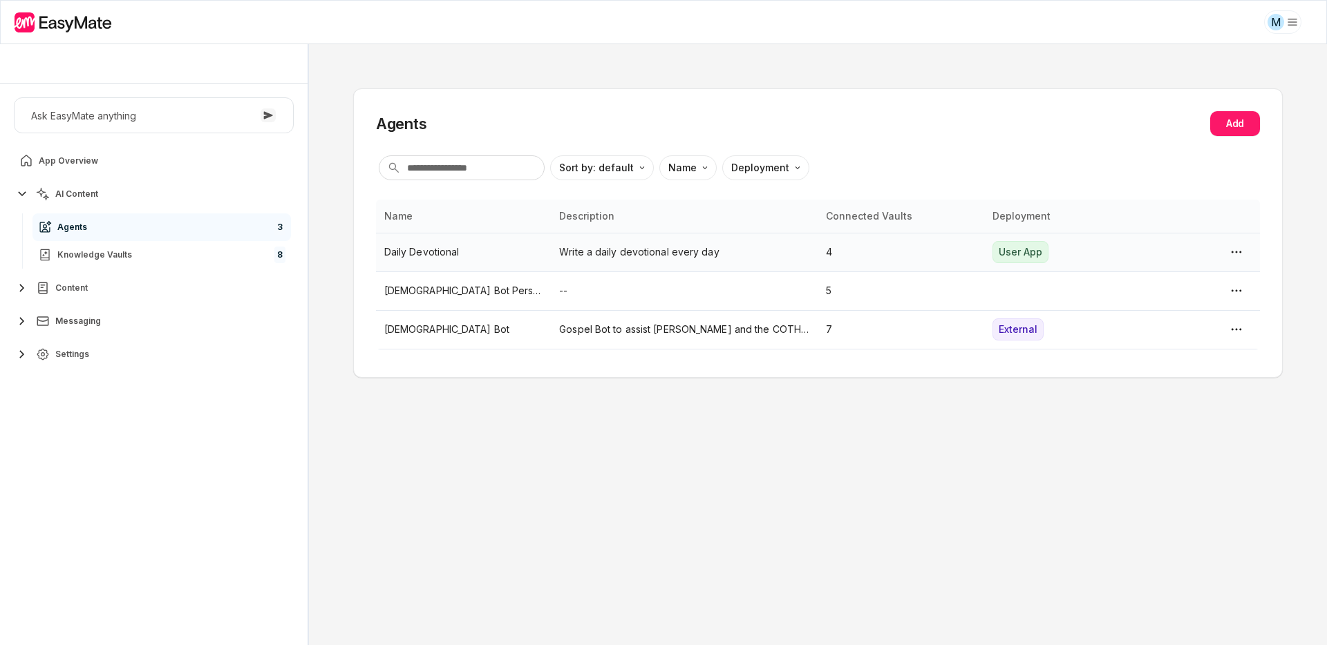
click at [432, 256] on p "Daily Devotional" at bounding box center [463, 252] width 159 height 15
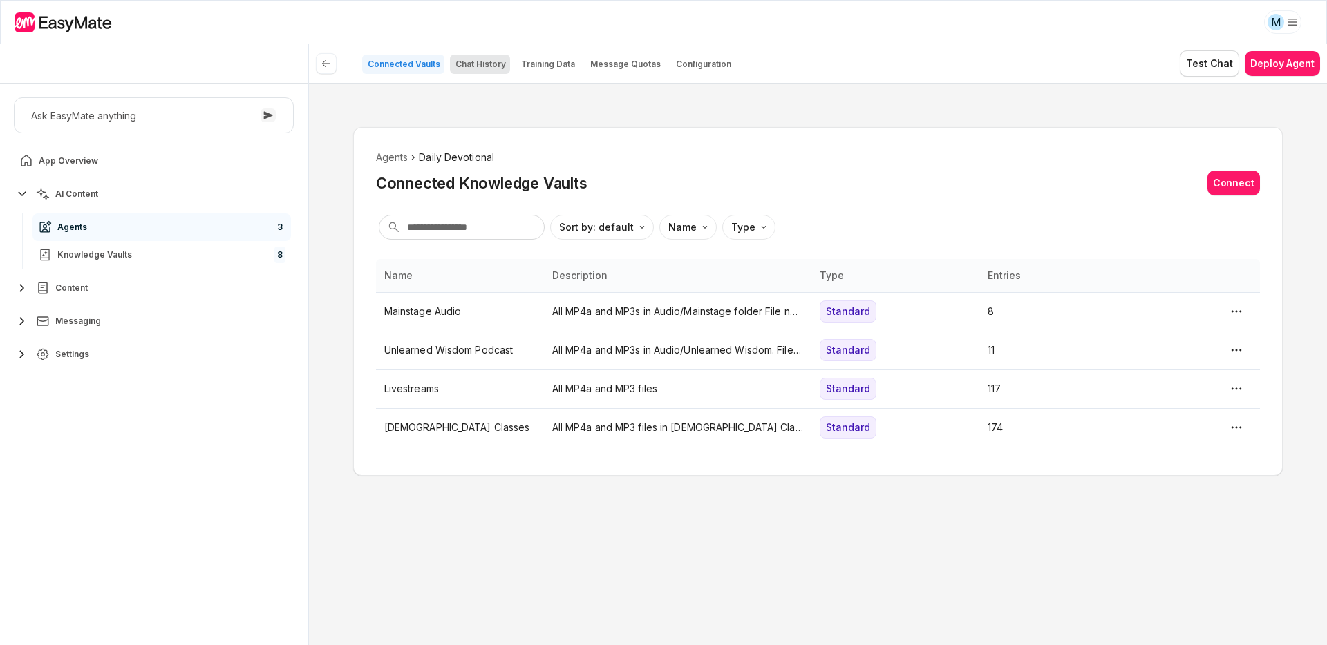
click at [482, 67] on p "Chat History" at bounding box center [480, 64] width 50 height 11
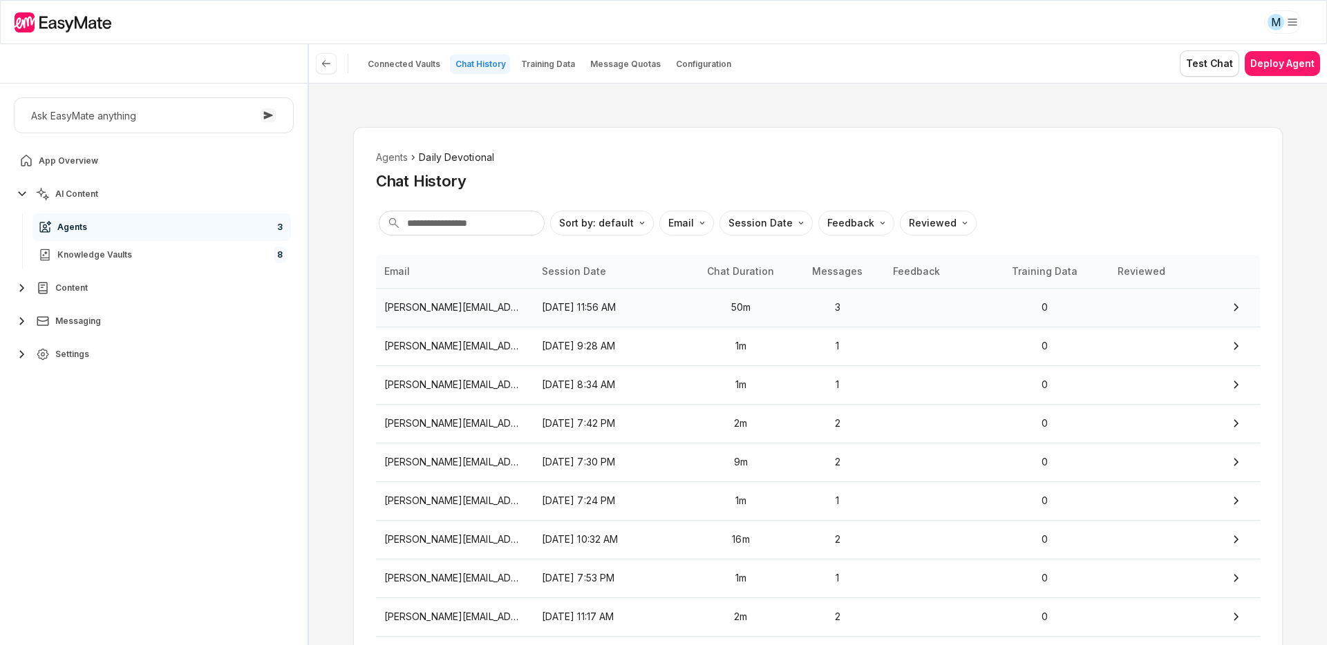
click at [468, 313] on p "[PERSON_NAME][EMAIL_ADDRESS][DOMAIN_NAME]" at bounding box center [454, 307] width 141 height 15
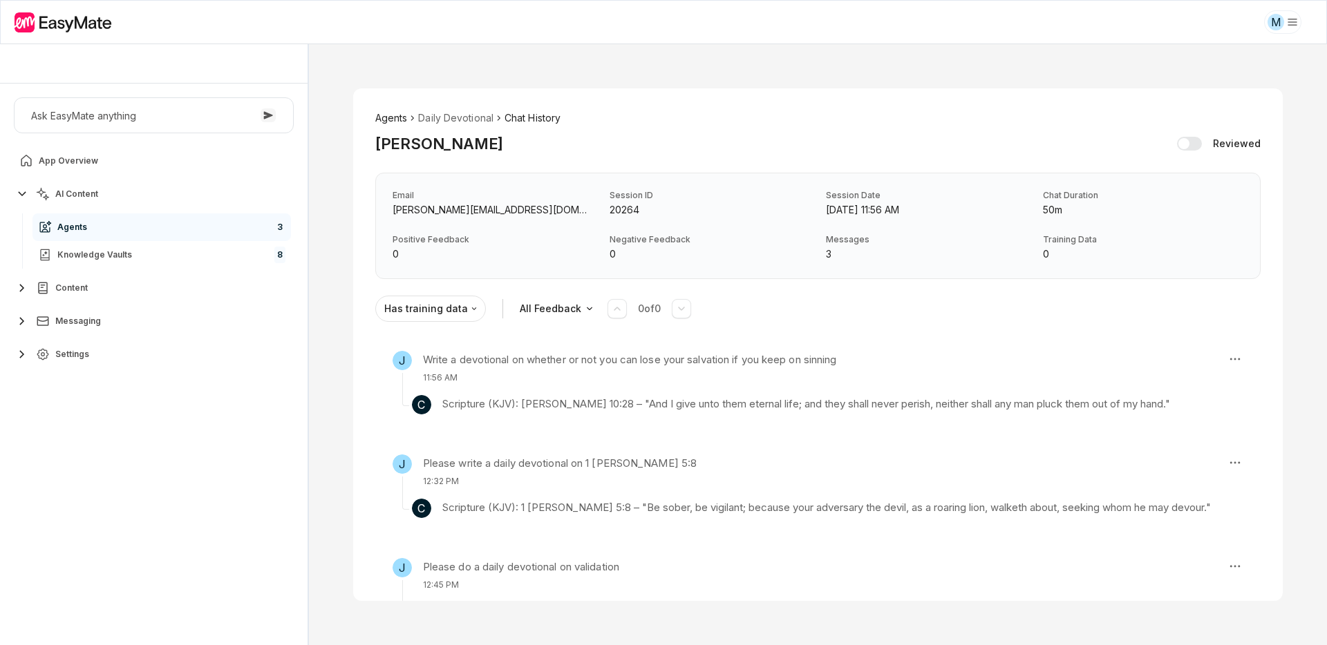
click at [395, 121] on li "Agents" at bounding box center [391, 118] width 32 height 15
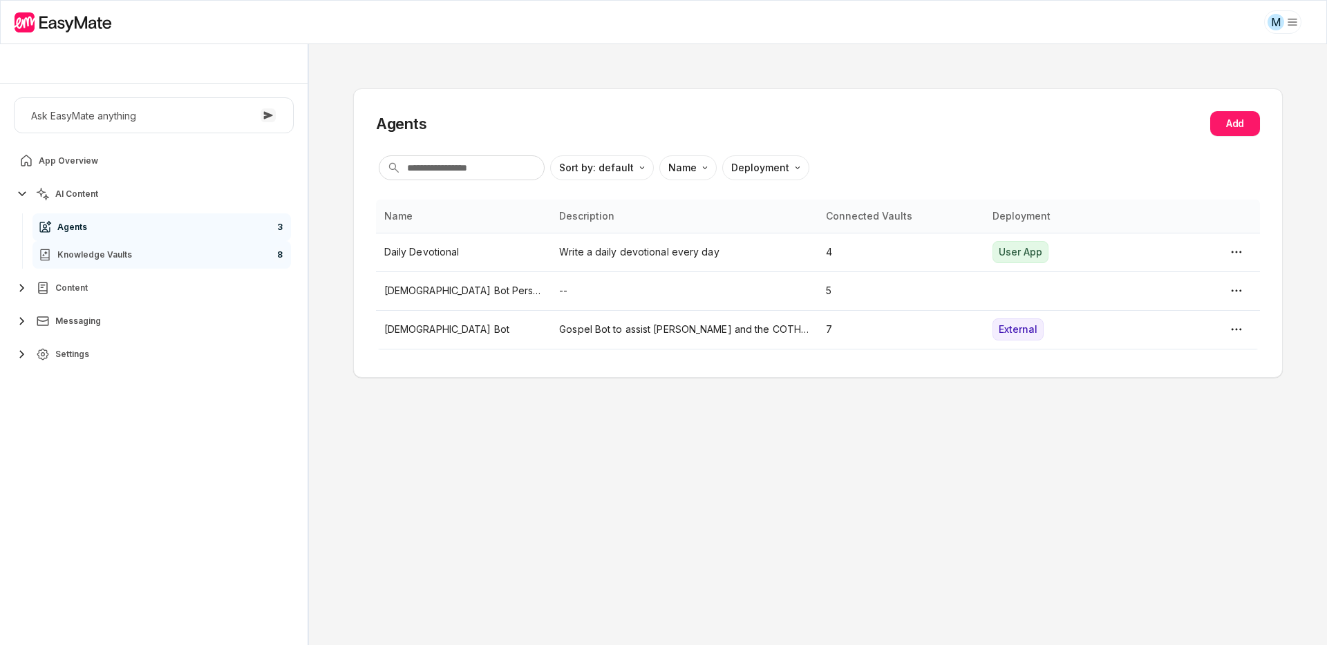
click at [121, 256] on span "Knowledge Vaults" at bounding box center [94, 254] width 75 height 11
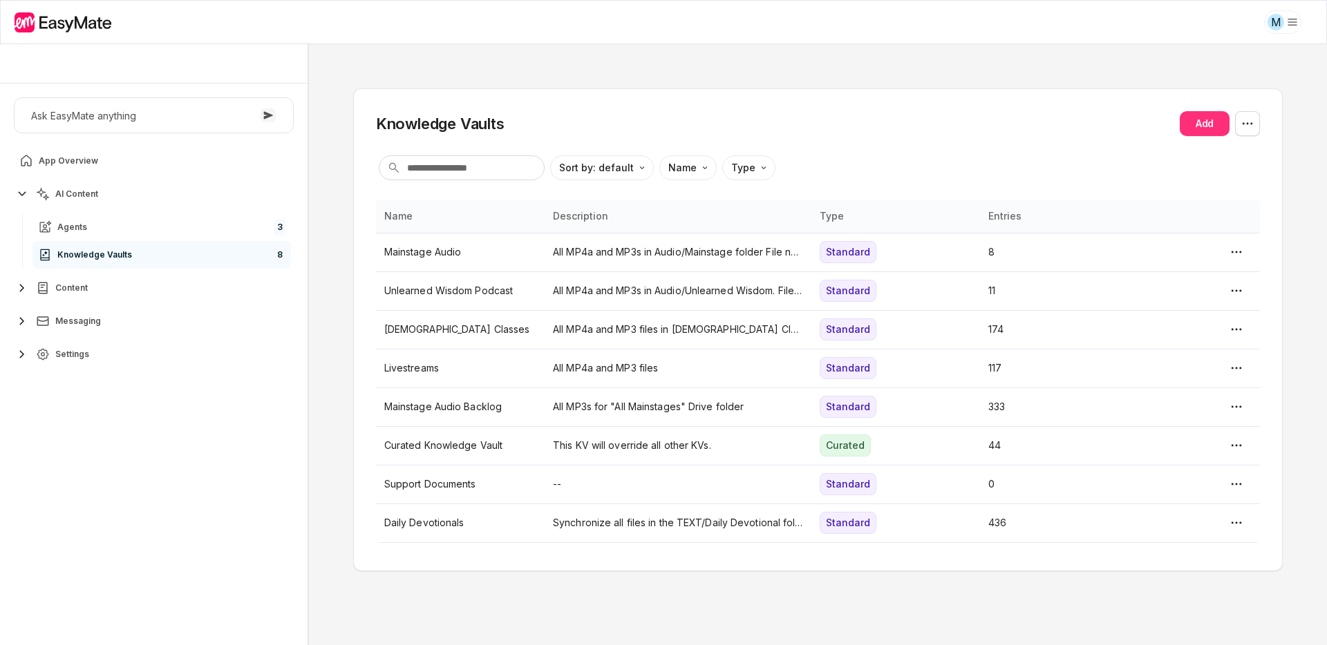
click at [1190, 127] on button "Add" at bounding box center [1205, 123] width 50 height 25
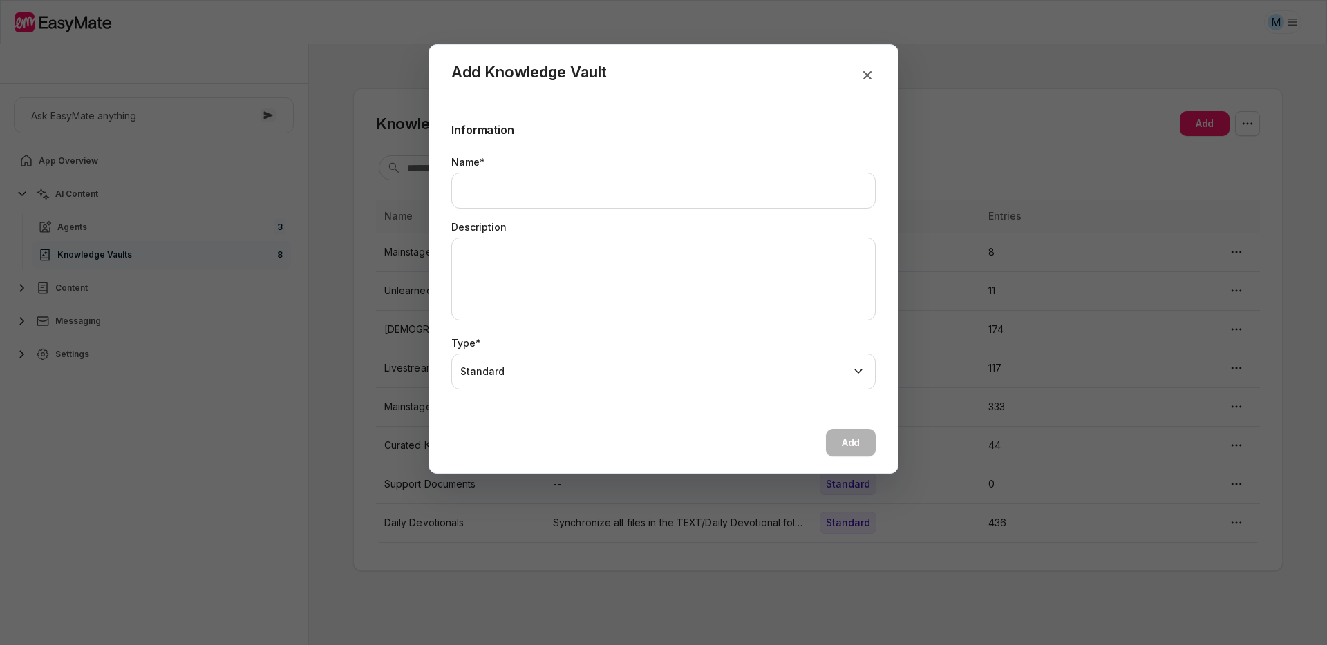
click at [858, 73] on div "Add Knowledge Vault" at bounding box center [663, 72] width 468 height 55
click at [862, 74] on icon "button" at bounding box center [867, 75] width 17 height 17
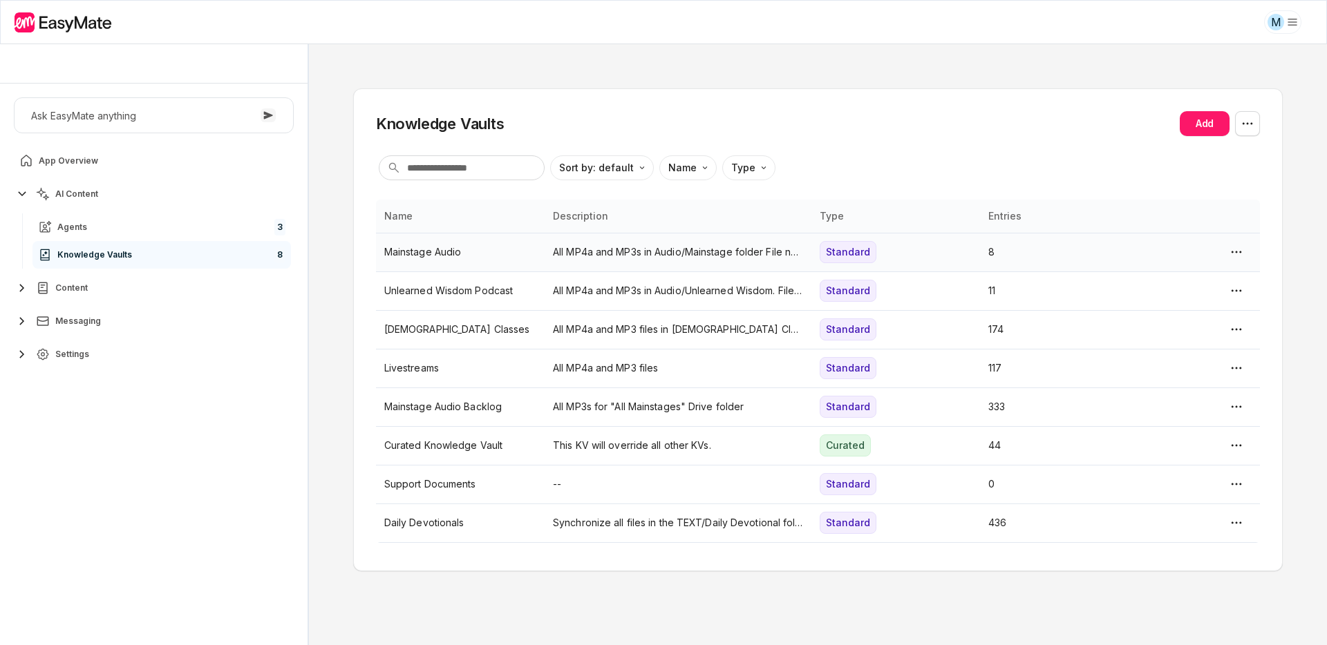
click at [511, 260] on td "Mainstage Audio" at bounding box center [460, 252] width 169 height 39
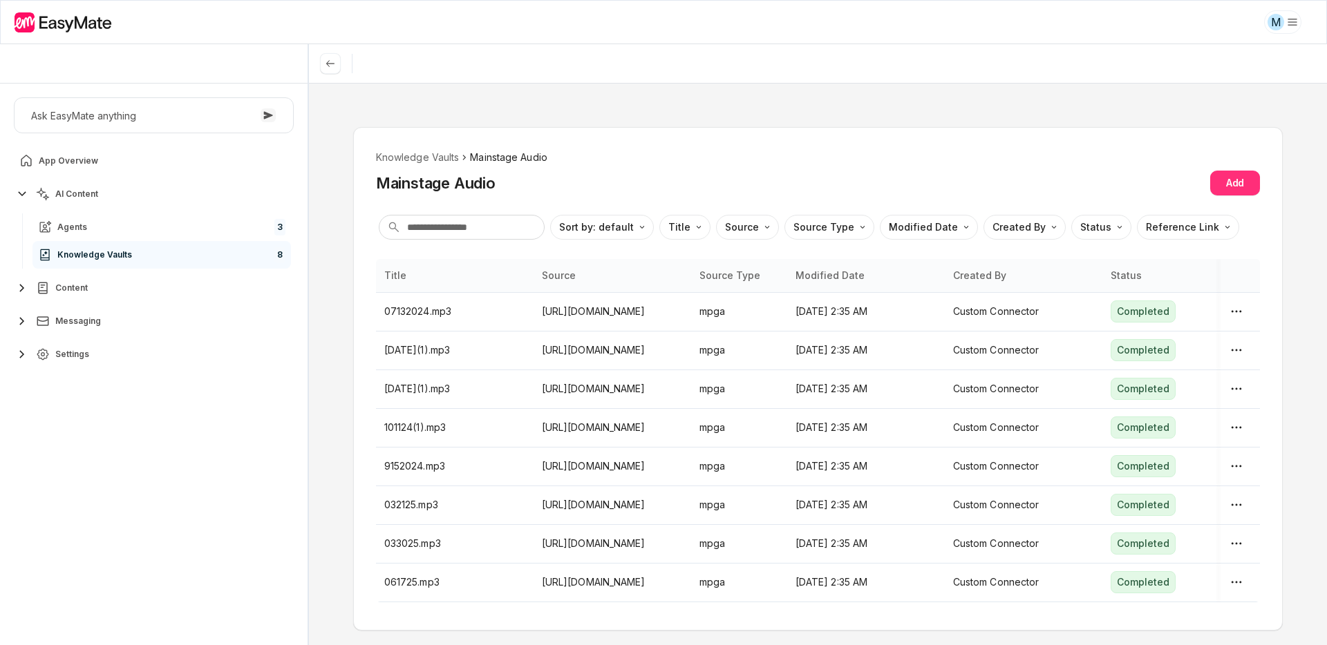
click at [1218, 180] on button "Add" at bounding box center [1235, 183] width 50 height 25
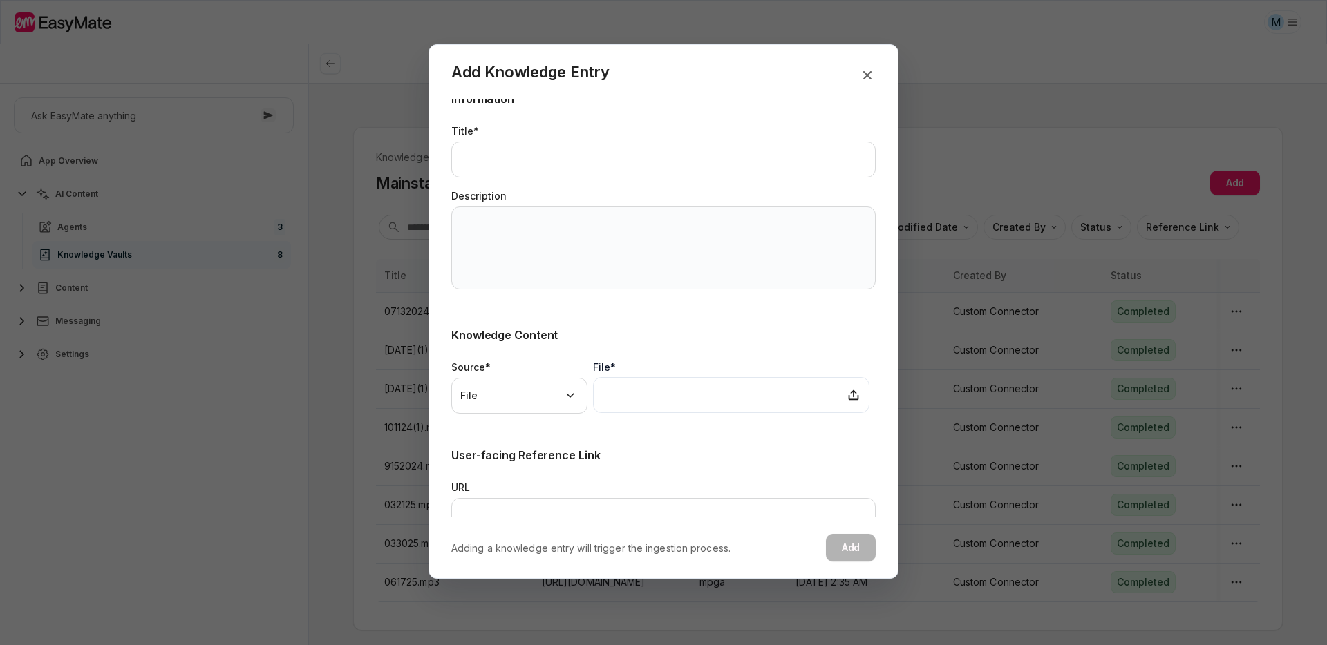
scroll to position [70, 0]
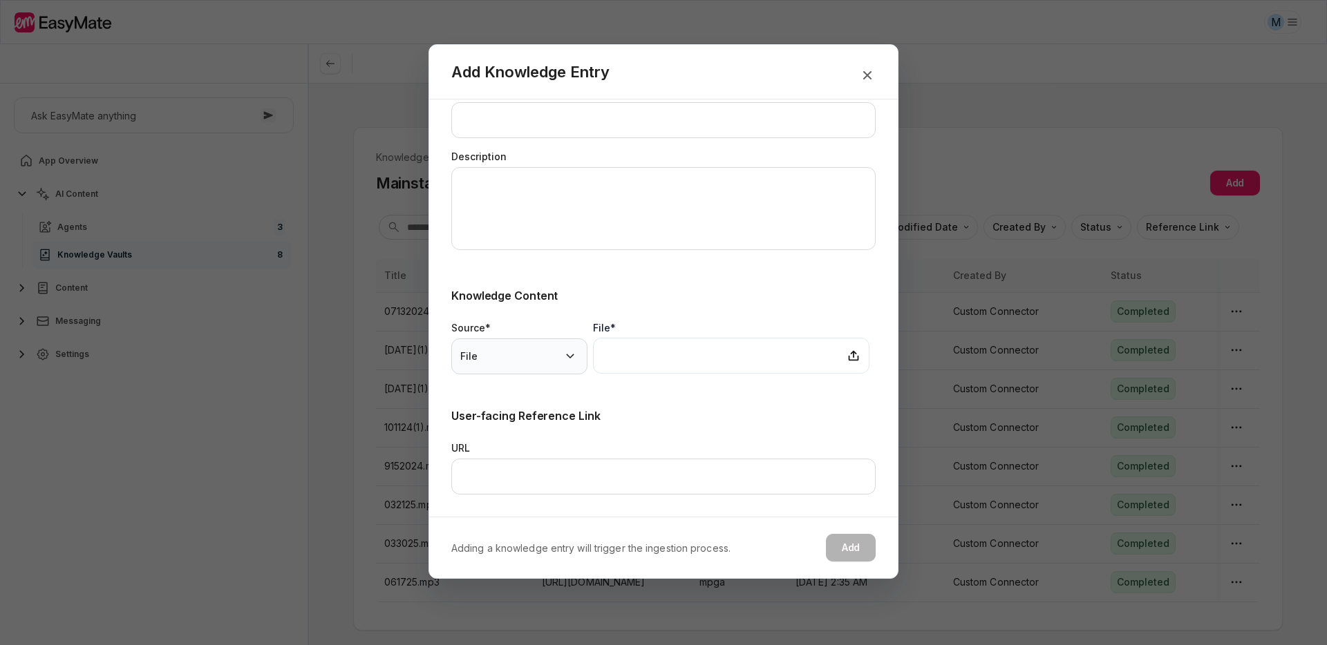
click at [547, 348] on body "M Core of the Heart Ask EasyMate anything App Overview AI Content Agents 3 Know…" at bounding box center [663, 322] width 1327 height 645
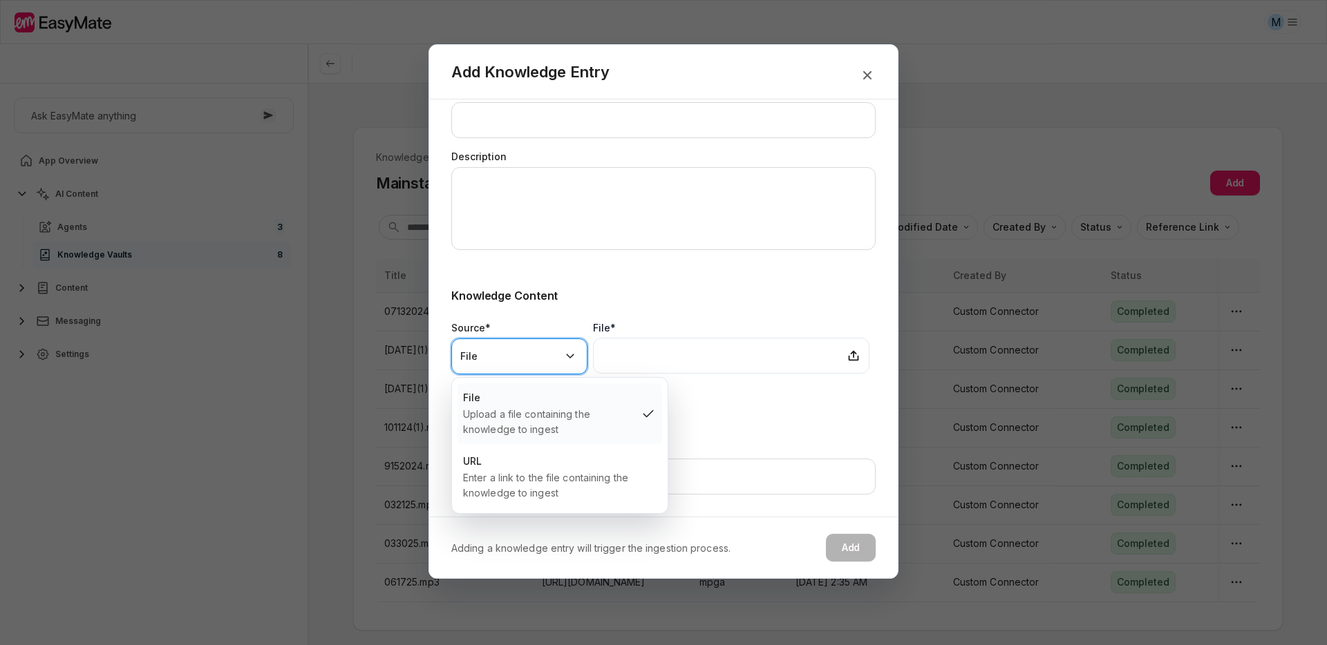
click at [689, 287] on body "M Core of the Heart Ask EasyMate anything App Overview AI Content Agents 3 Know…" at bounding box center [663, 322] width 1327 height 645
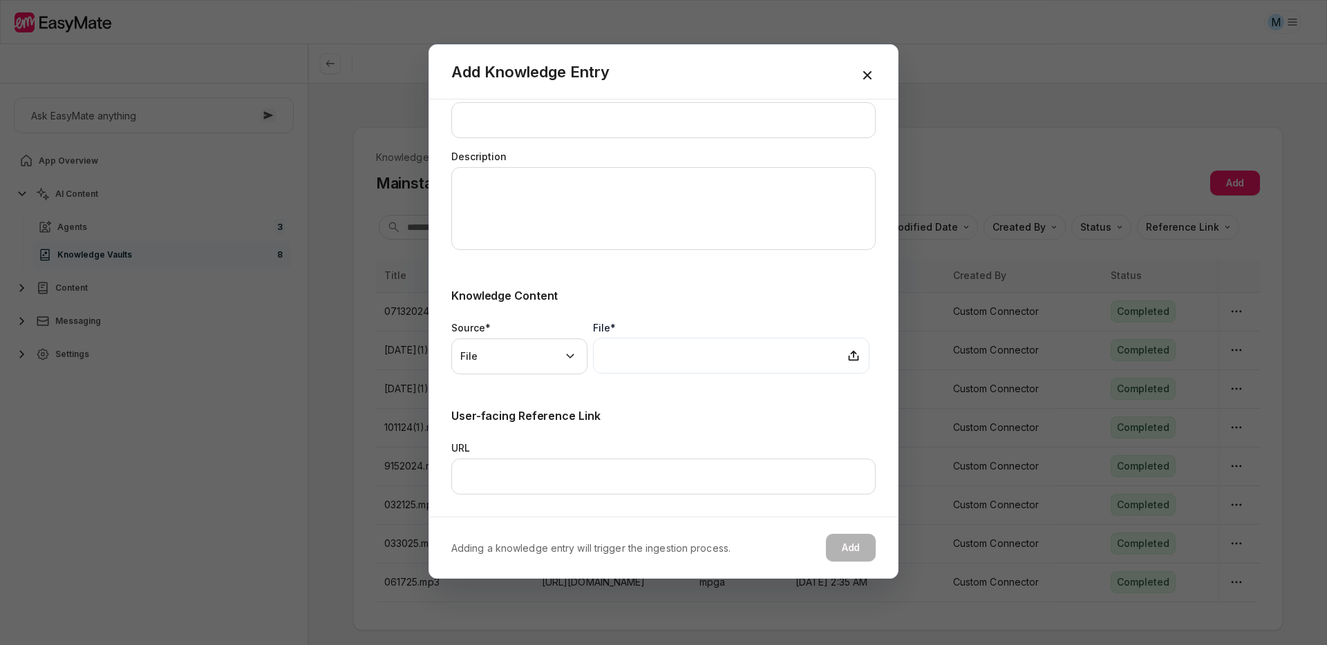
click at [868, 77] on icon "button" at bounding box center [867, 75] width 8 height 8
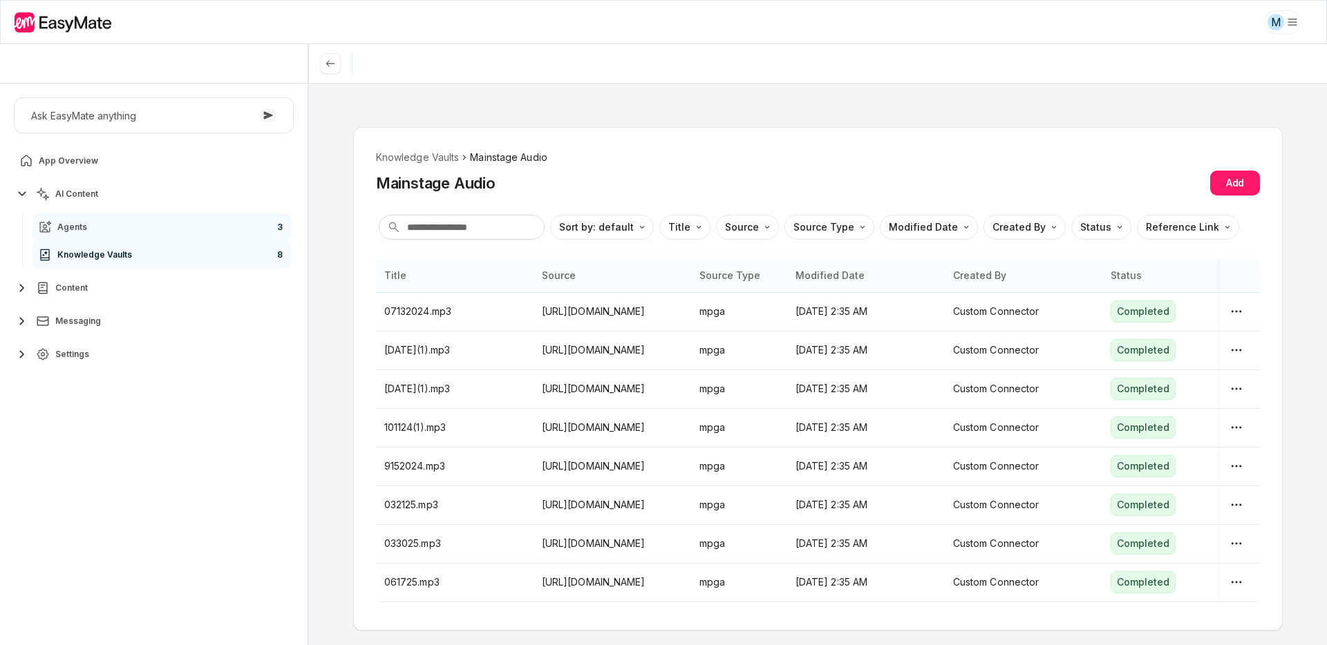
click at [159, 220] on link "Agents 3" at bounding box center [161, 228] width 258 height 28
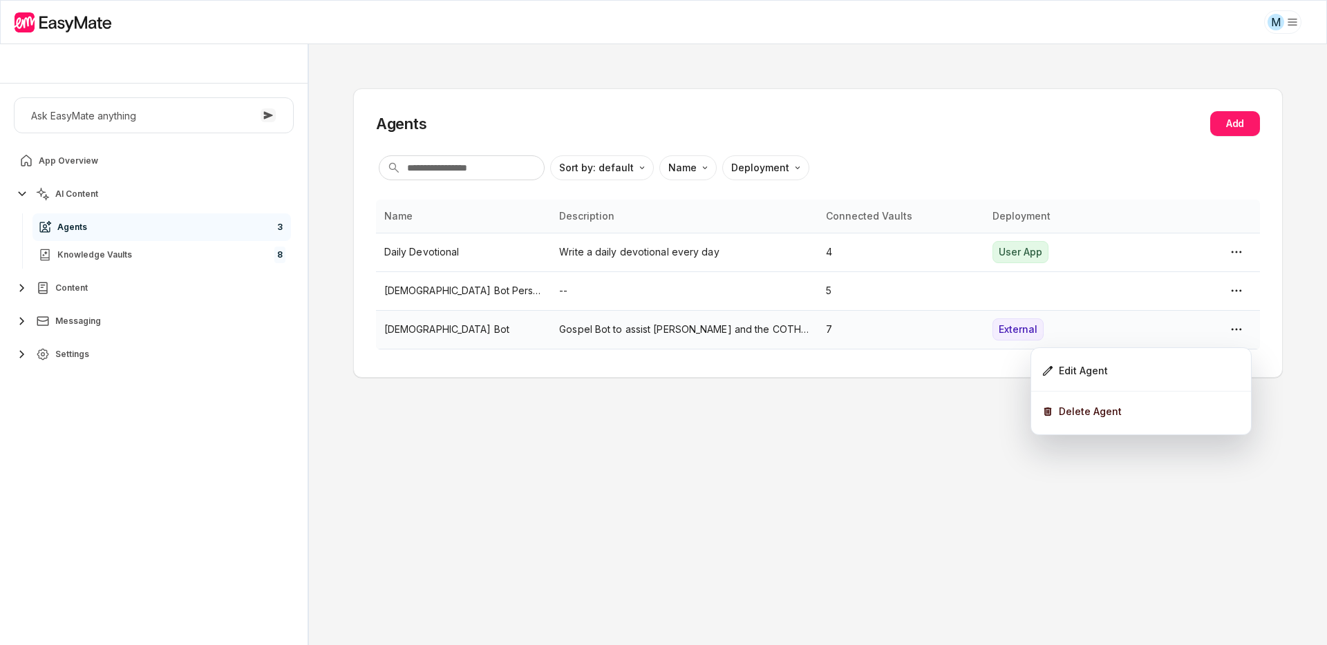
click at [1244, 330] on html "M Core of the Heart Ask EasyMate anything App Overview AI Content Agents 3 Know…" at bounding box center [663, 322] width 1327 height 645
click at [1117, 373] on div "Edit Agent" at bounding box center [1140, 371] width 209 height 29
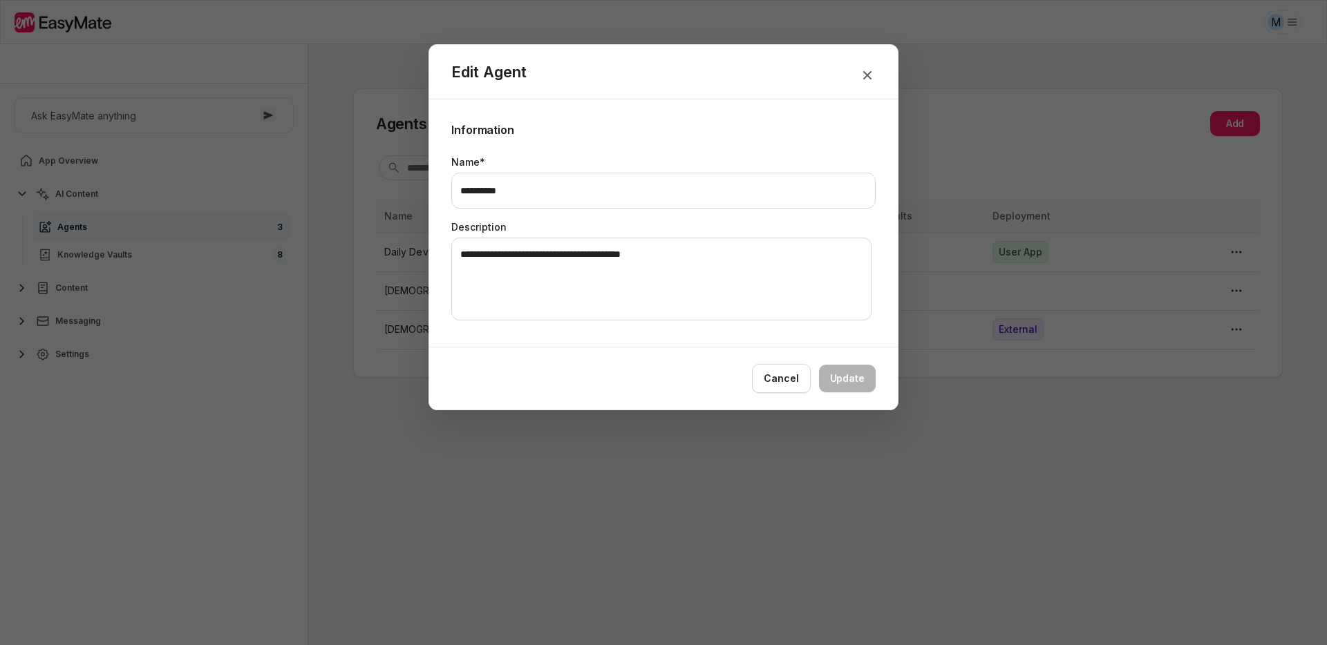
click at [871, 64] on div "Edit Agent" at bounding box center [663, 72] width 468 height 55
click at [870, 75] on icon "button" at bounding box center [867, 75] width 17 height 17
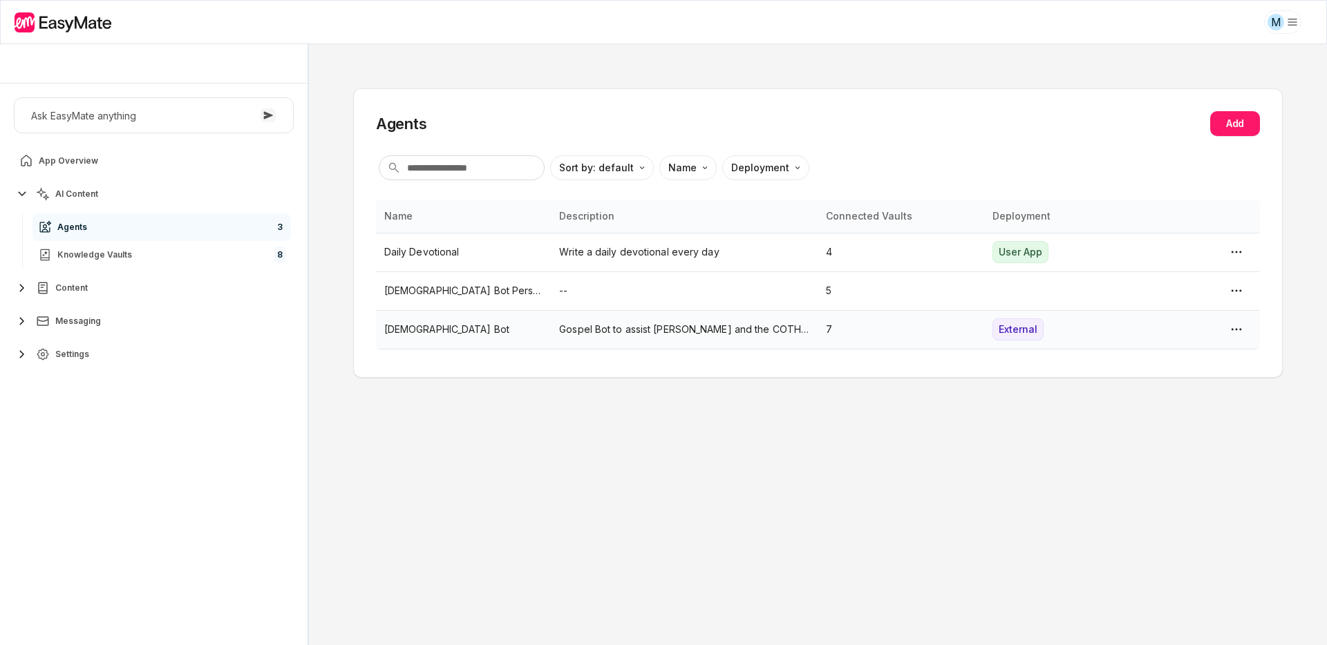
click at [1071, 339] on div "External" at bounding box center [1067, 330] width 150 height 22
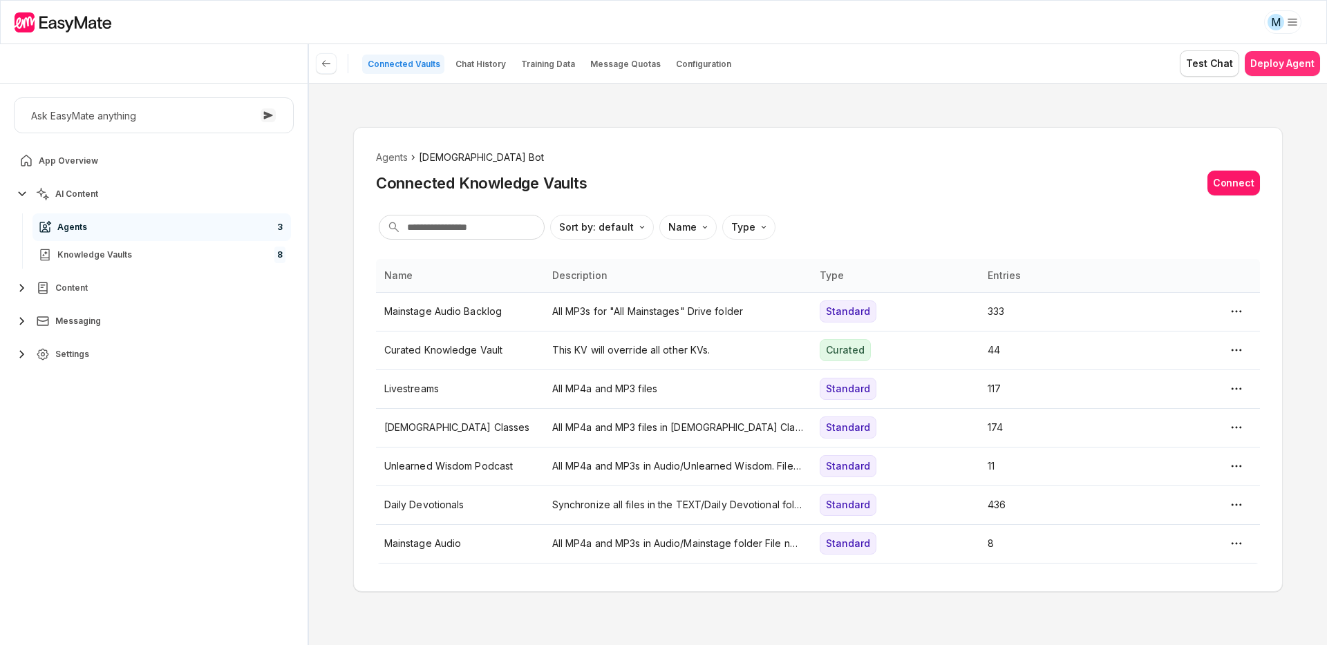
click at [1280, 58] on button "Deploy Agent" at bounding box center [1281, 63] width 75 height 25
type textarea "*"
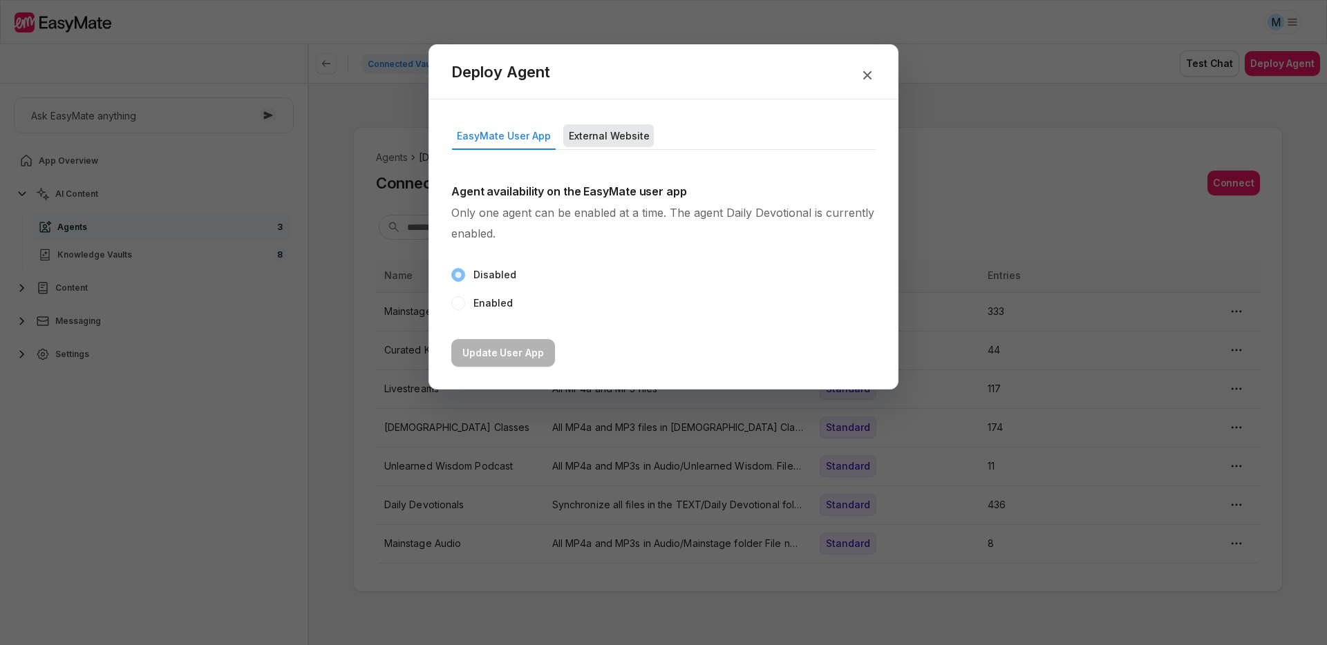
click at [623, 136] on button "External Website" at bounding box center [608, 135] width 91 height 23
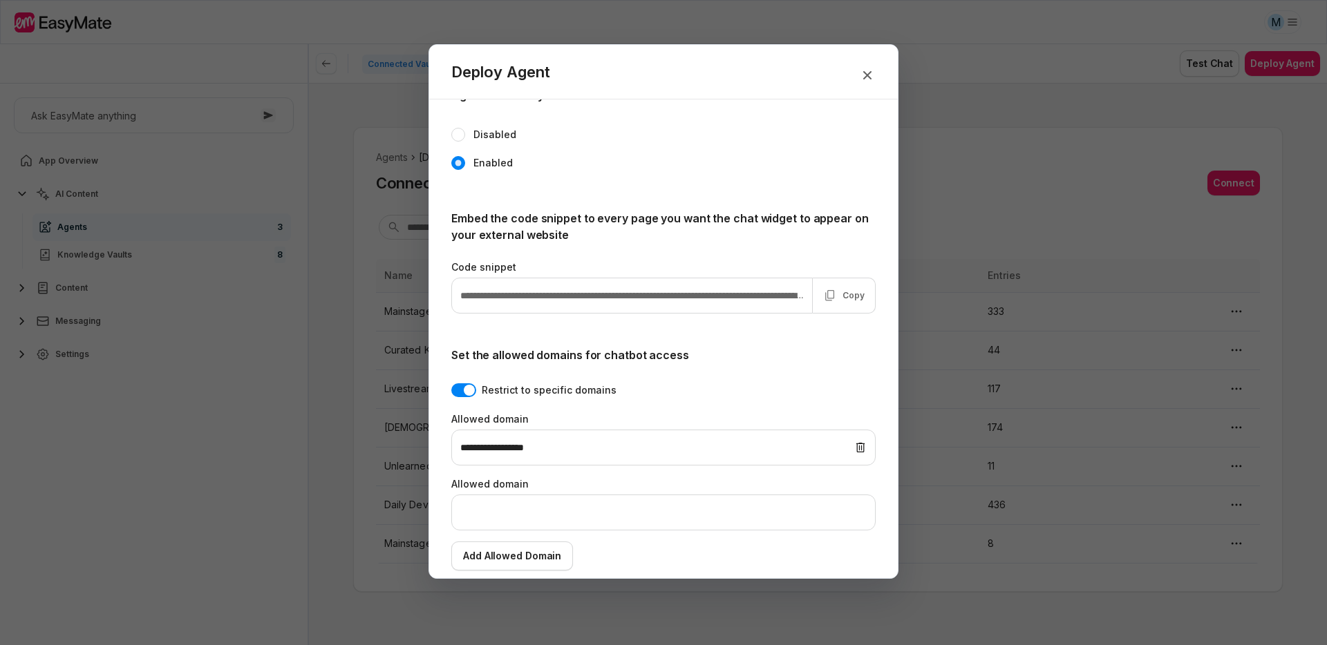
scroll to position [79, 0]
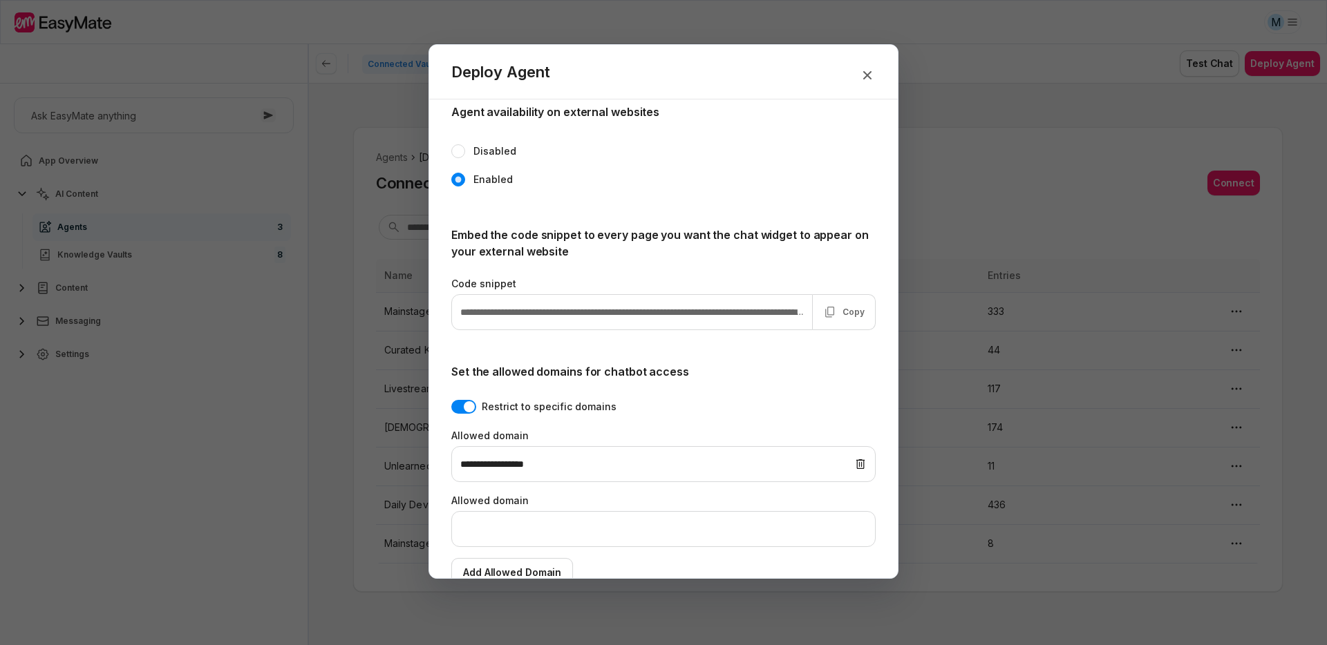
click at [594, 321] on input "**********" at bounding box center [631, 312] width 361 height 36
drag, startPoint x: 505, startPoint y: 321, endPoint x: 638, endPoint y: 316, distance: 132.7
click at [638, 316] on input "**********" at bounding box center [631, 312] width 361 height 36
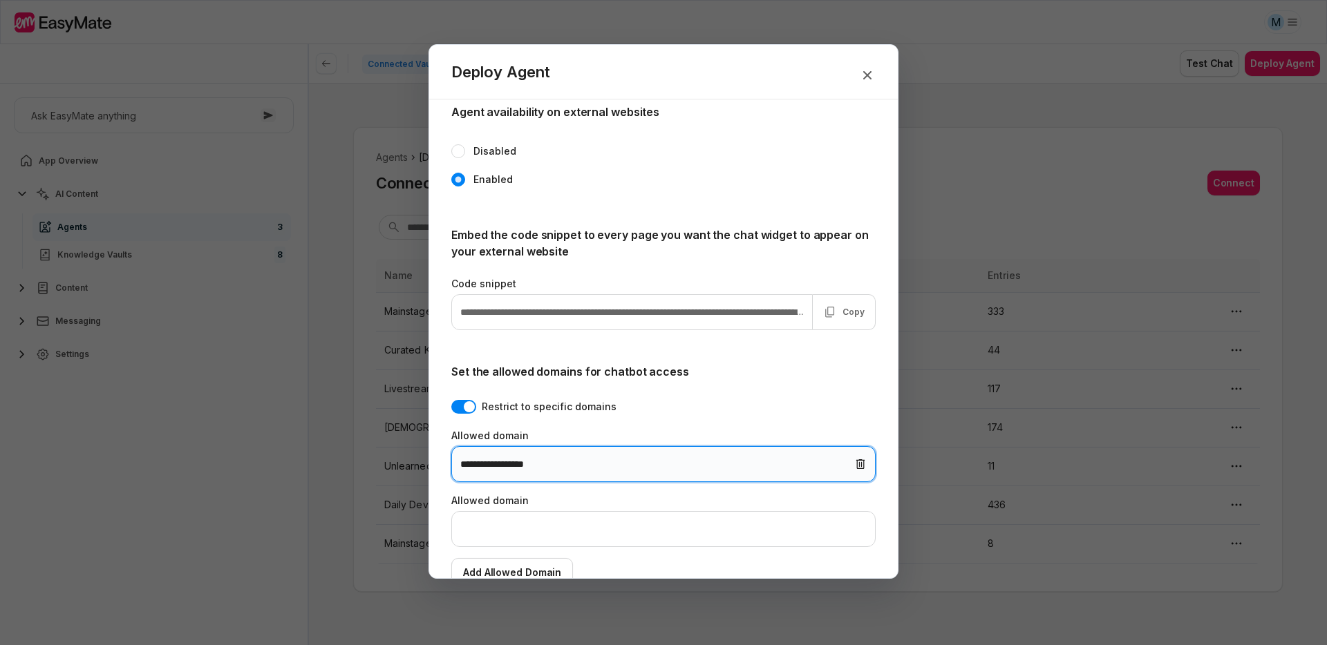
drag, startPoint x: 592, startPoint y: 471, endPoint x: 477, endPoint y: 475, distance: 115.5
click at [477, 475] on input "**********" at bounding box center [663, 464] width 424 height 36
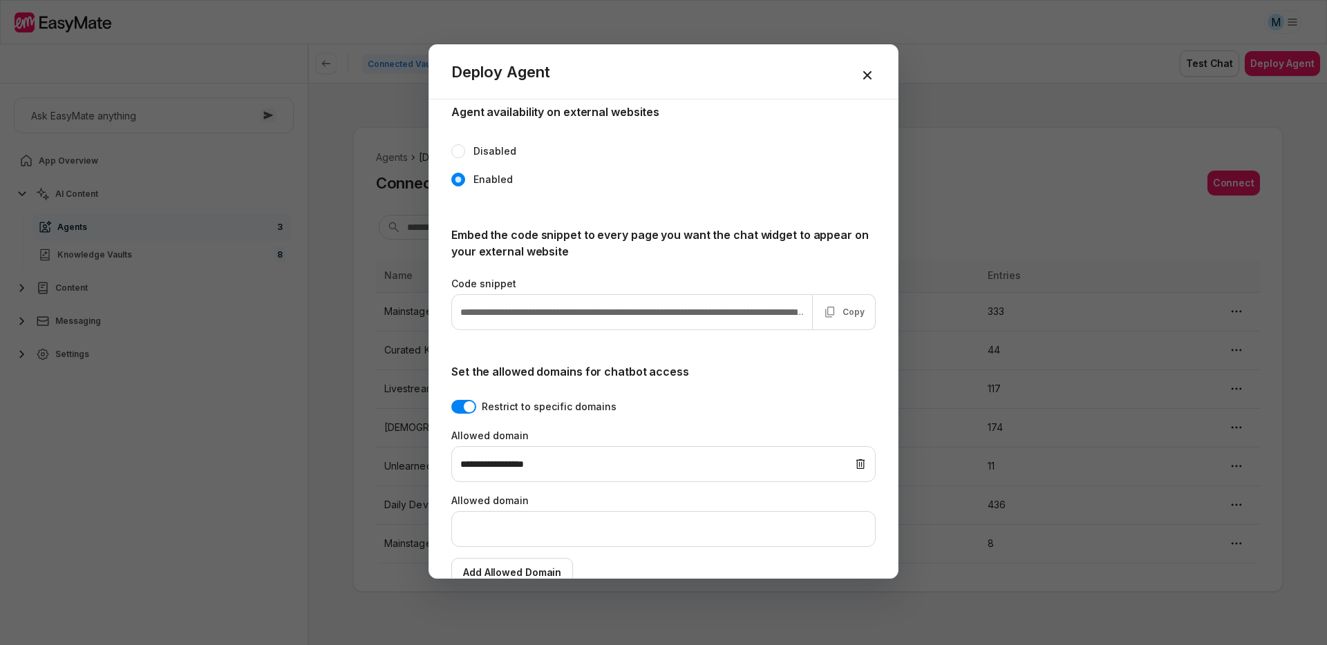
click at [866, 69] on icon "button" at bounding box center [867, 75] width 17 height 17
type input "**********"
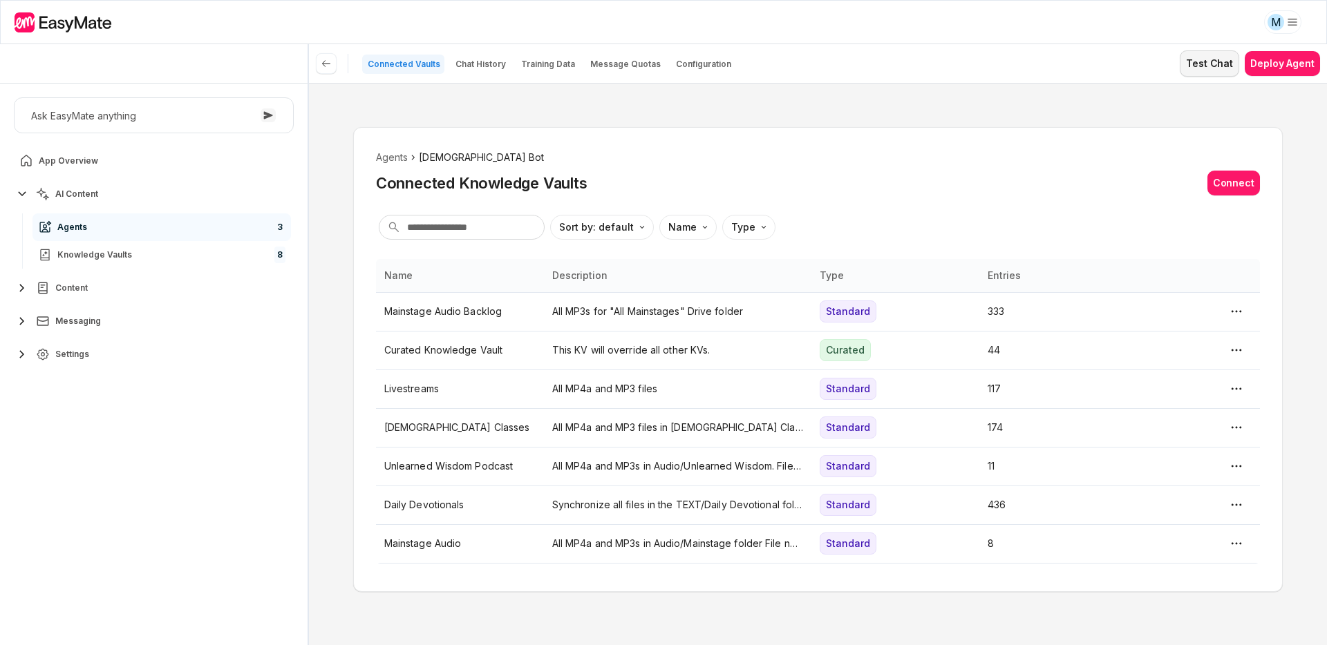
click at [1189, 59] on button "Test Chat" at bounding box center [1209, 63] width 59 height 26
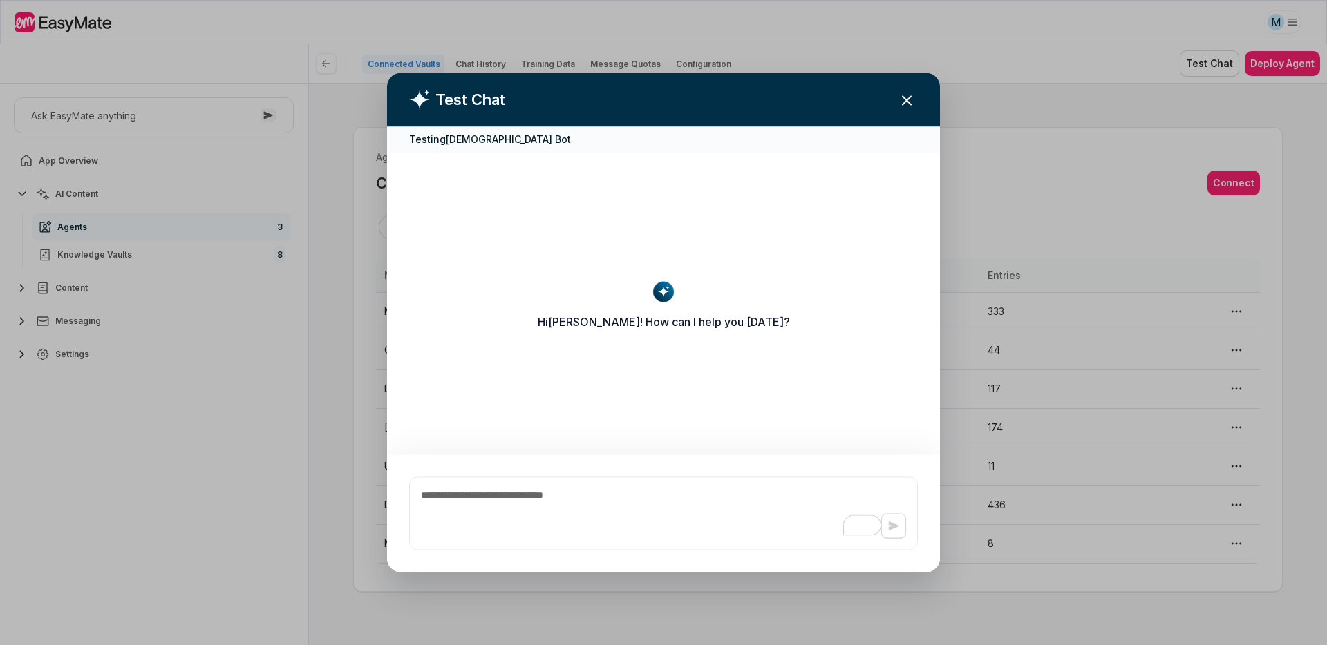
click at [911, 98] on icon "button" at bounding box center [906, 100] width 17 height 17
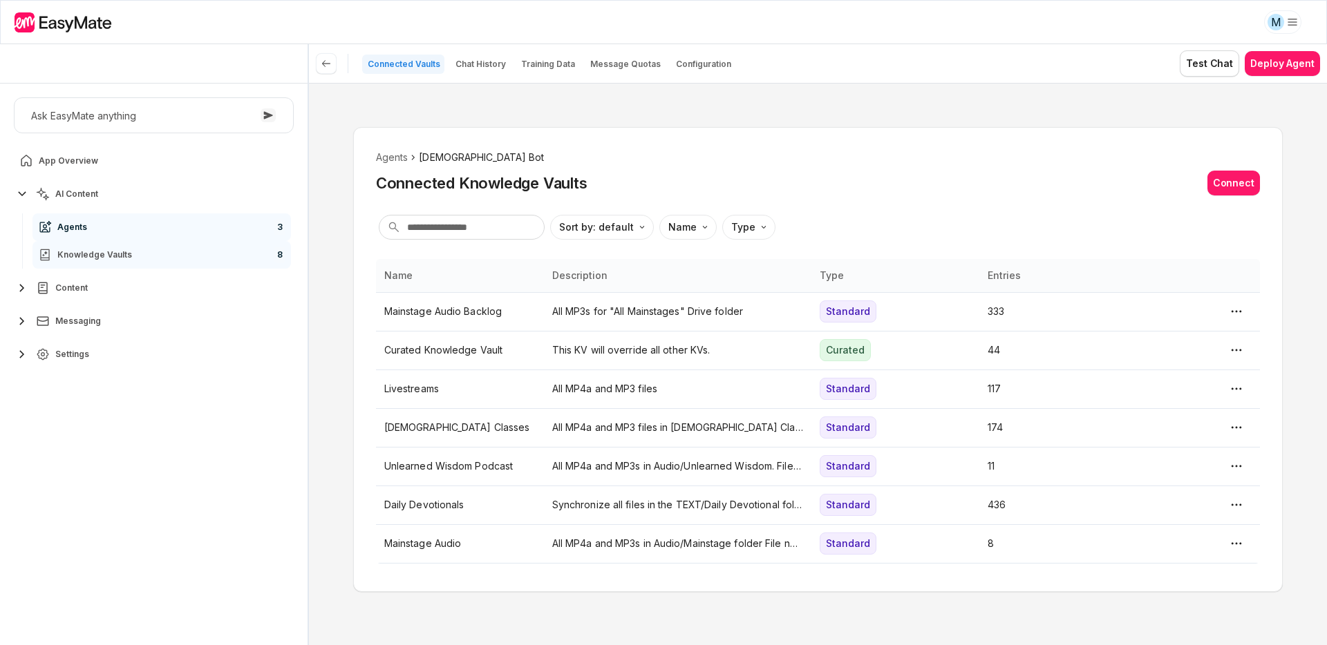
click at [151, 252] on link "Knowledge Vaults 8" at bounding box center [161, 255] width 258 height 28
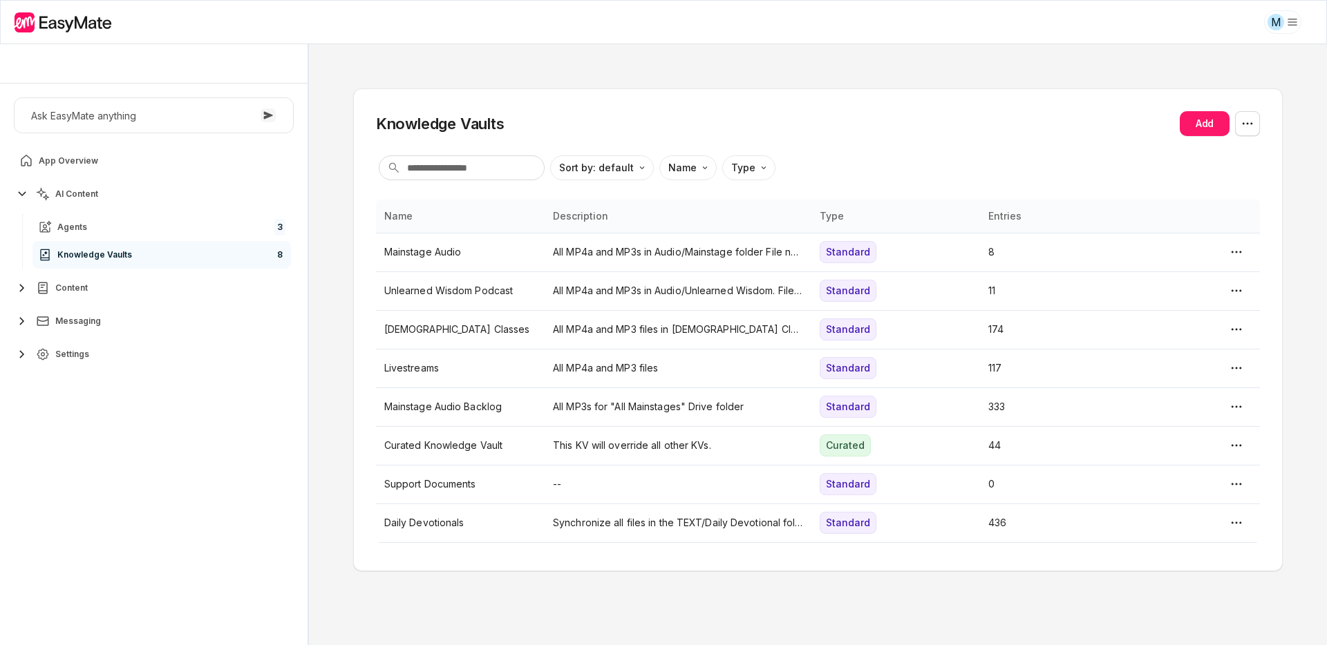
type textarea "*"
